Goal: Task Accomplishment & Management: Use online tool/utility

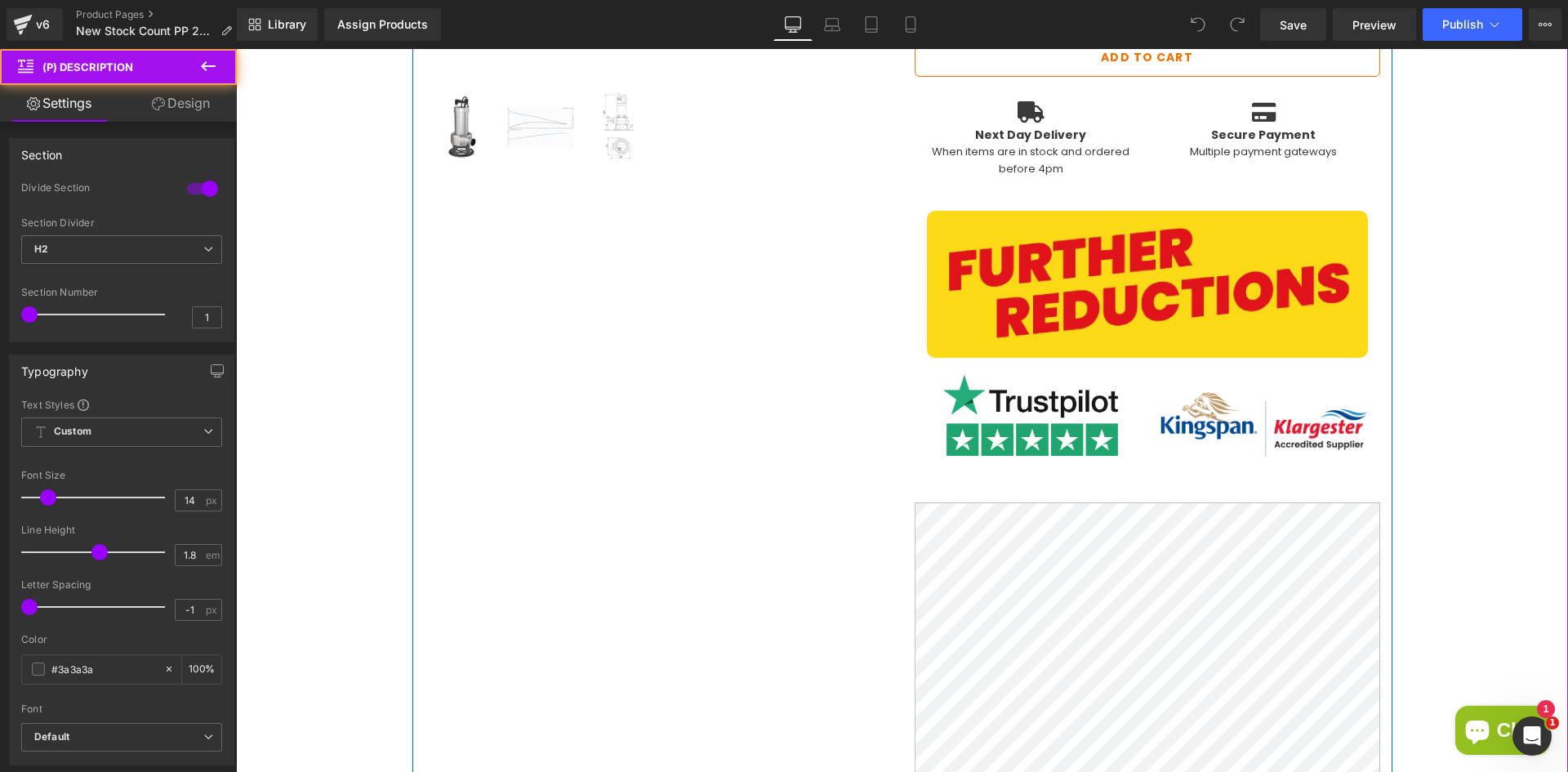
click at [607, 419] on div "(P) Image ‹ › (P) Image List Grundfos UNILIFT AP50B.50.11.1V Single-Phase Sewag…" at bounding box center [902, 597] width 980 height 2021
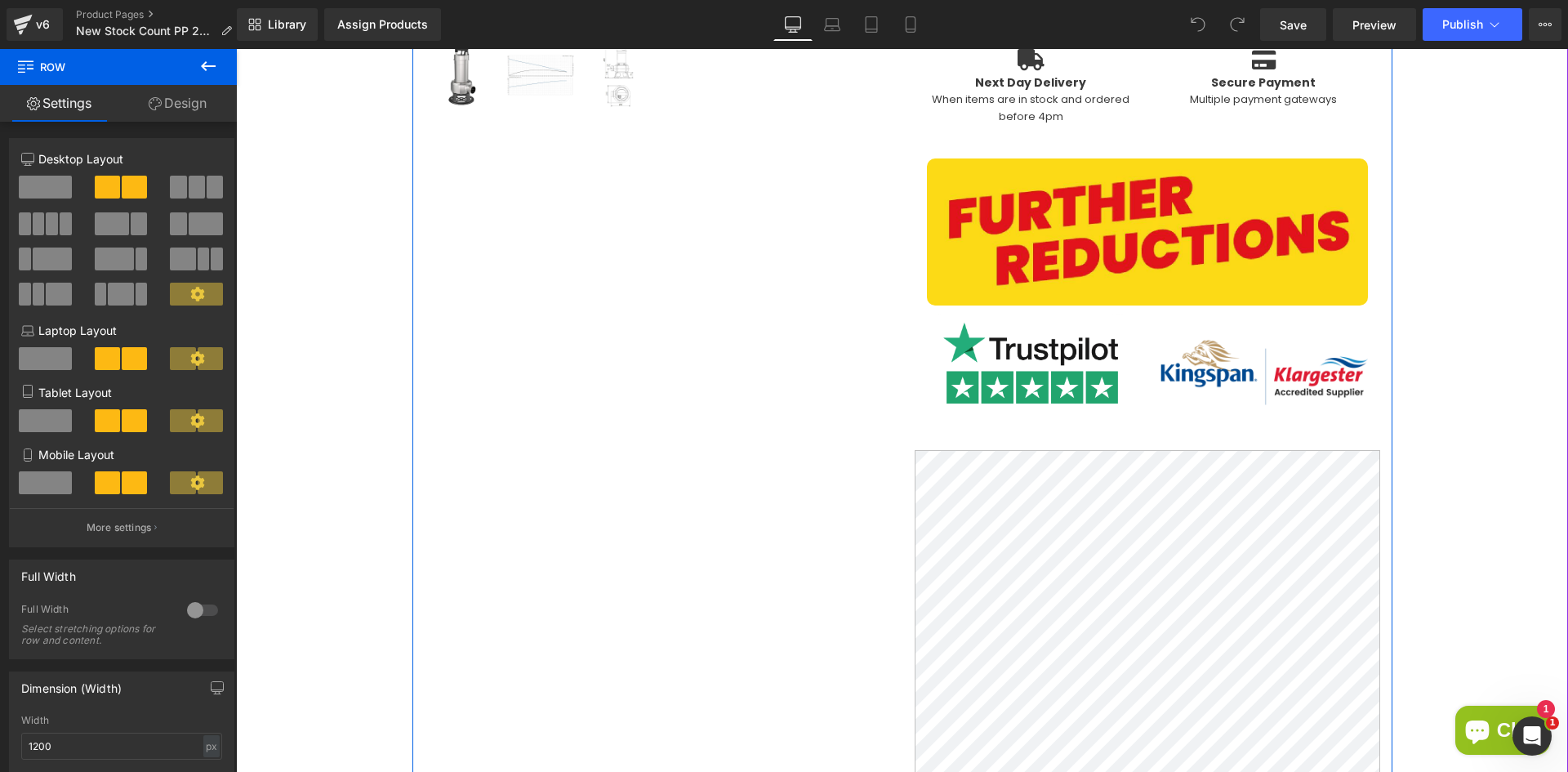
scroll to position [899, 0]
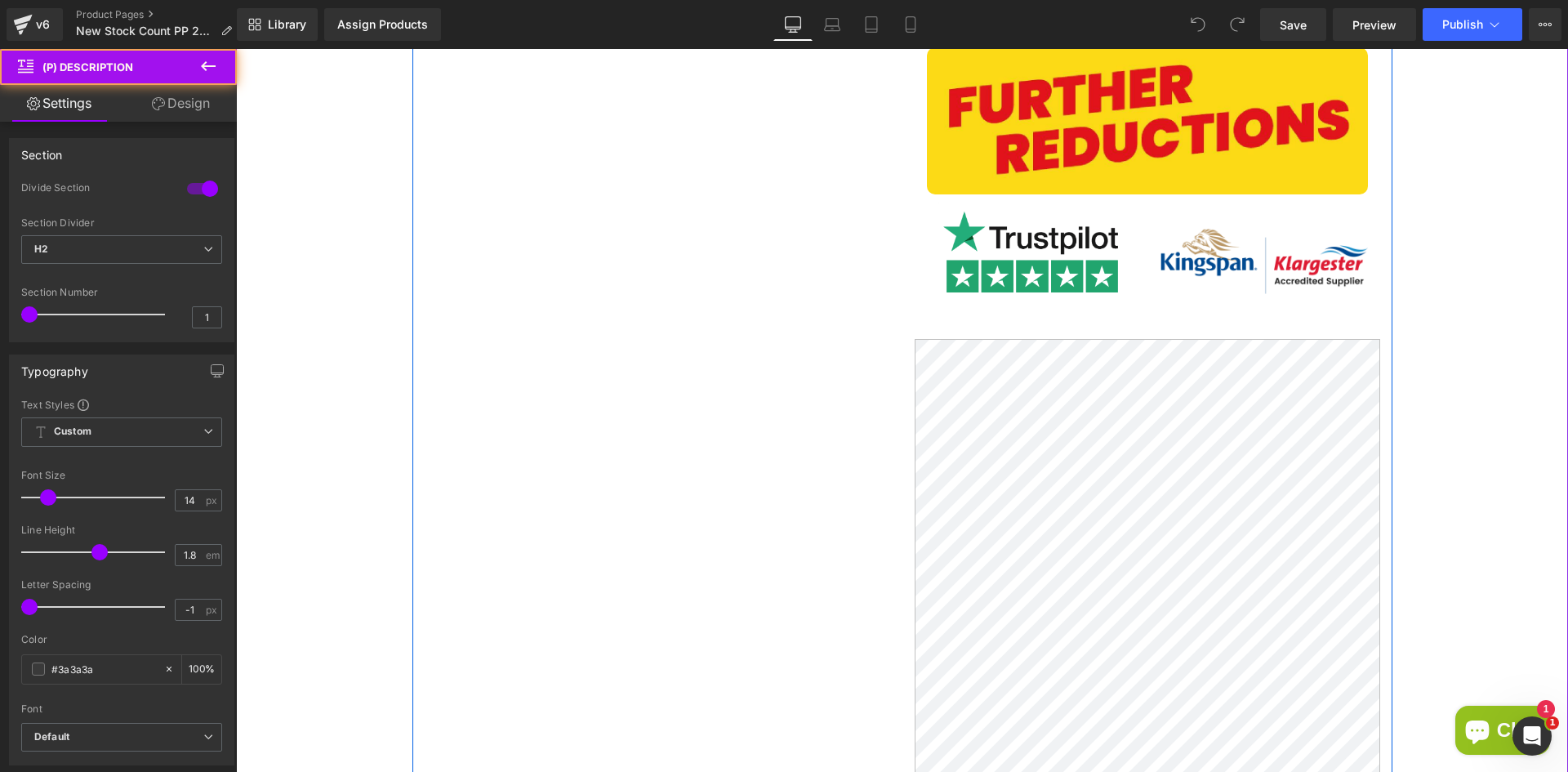
click at [791, 337] on div "(P) Image ‹ › (P) Image List Grundfos UNILIFT AP50B.50.11.1V Single-Phase Sewag…" at bounding box center [902, 434] width 980 height 2021
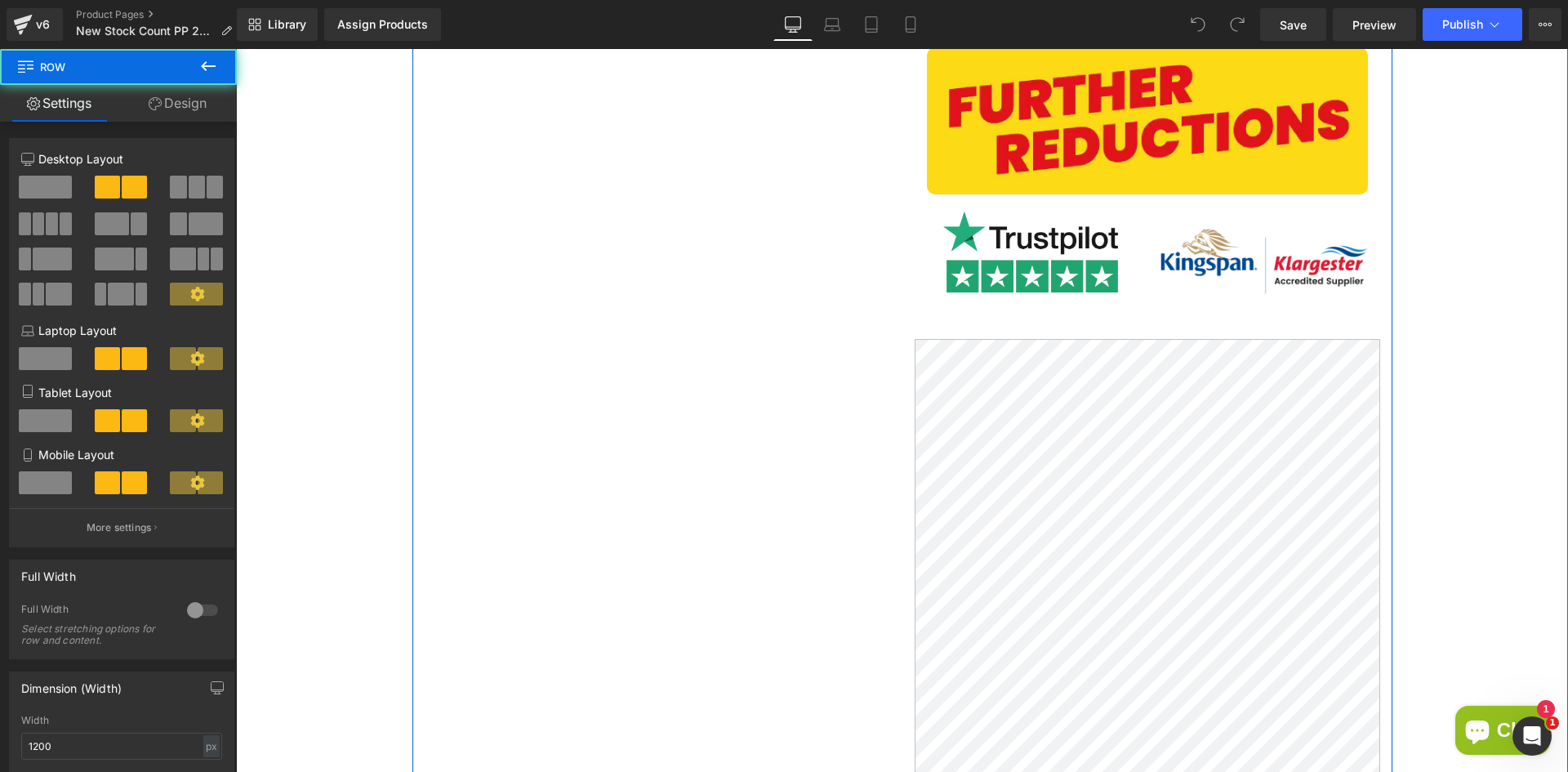
click at [646, 354] on div "(P) Image ‹ › (P) Image List Grundfos UNILIFT AP50B.50.11.1V Single-Phase Sewag…" at bounding box center [902, 434] width 980 height 2021
click at [54, 186] on span at bounding box center [45, 186] width 53 height 23
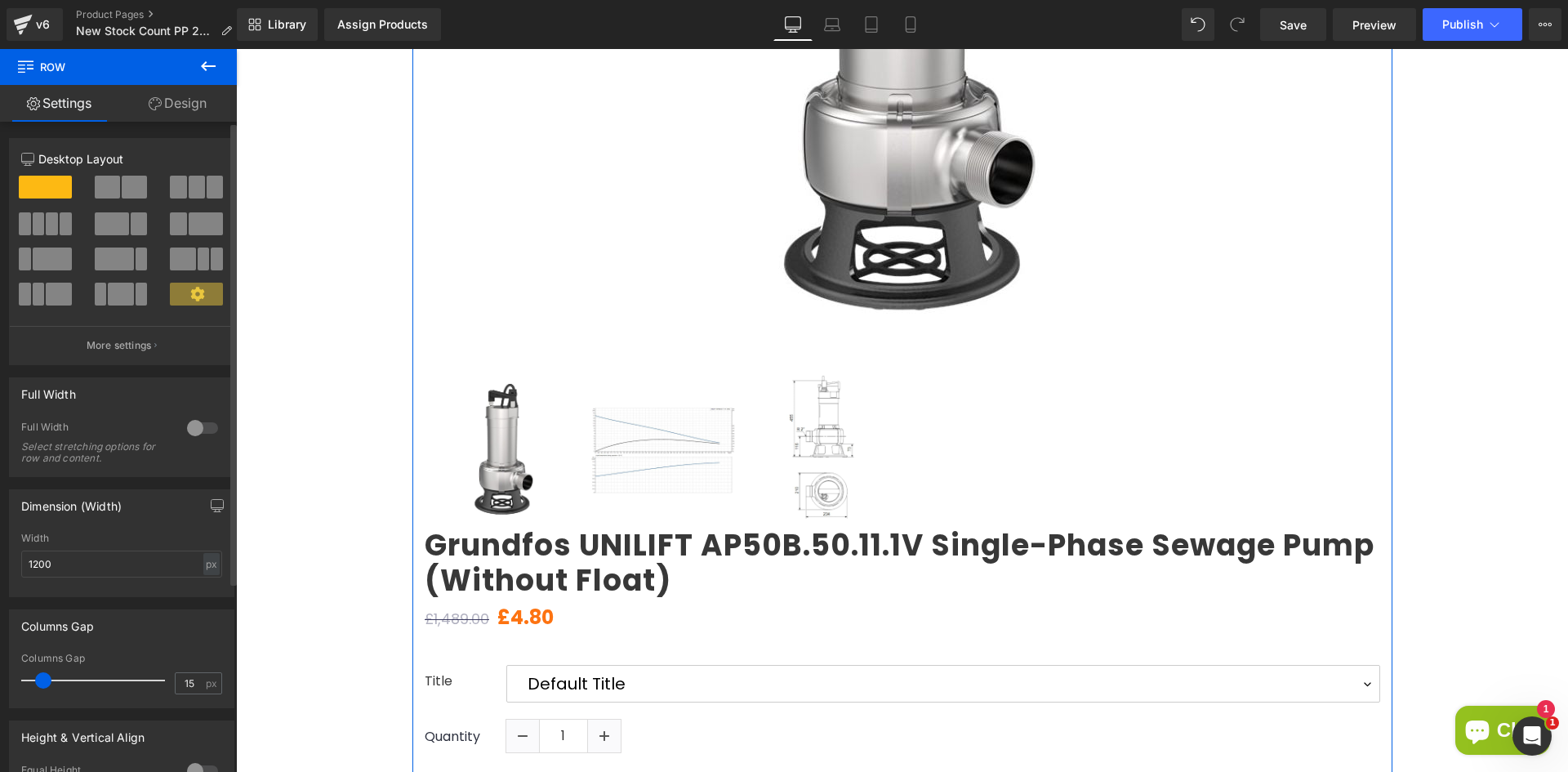
scroll to position [653, 0]
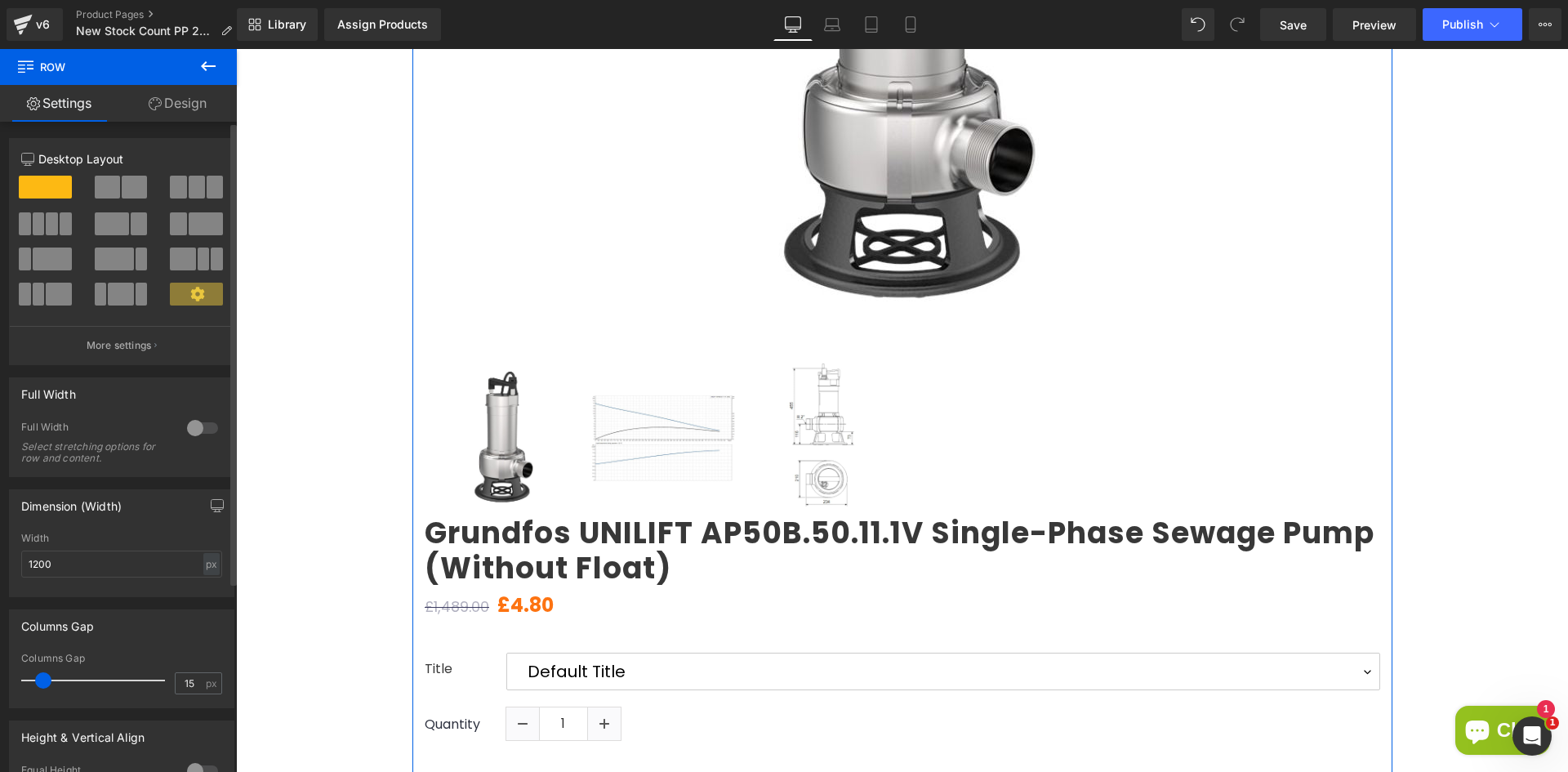
click at [115, 192] on span at bounding box center [108, 186] width 25 height 23
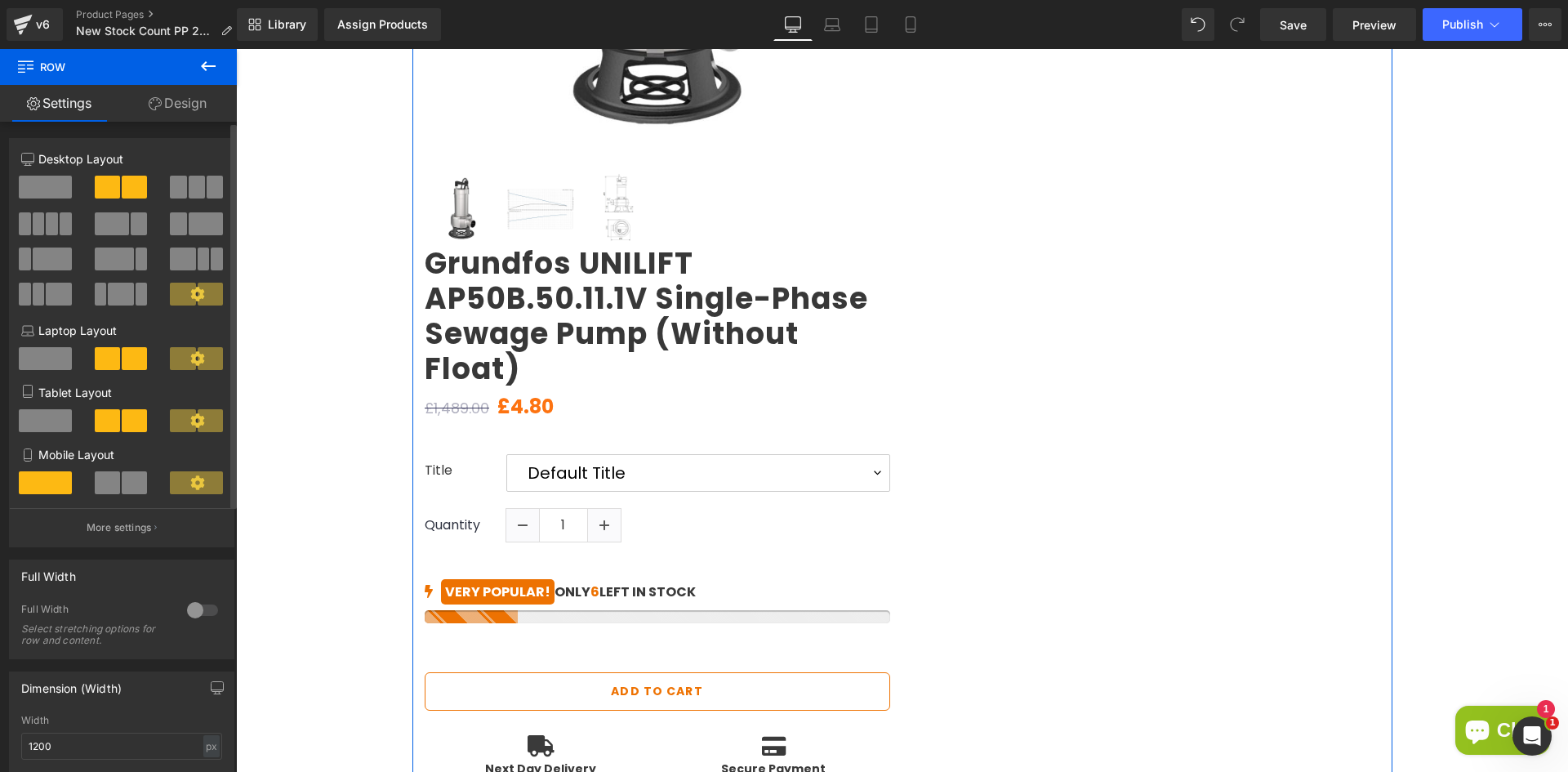
click at [112, 227] on span at bounding box center [112, 224] width 34 height 23
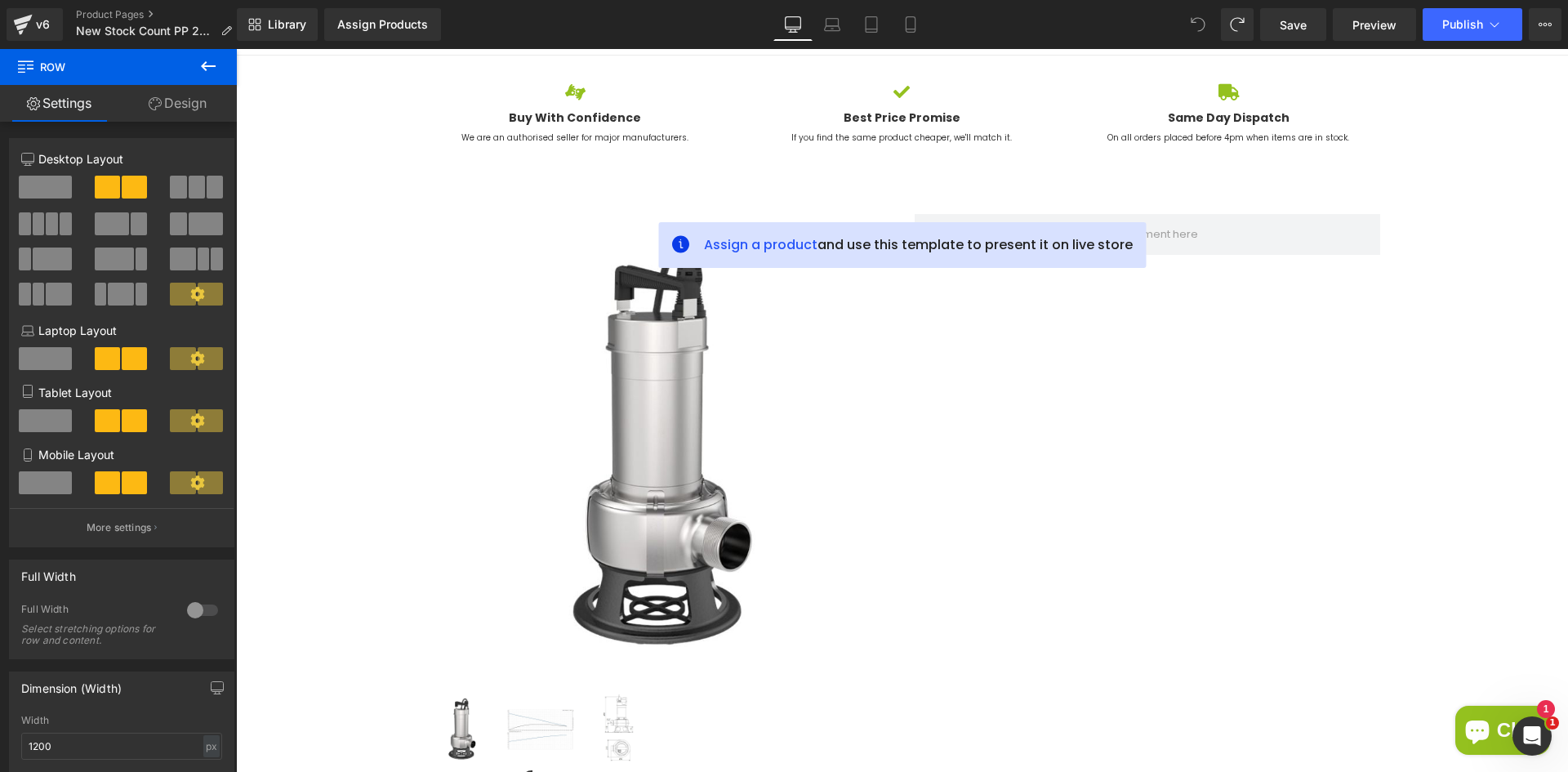
scroll to position [30, 0]
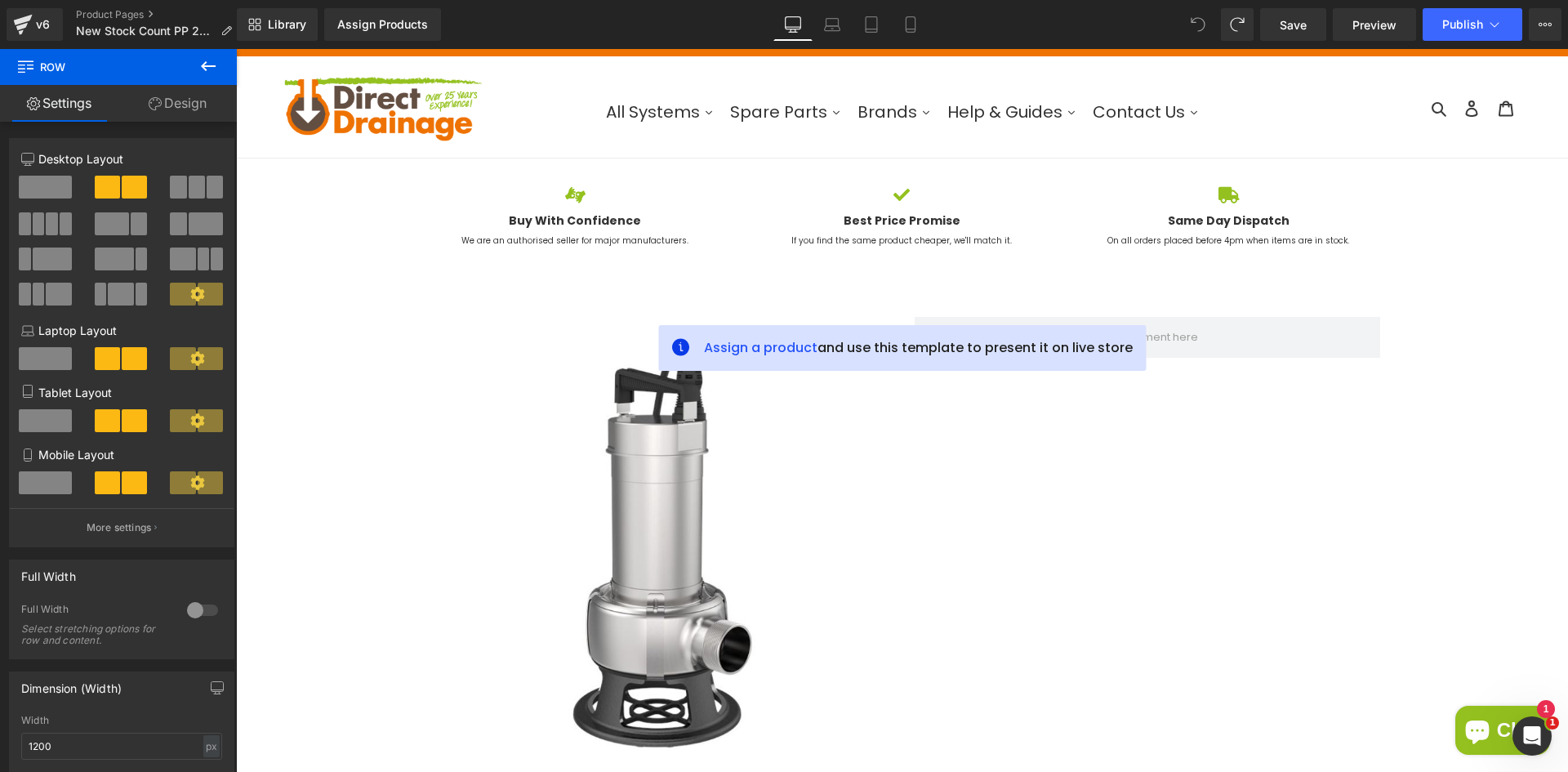
click at [1193, 28] on icon at bounding box center [1198, 24] width 14 height 14
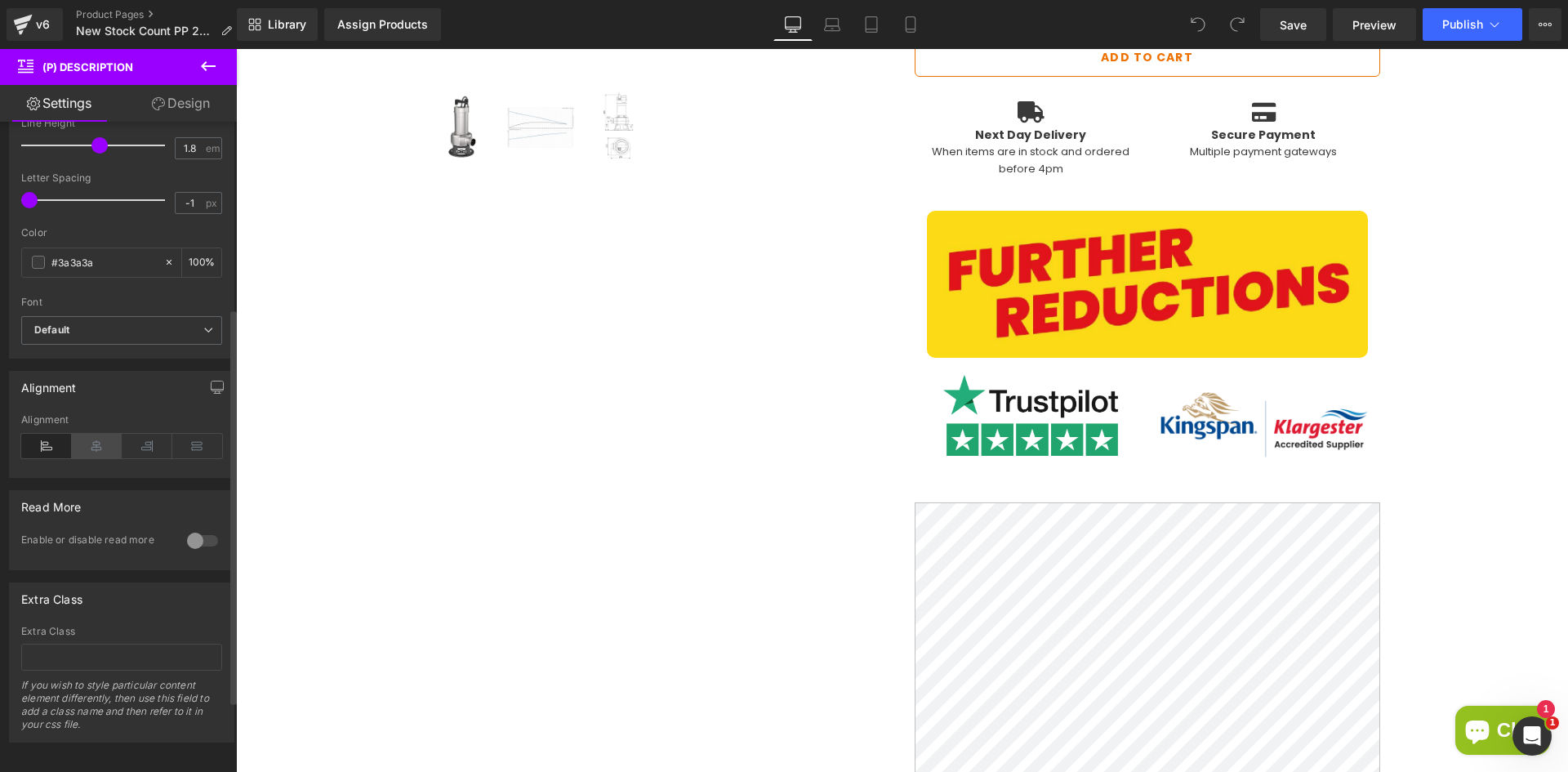
scroll to position [408, 0]
click at [188, 545] on div at bounding box center [202, 538] width 39 height 26
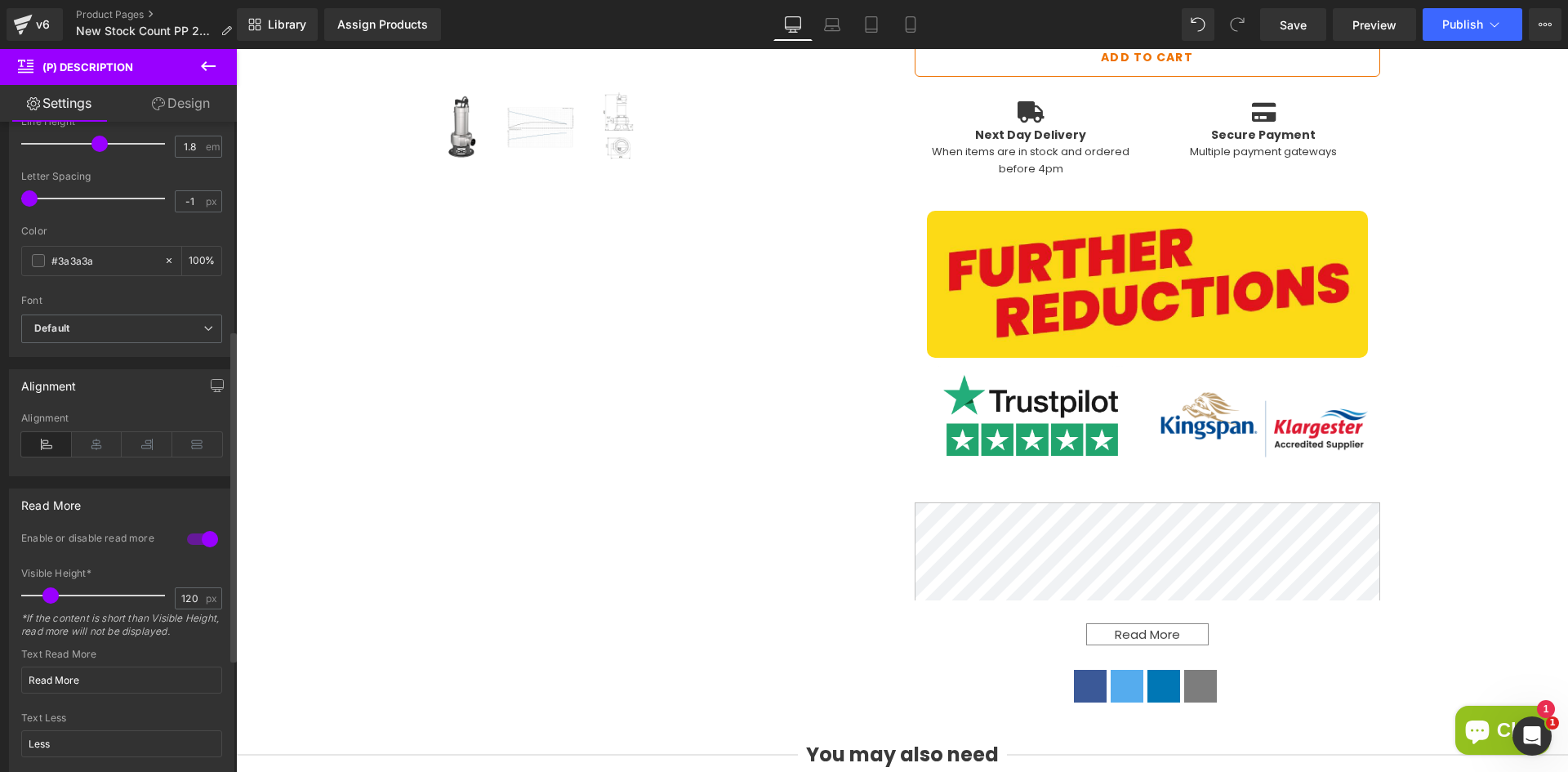
click at [189, 538] on div at bounding box center [202, 538] width 39 height 26
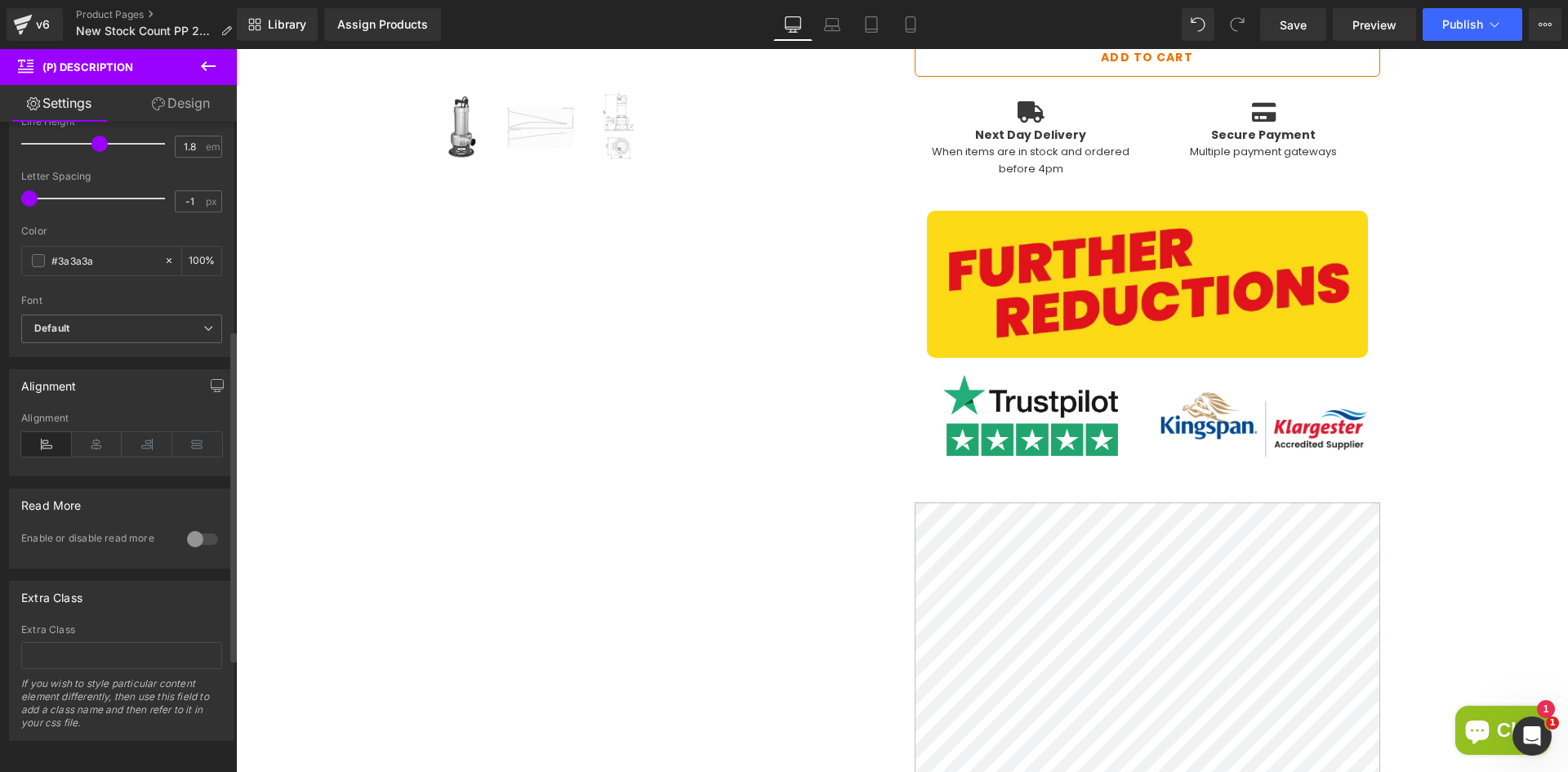
click at [189, 538] on div at bounding box center [202, 538] width 39 height 26
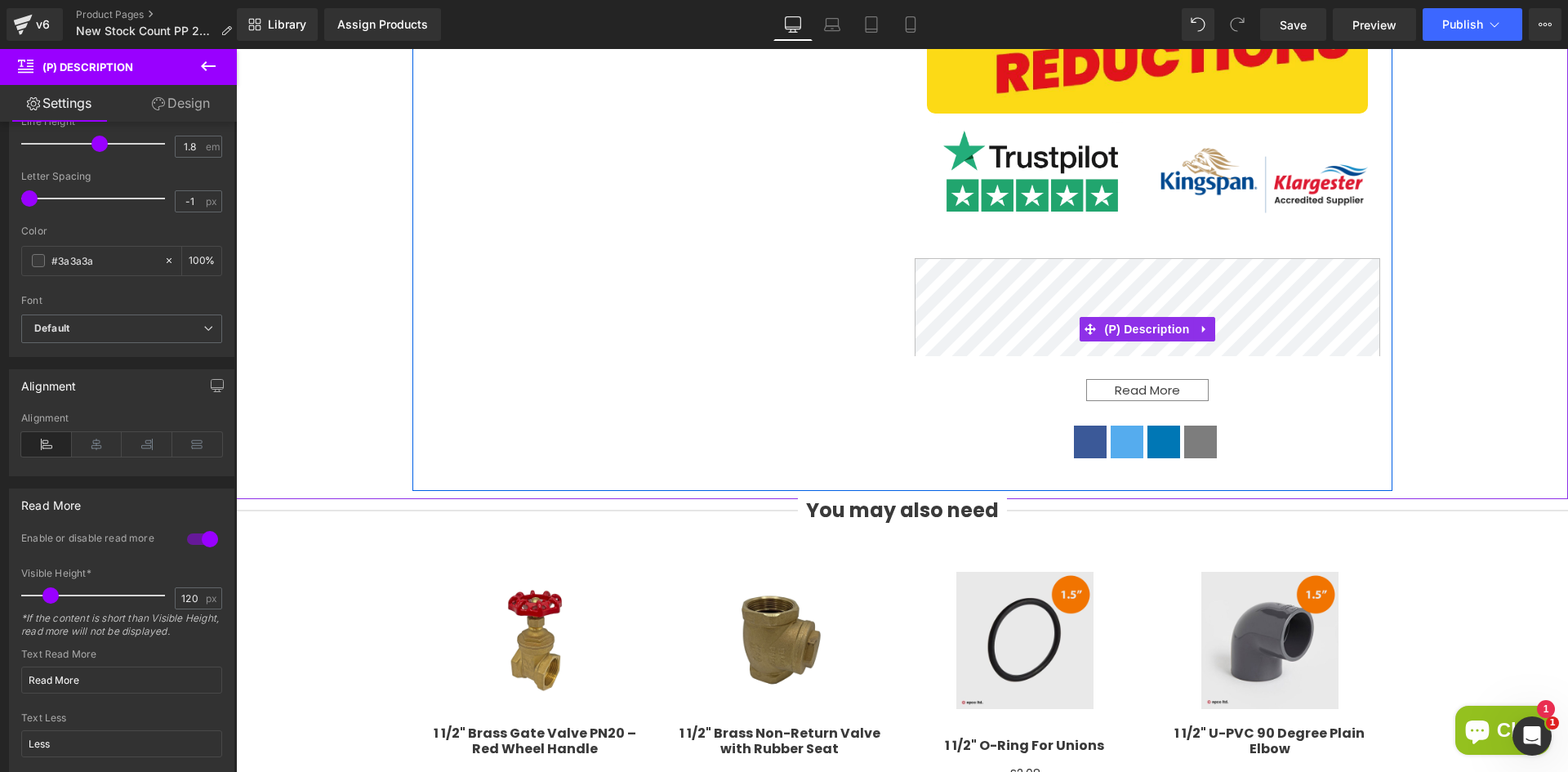
scroll to position [980, 0]
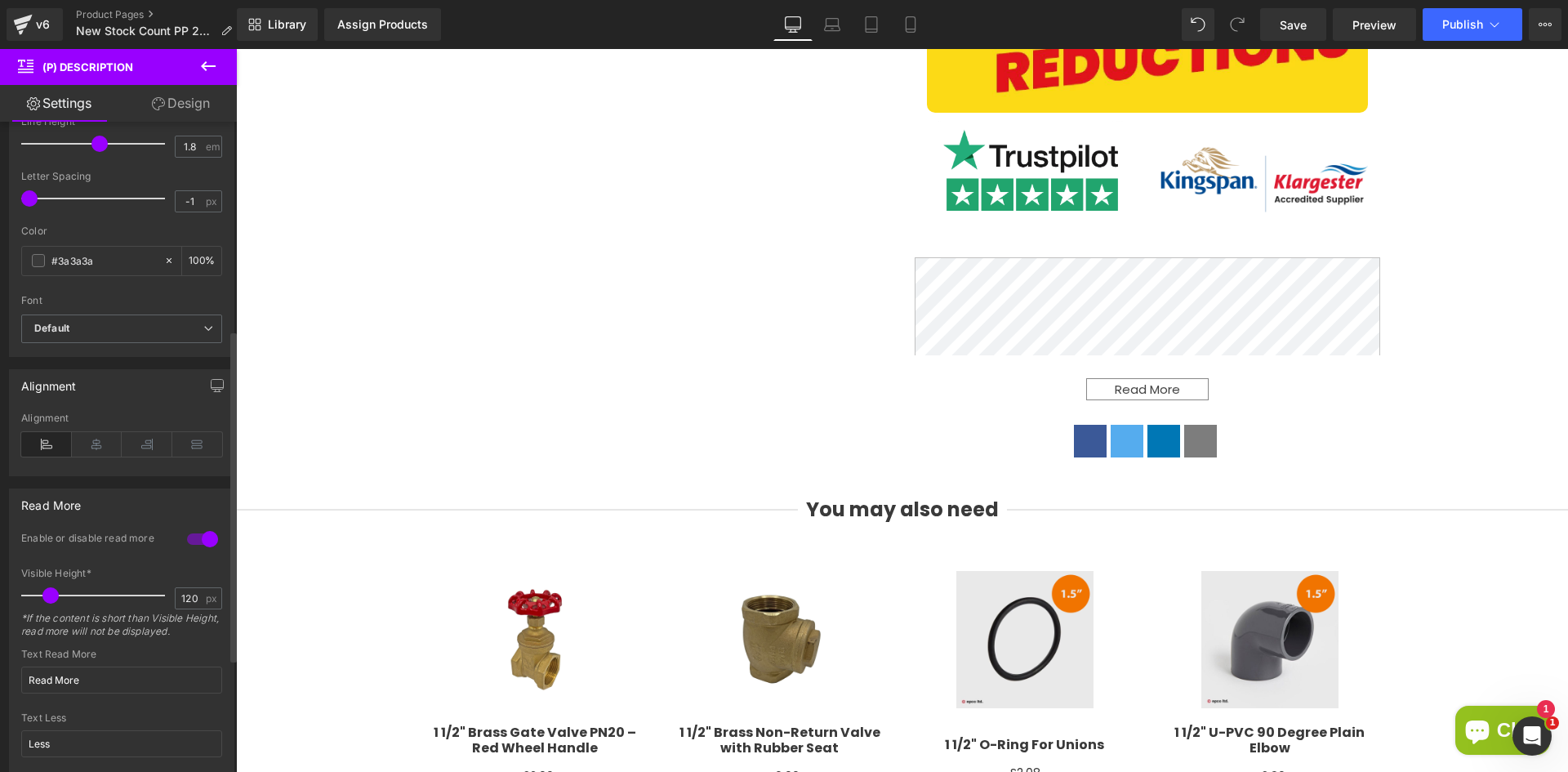
click at [194, 538] on div at bounding box center [202, 538] width 39 height 26
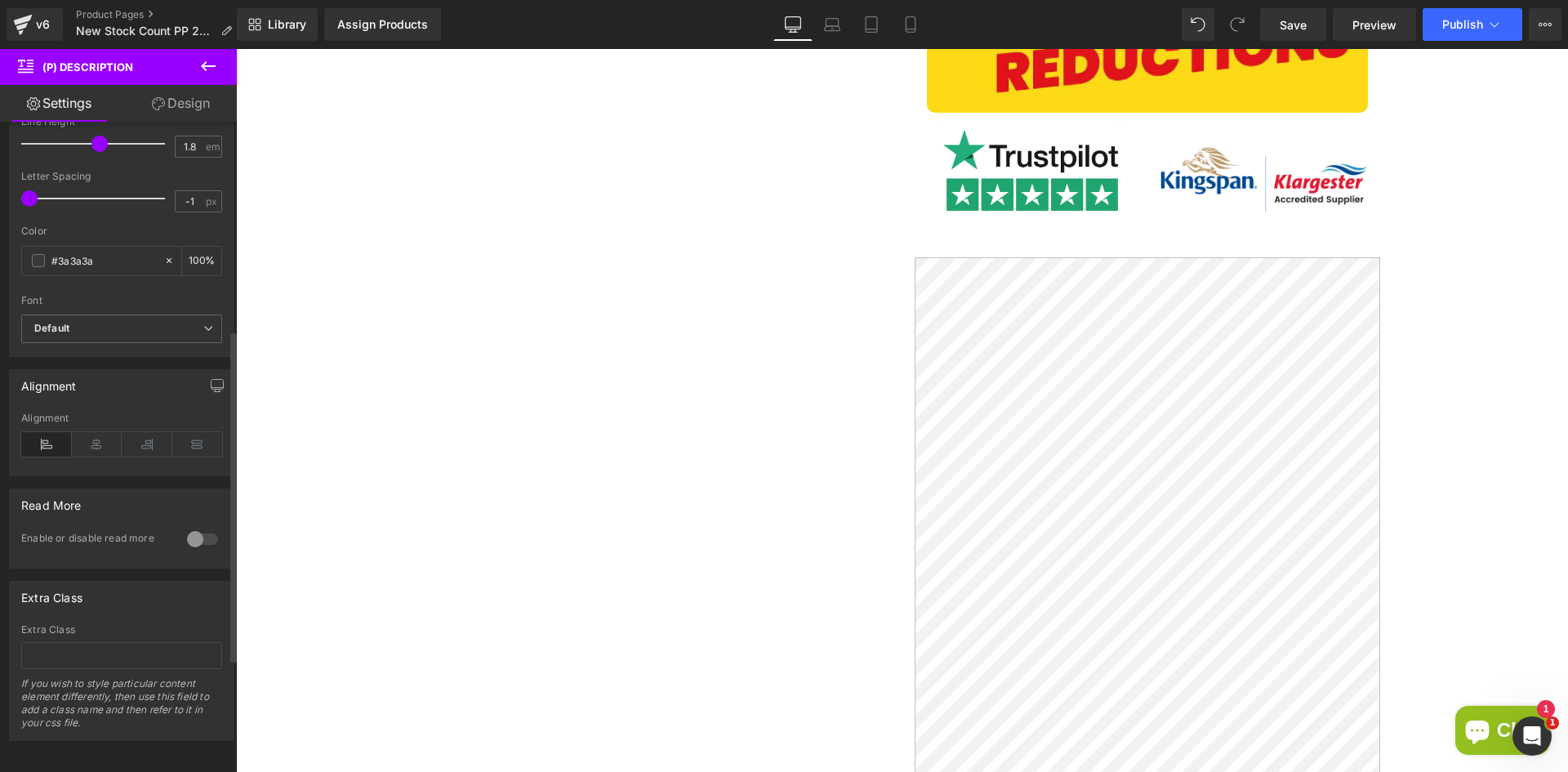
click at [194, 538] on div at bounding box center [202, 538] width 39 height 26
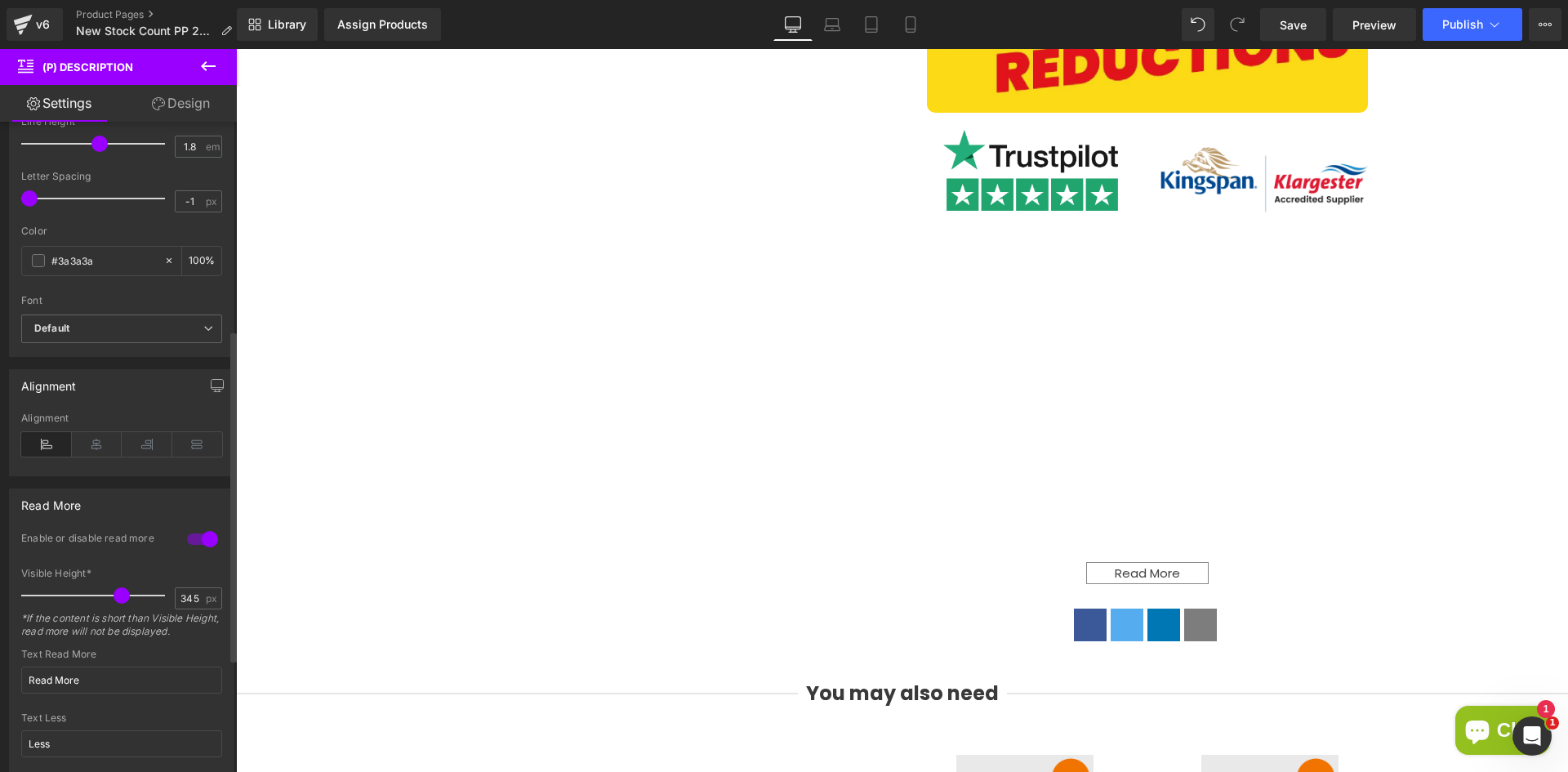
type input "342"
drag, startPoint x: 47, startPoint y: 596, endPoint x: 111, endPoint y: 586, distance: 64.8
click at [111, 586] on div at bounding box center [97, 596] width 136 height 33
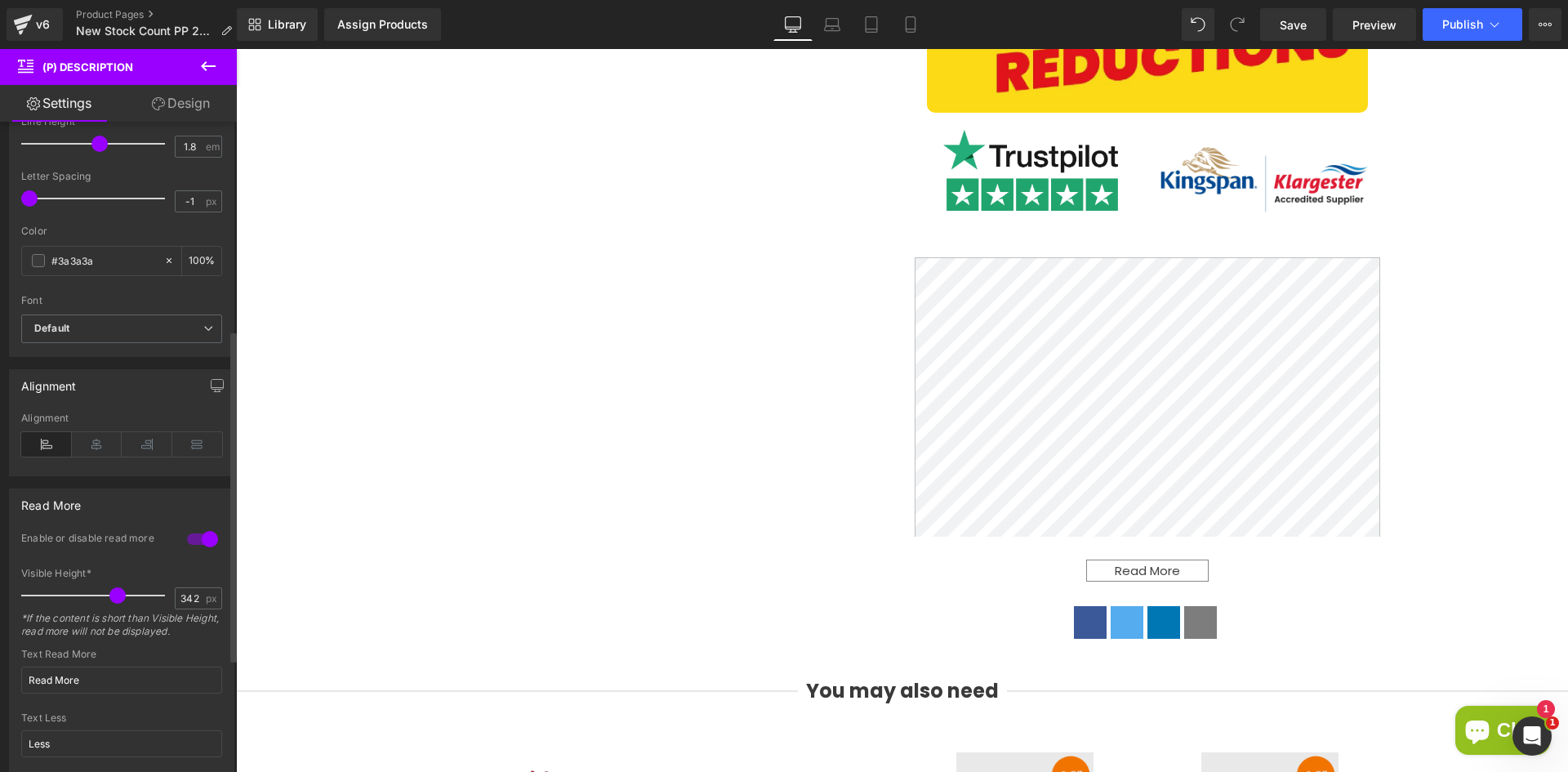
click at [193, 538] on div at bounding box center [202, 538] width 39 height 26
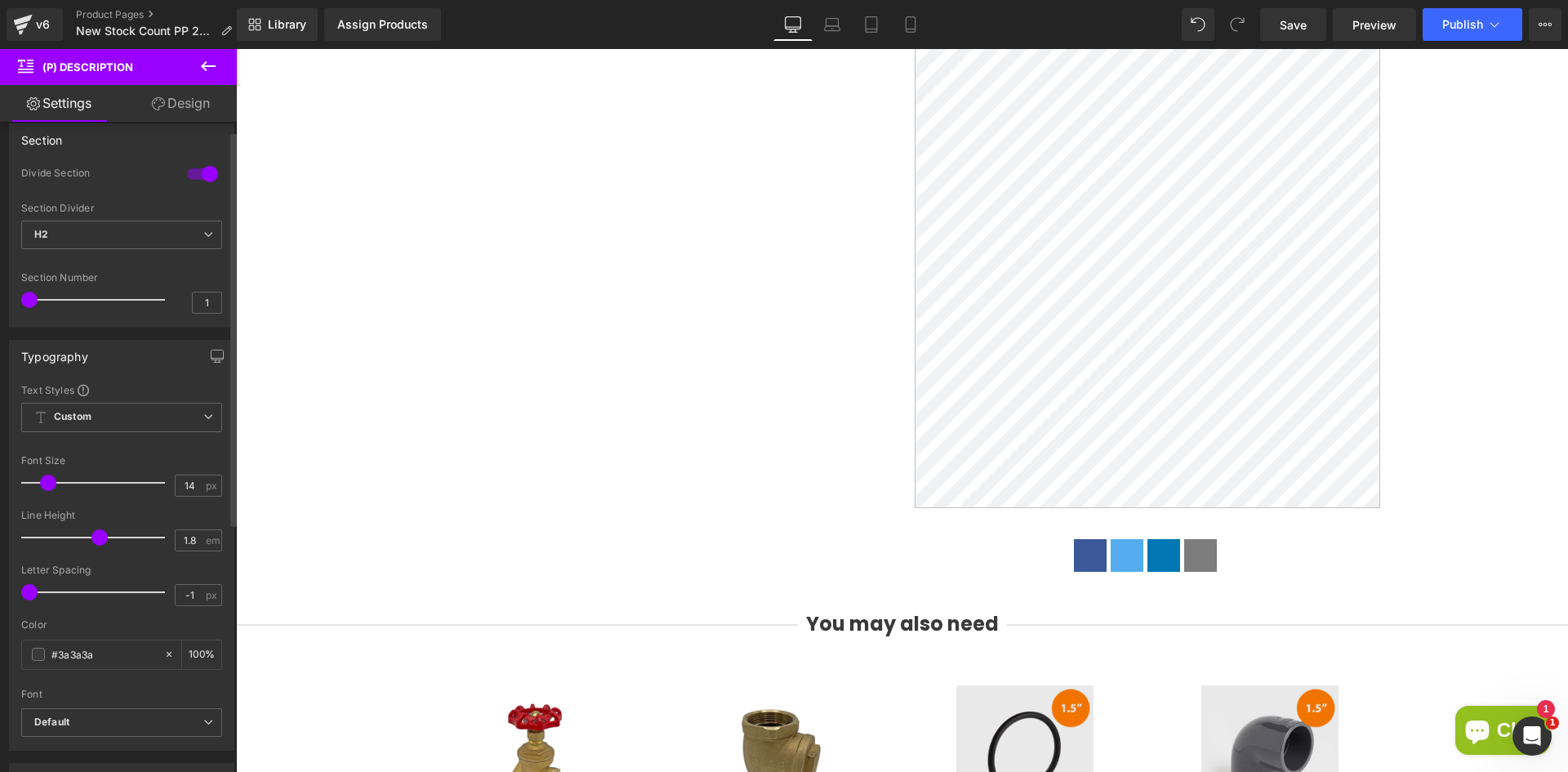
scroll to position [0, 0]
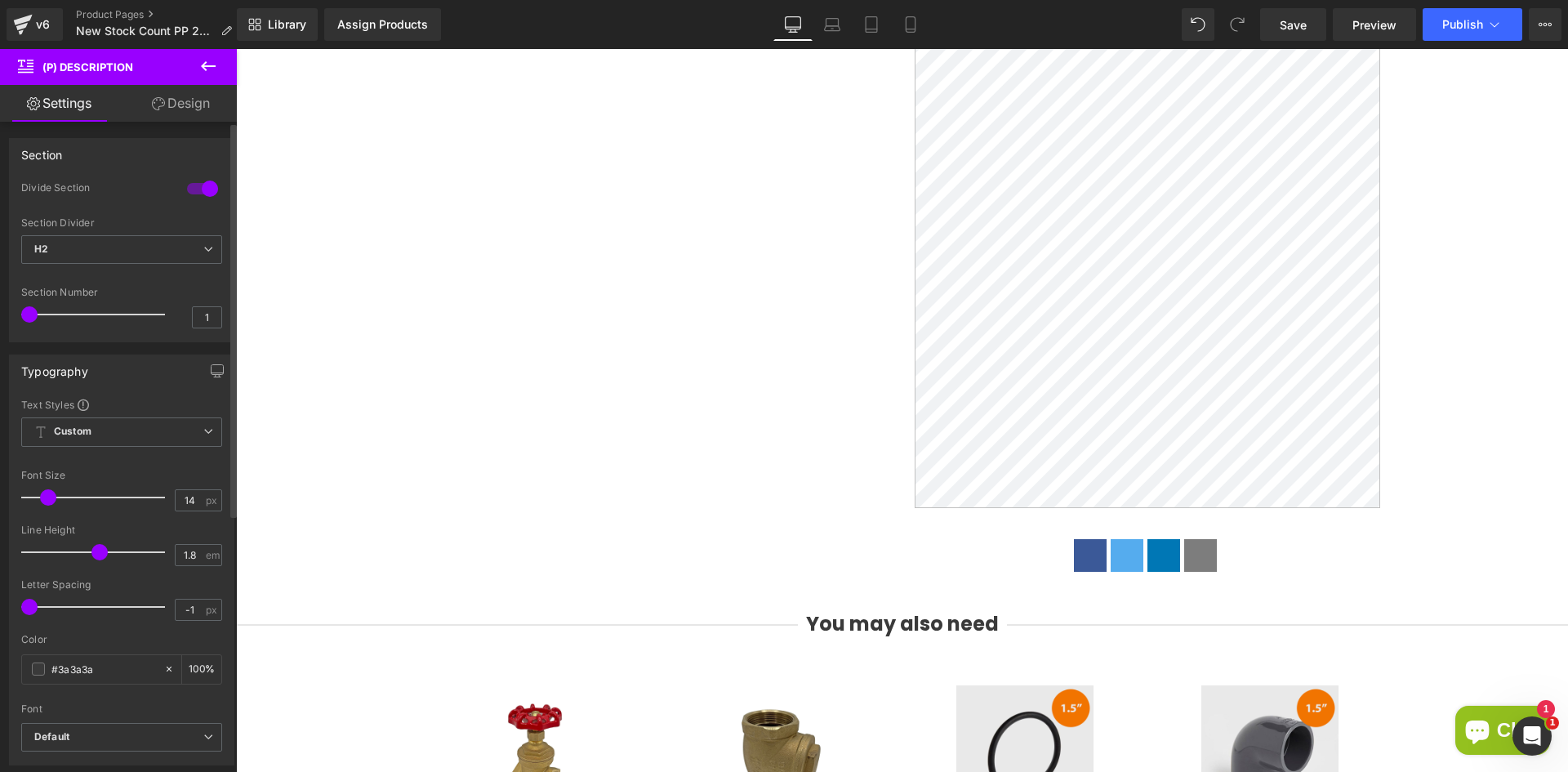
click at [210, 189] on div at bounding box center [202, 188] width 39 height 26
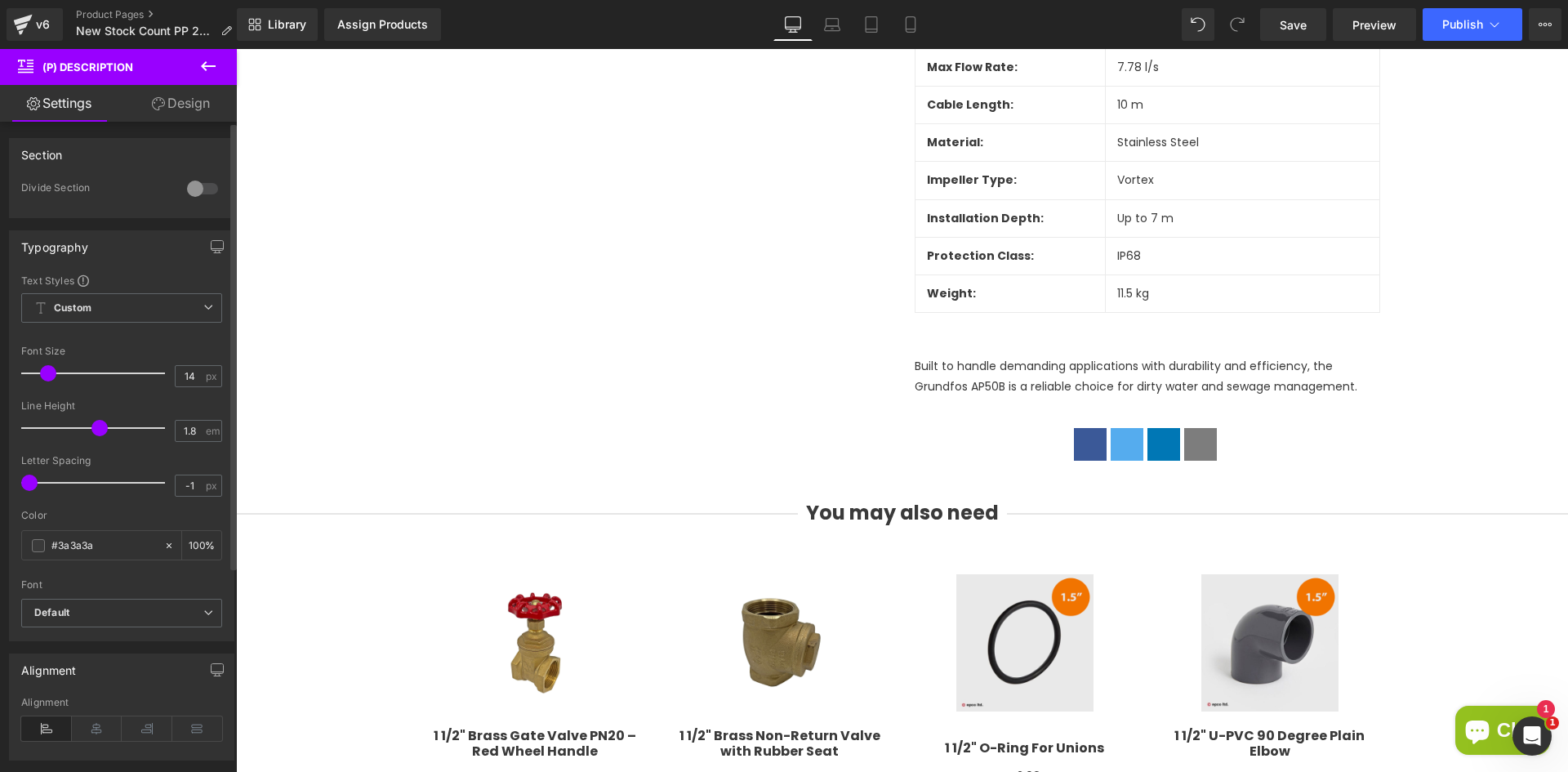
click at [207, 187] on div at bounding box center [202, 188] width 39 height 26
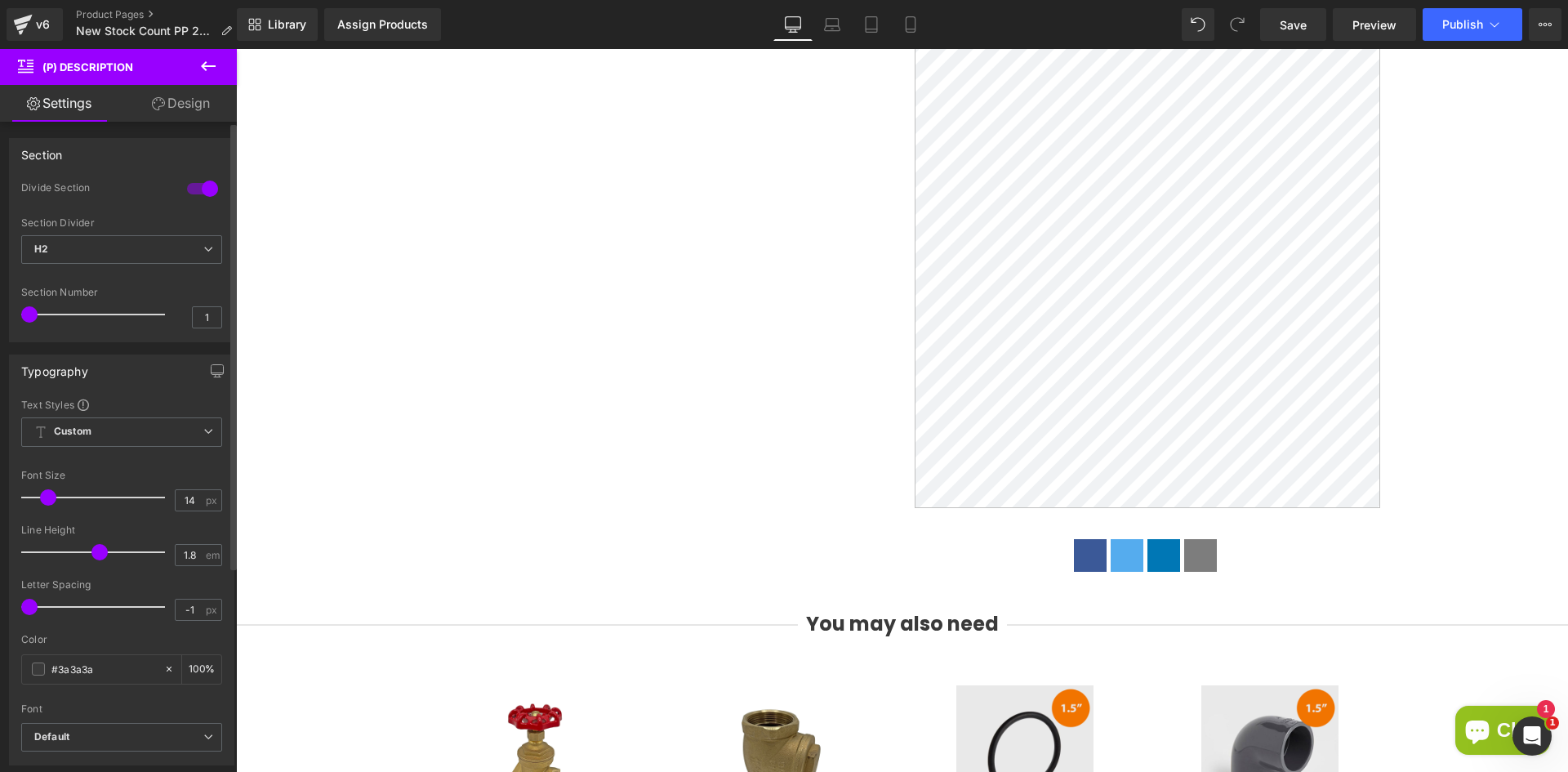
click at [207, 187] on div at bounding box center [202, 188] width 39 height 26
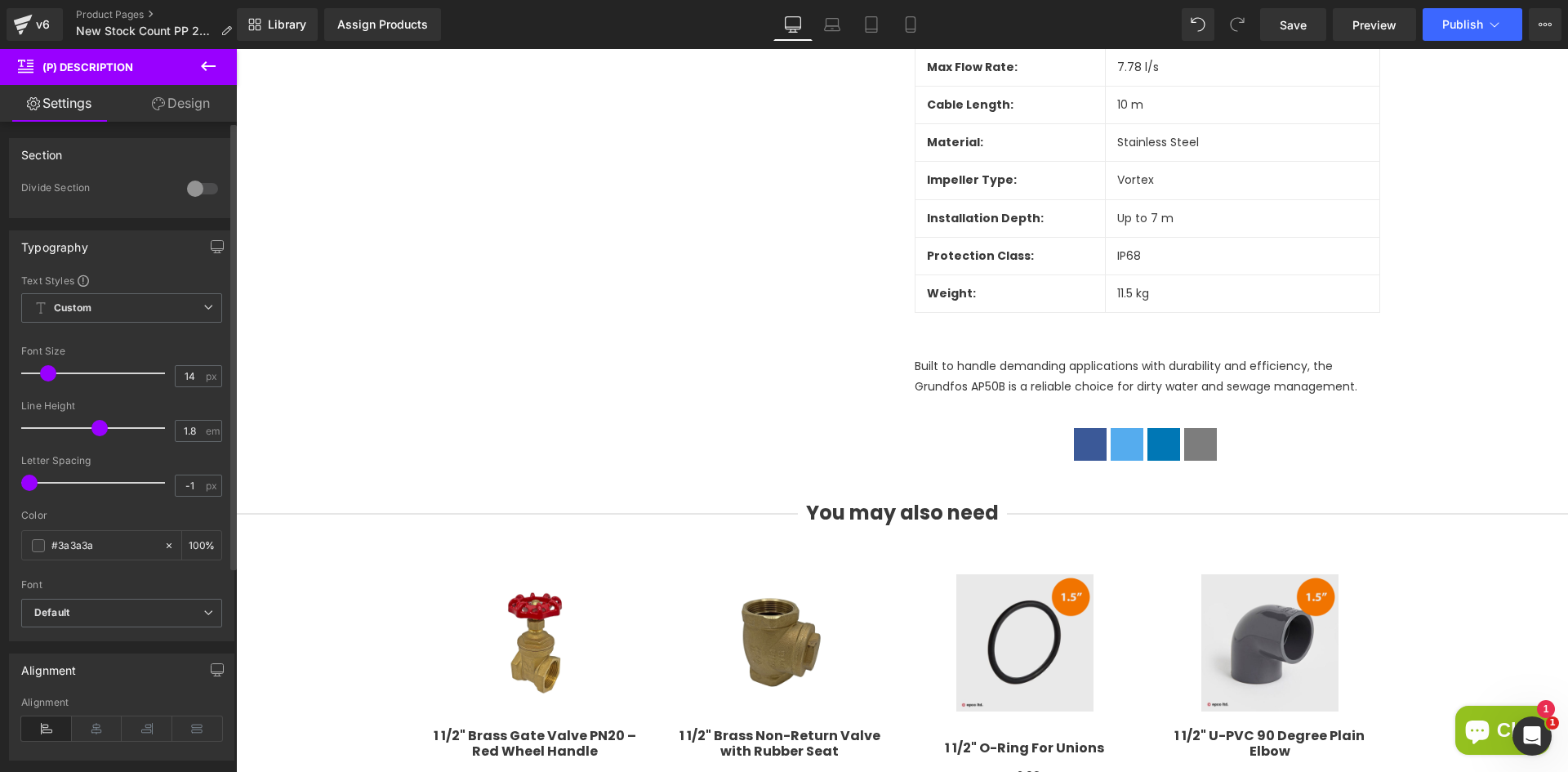
click at [207, 187] on div at bounding box center [202, 188] width 39 height 26
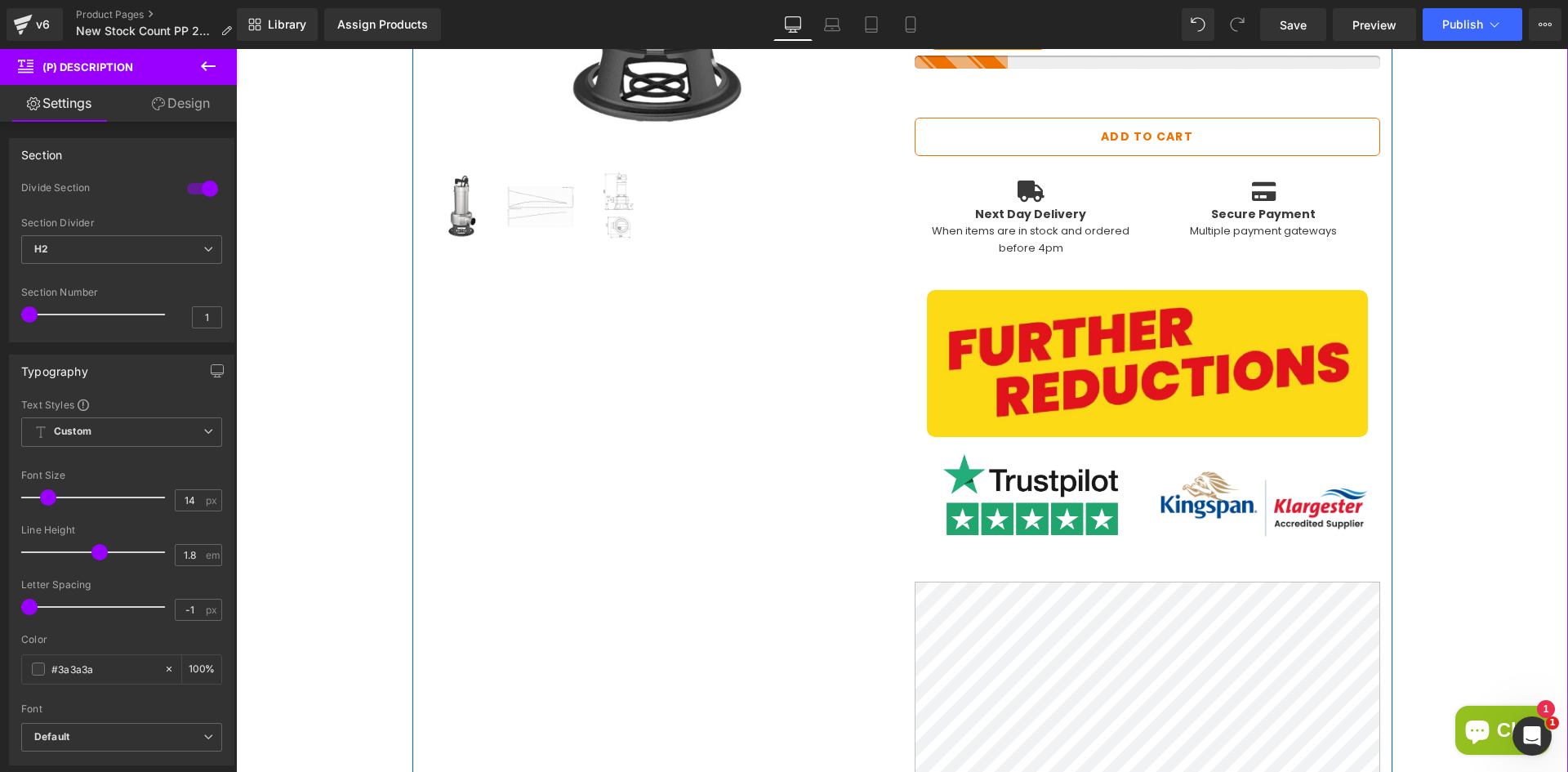
scroll to position [432, 0]
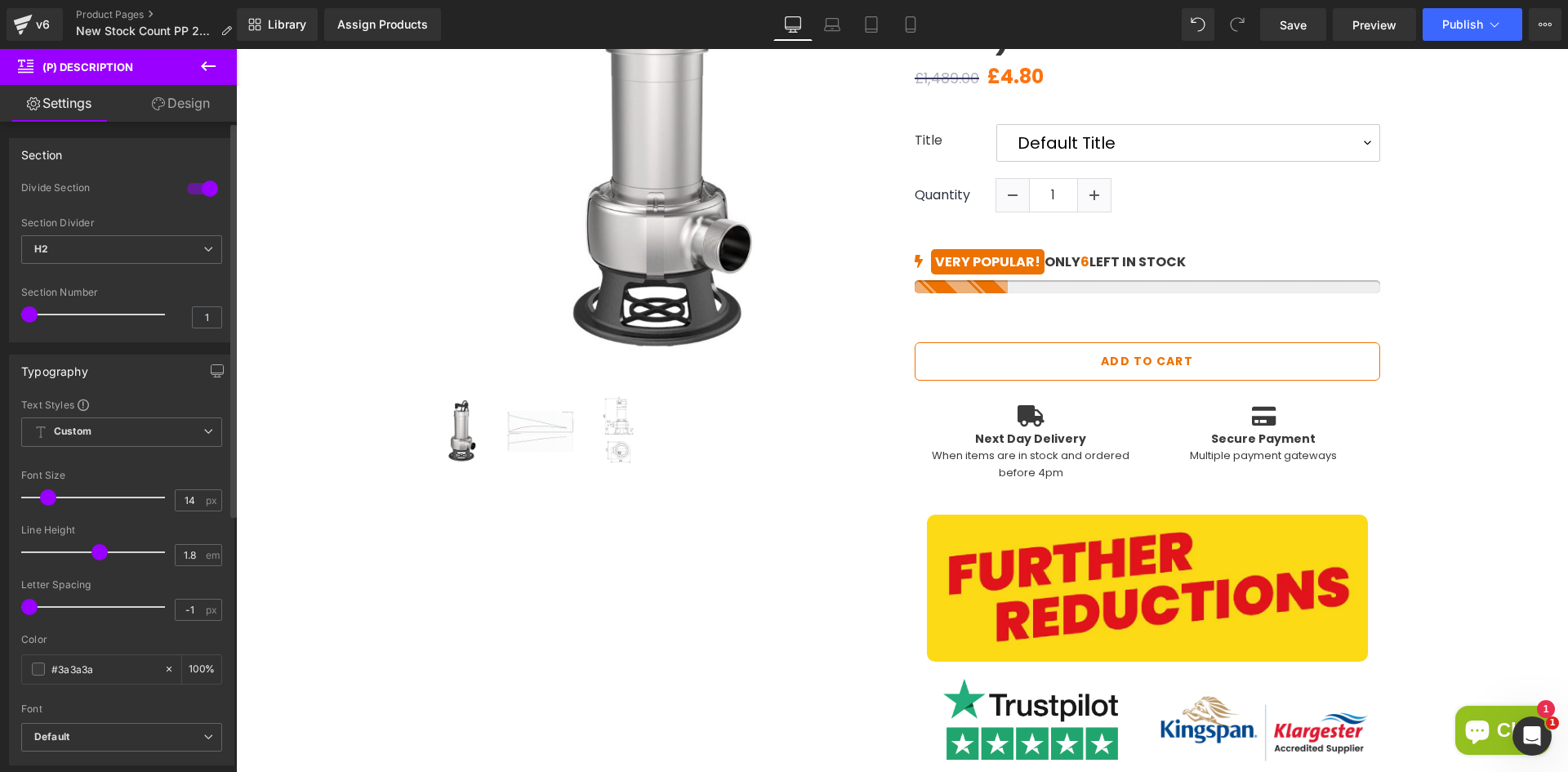
click at [206, 184] on div at bounding box center [202, 188] width 39 height 26
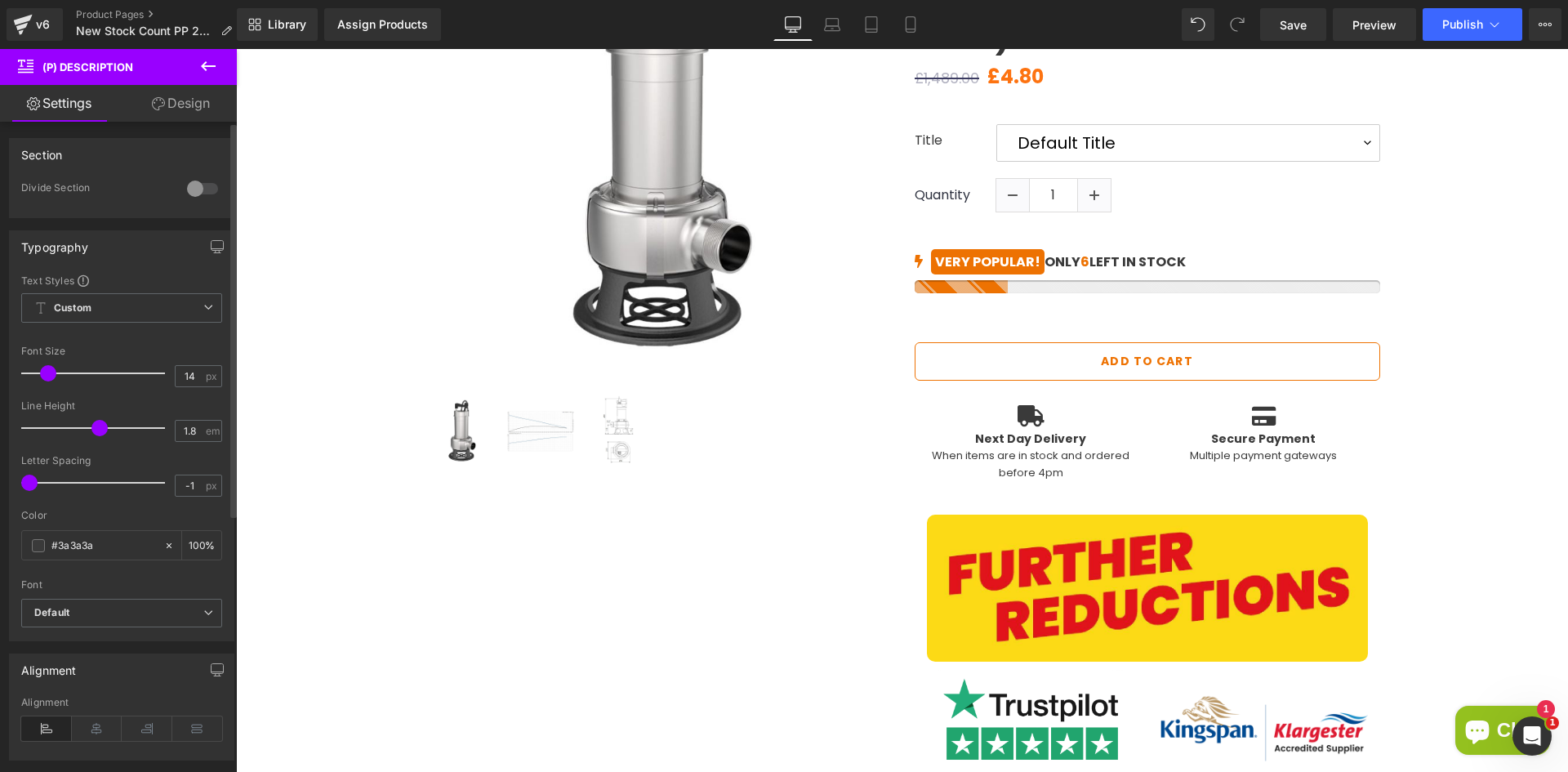
click at [204, 182] on div at bounding box center [202, 188] width 39 height 26
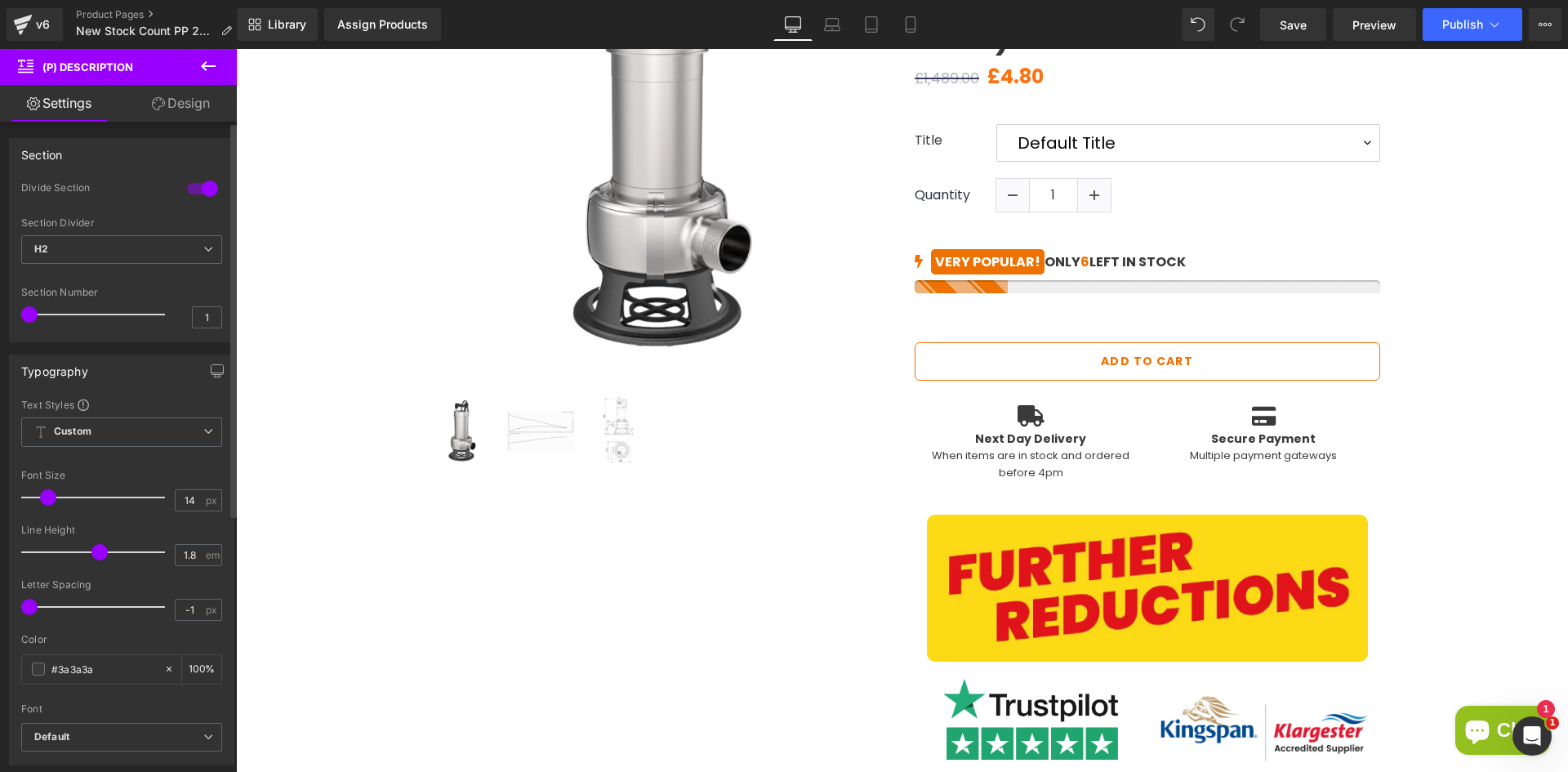
click at [204, 182] on div at bounding box center [202, 188] width 39 height 26
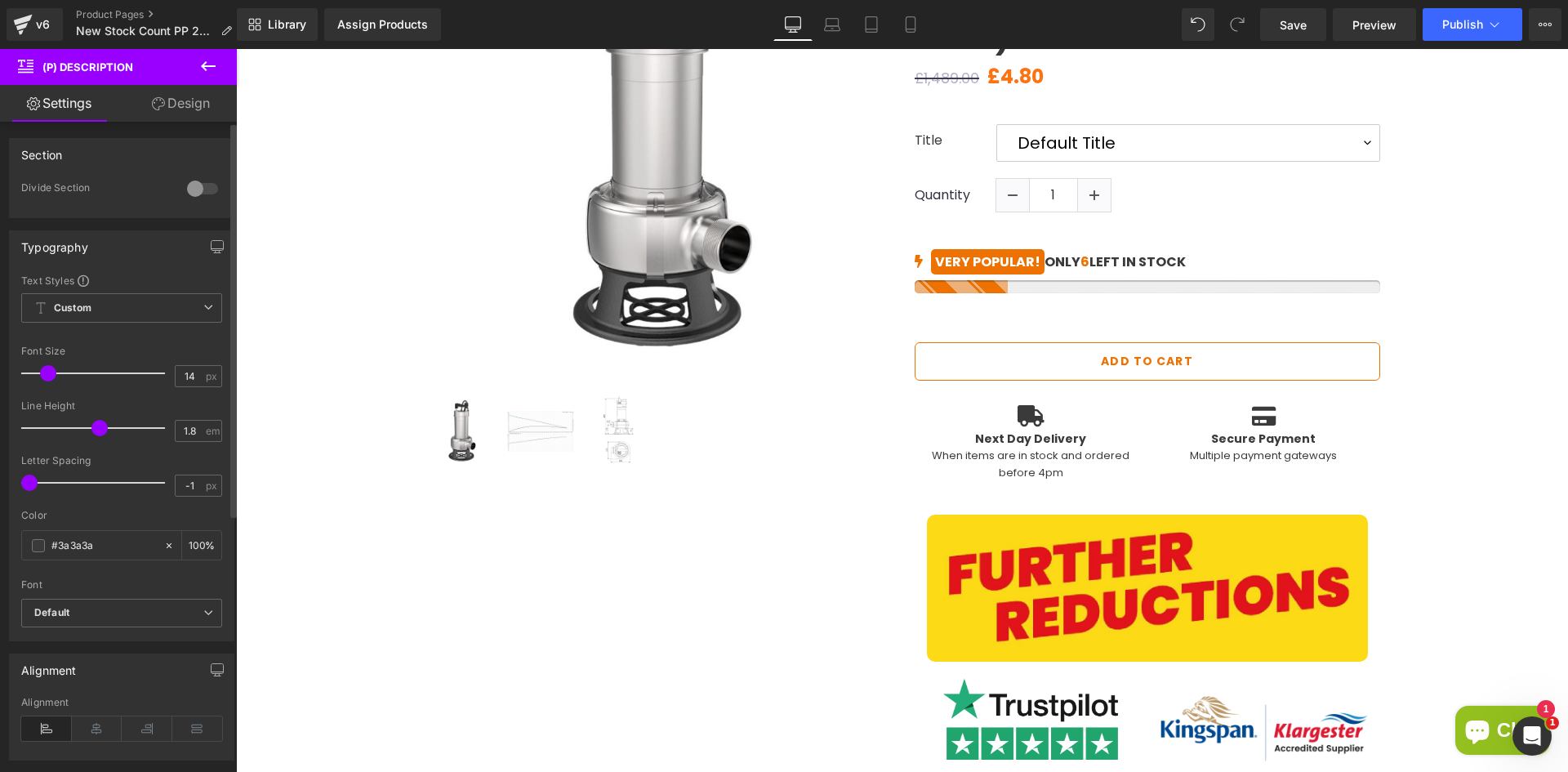
click at [204, 182] on div at bounding box center [202, 188] width 39 height 26
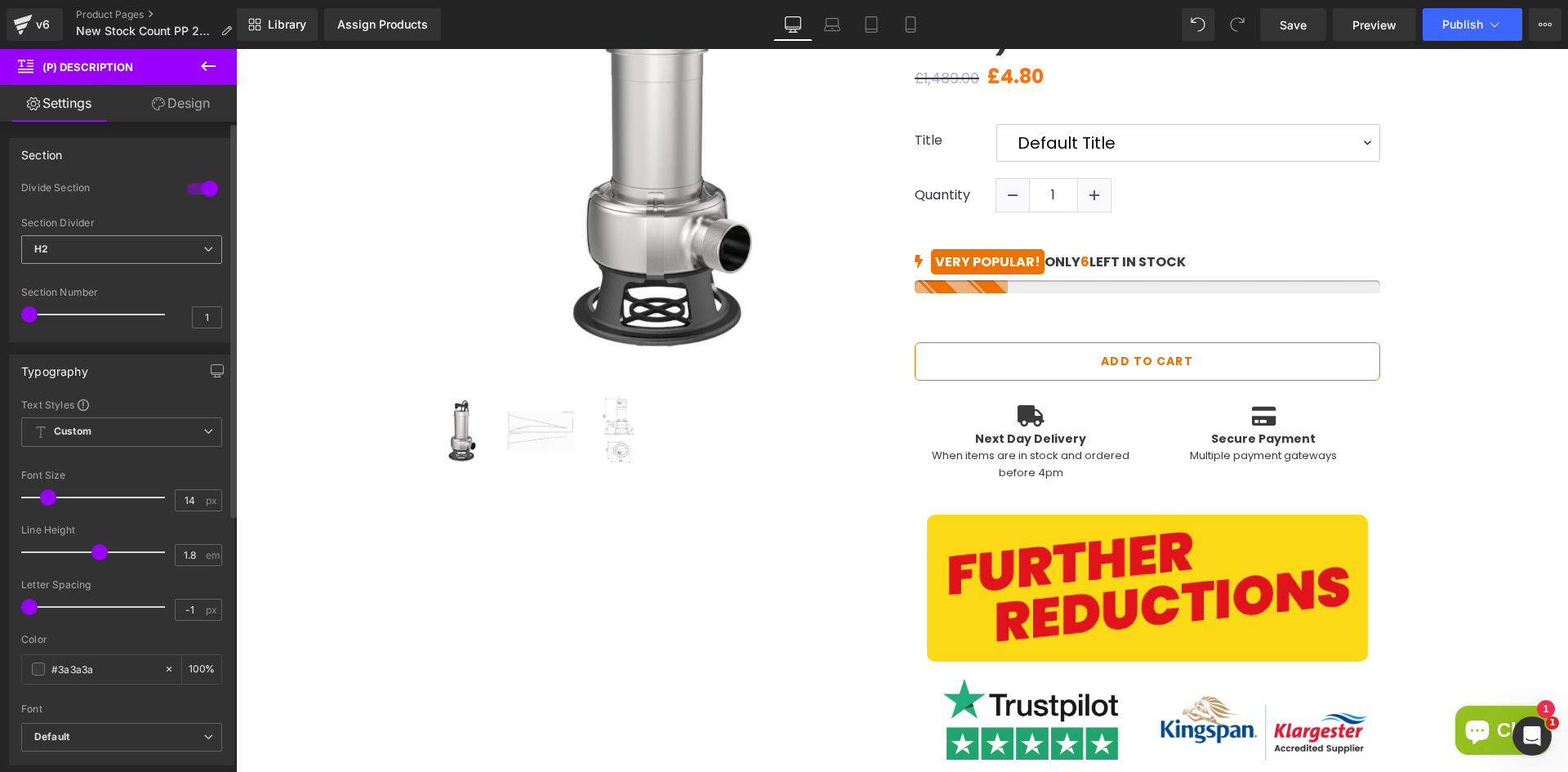
click at [172, 235] on span "H2" at bounding box center [121, 250] width 201 height 29
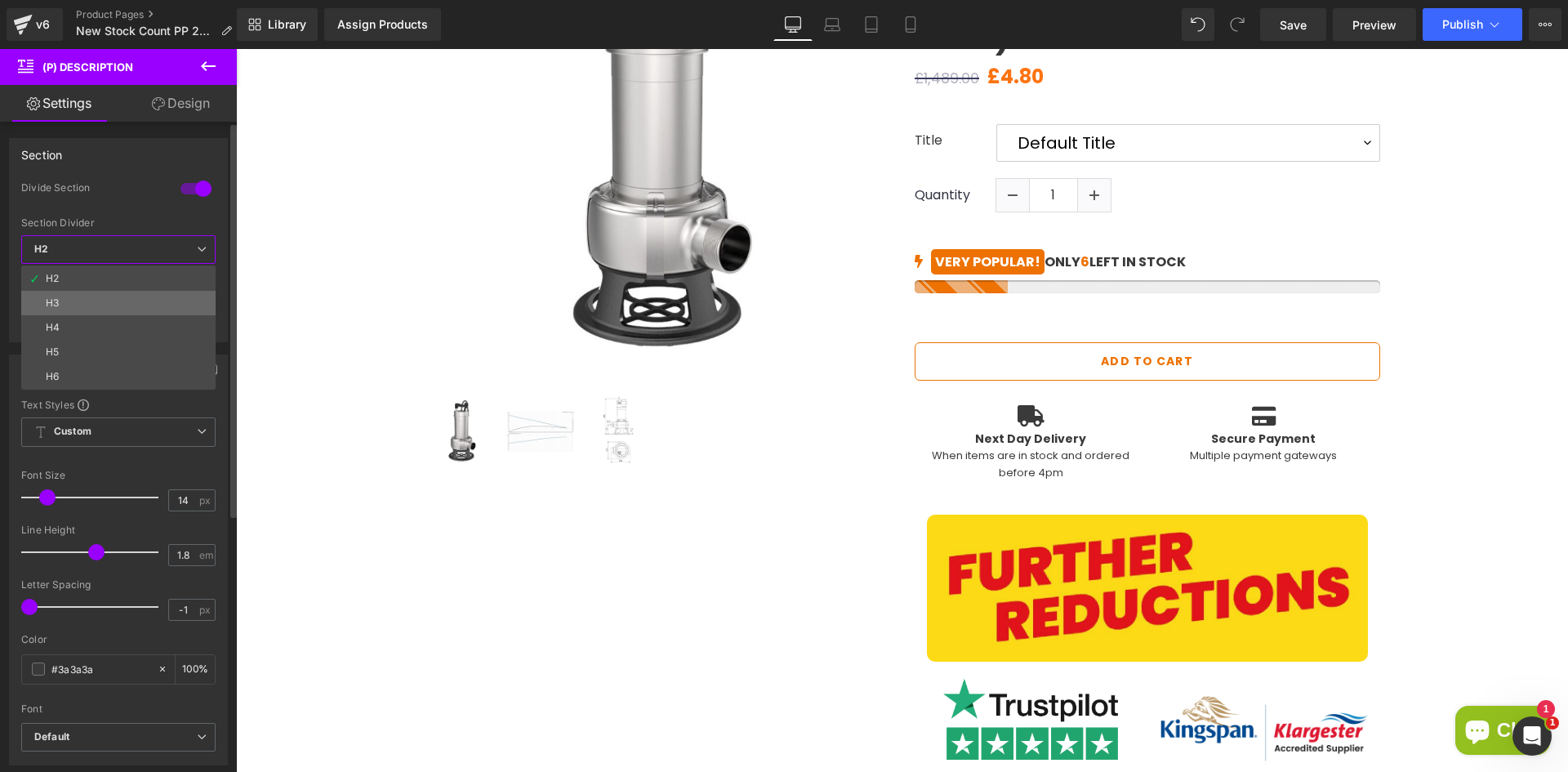
click at [138, 295] on li "H3" at bounding box center [118, 302] width 195 height 24
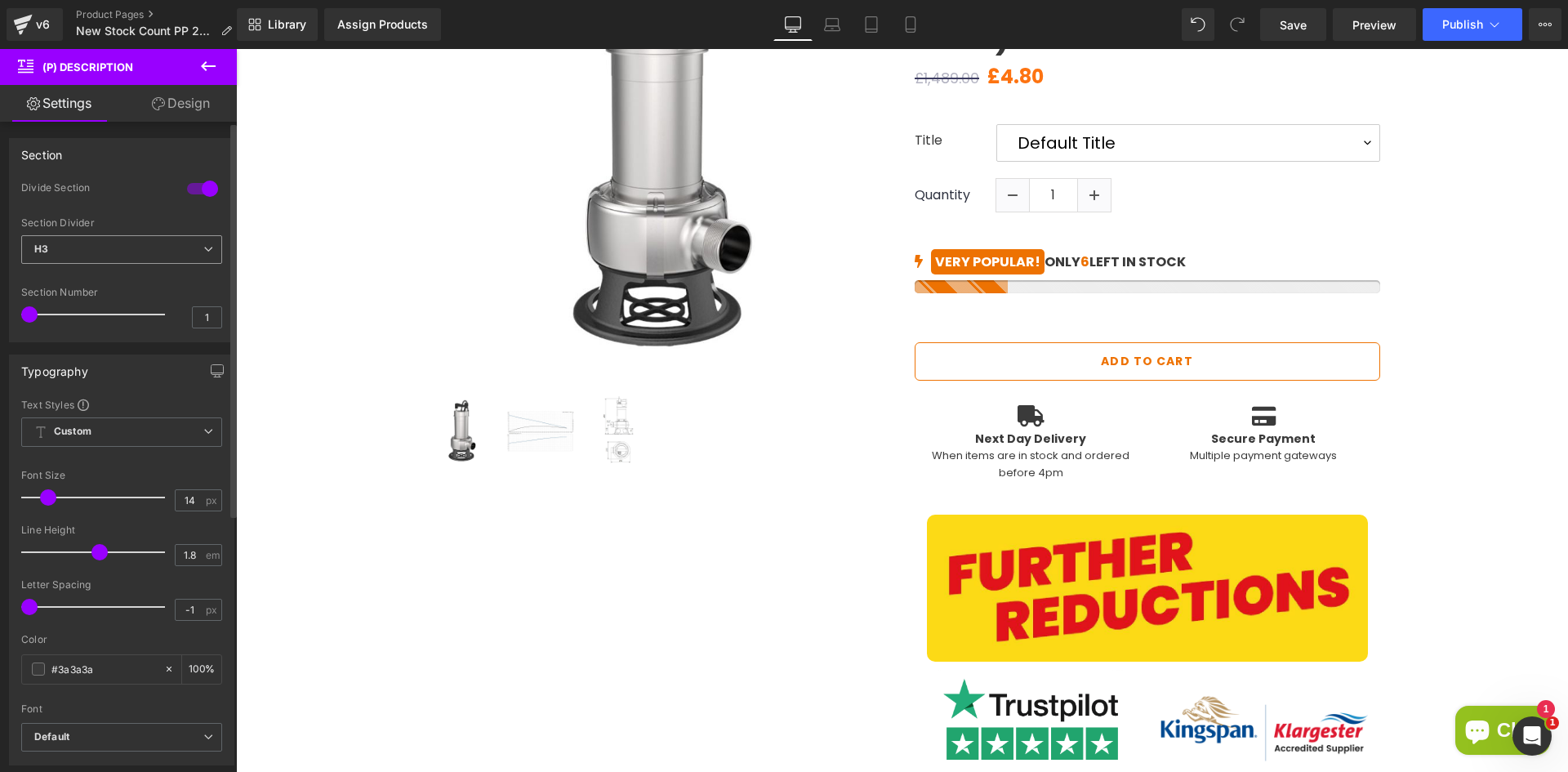
click at [147, 239] on span "H3" at bounding box center [121, 250] width 201 height 29
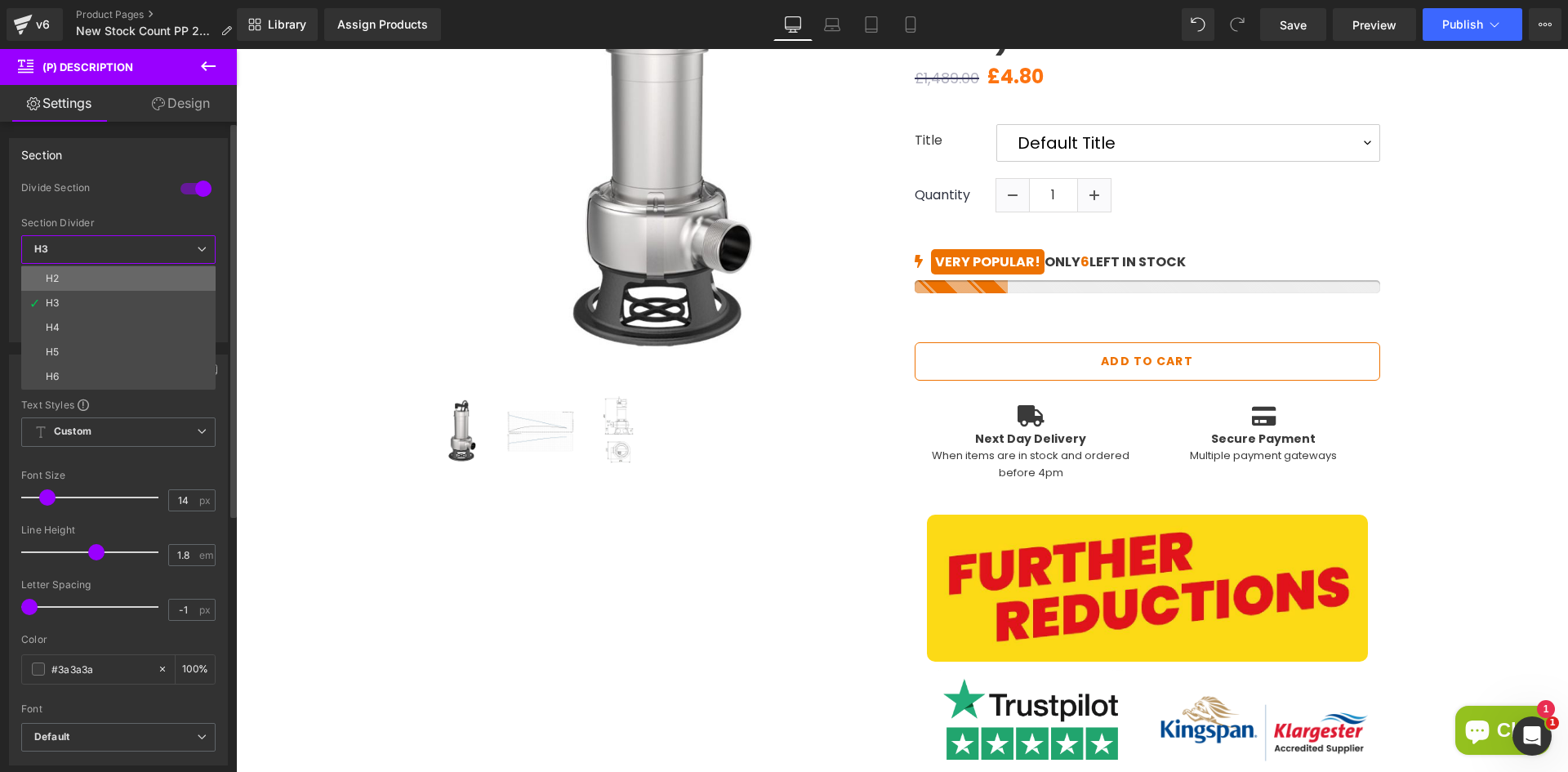
click at [103, 276] on li "H2" at bounding box center [118, 278] width 195 height 24
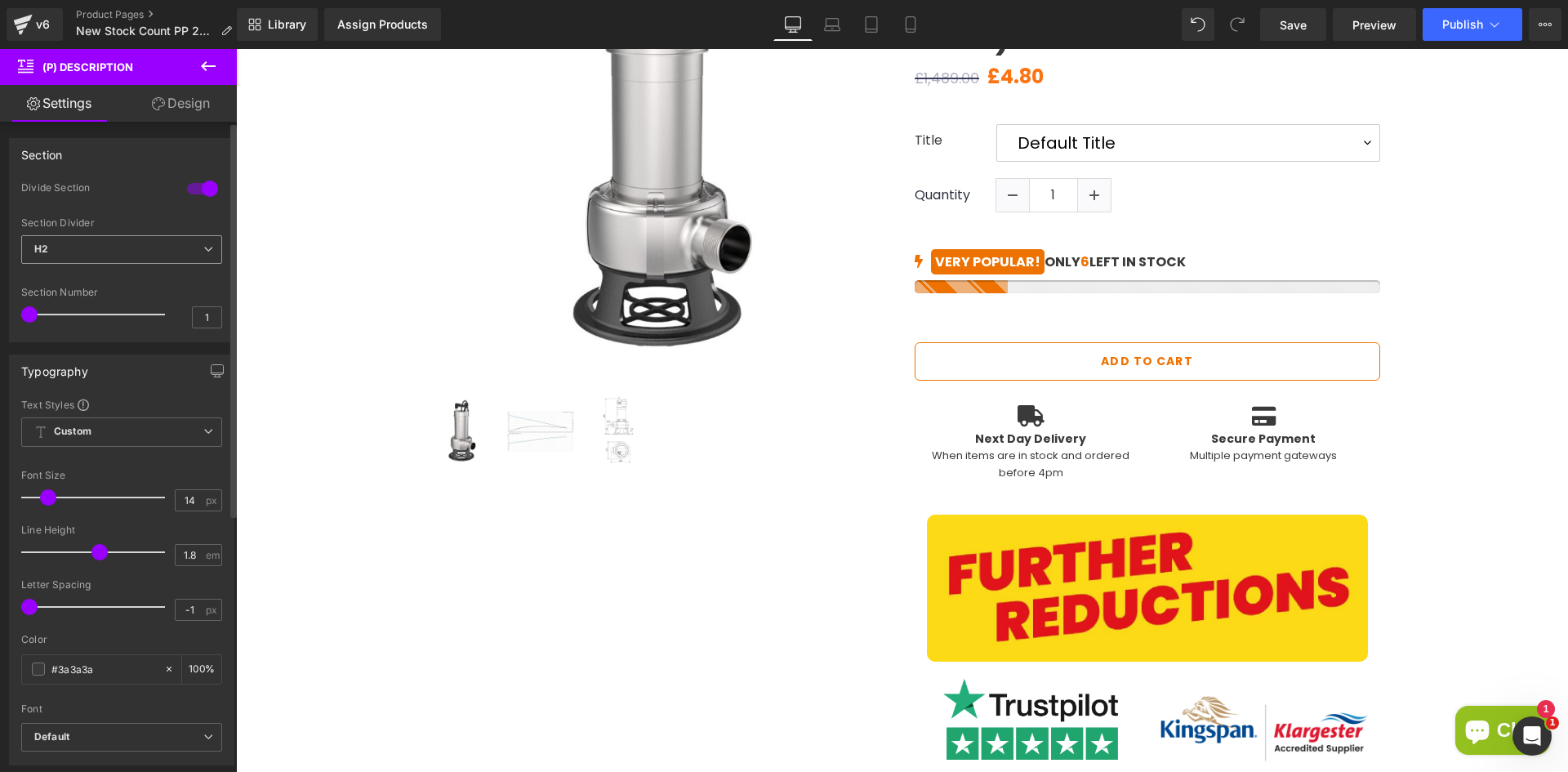
click at [150, 255] on span "H2" at bounding box center [121, 250] width 201 height 29
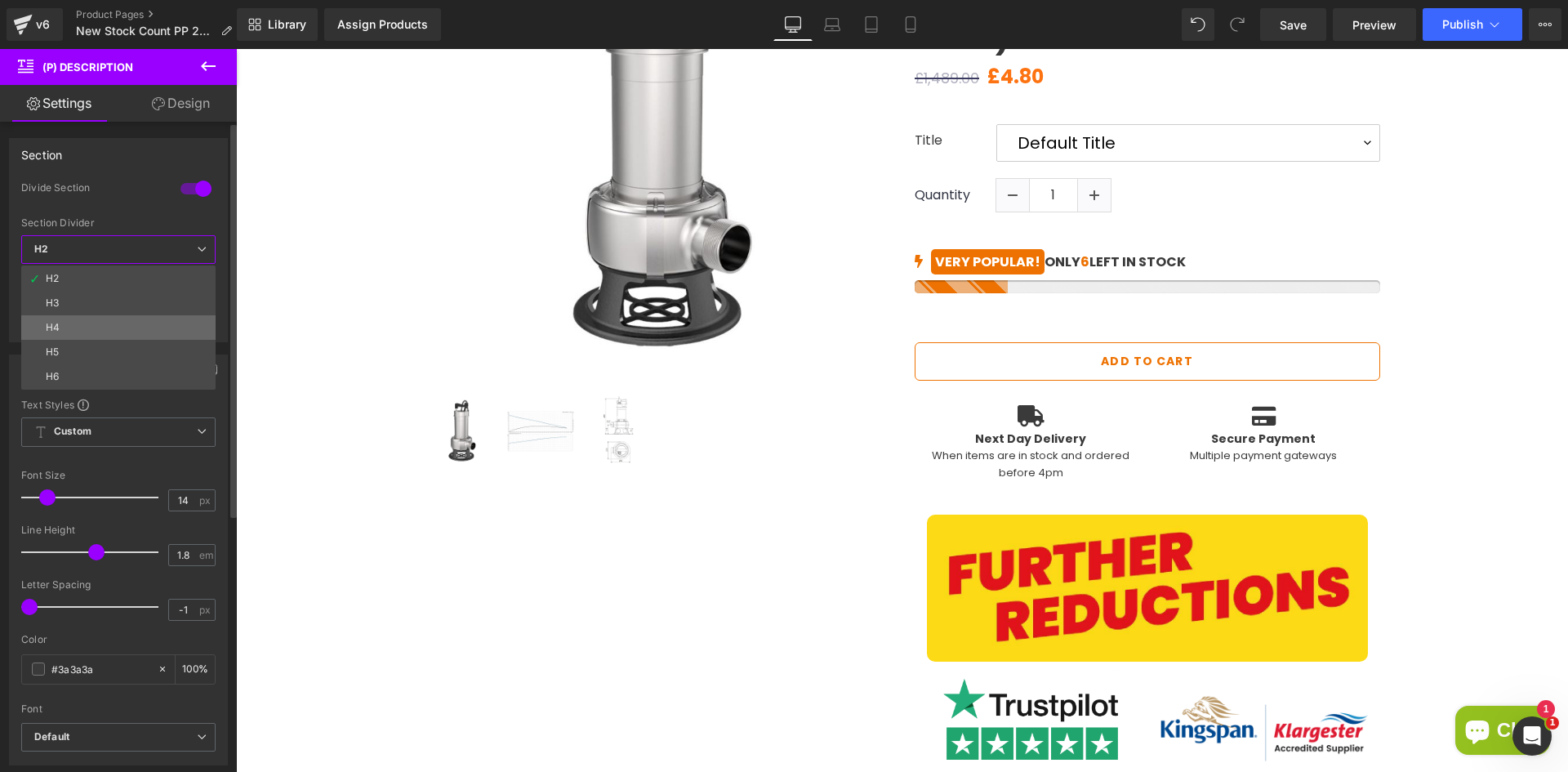
click at [101, 329] on li "H4" at bounding box center [118, 327] width 195 height 24
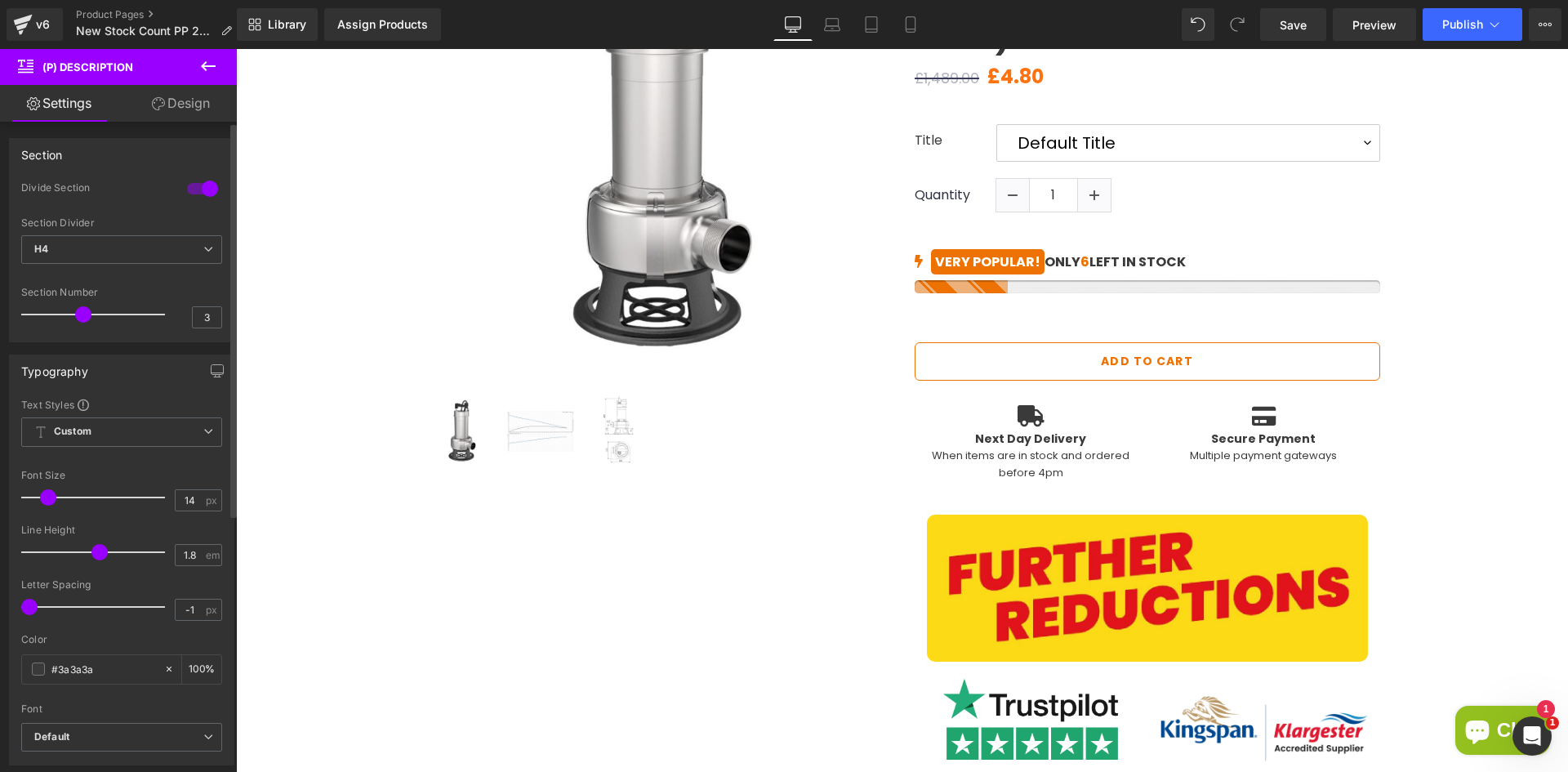
drag, startPoint x: 36, startPoint y: 315, endPoint x: 85, endPoint y: 315, distance: 49.0
click at [85, 315] on span at bounding box center [83, 314] width 16 height 16
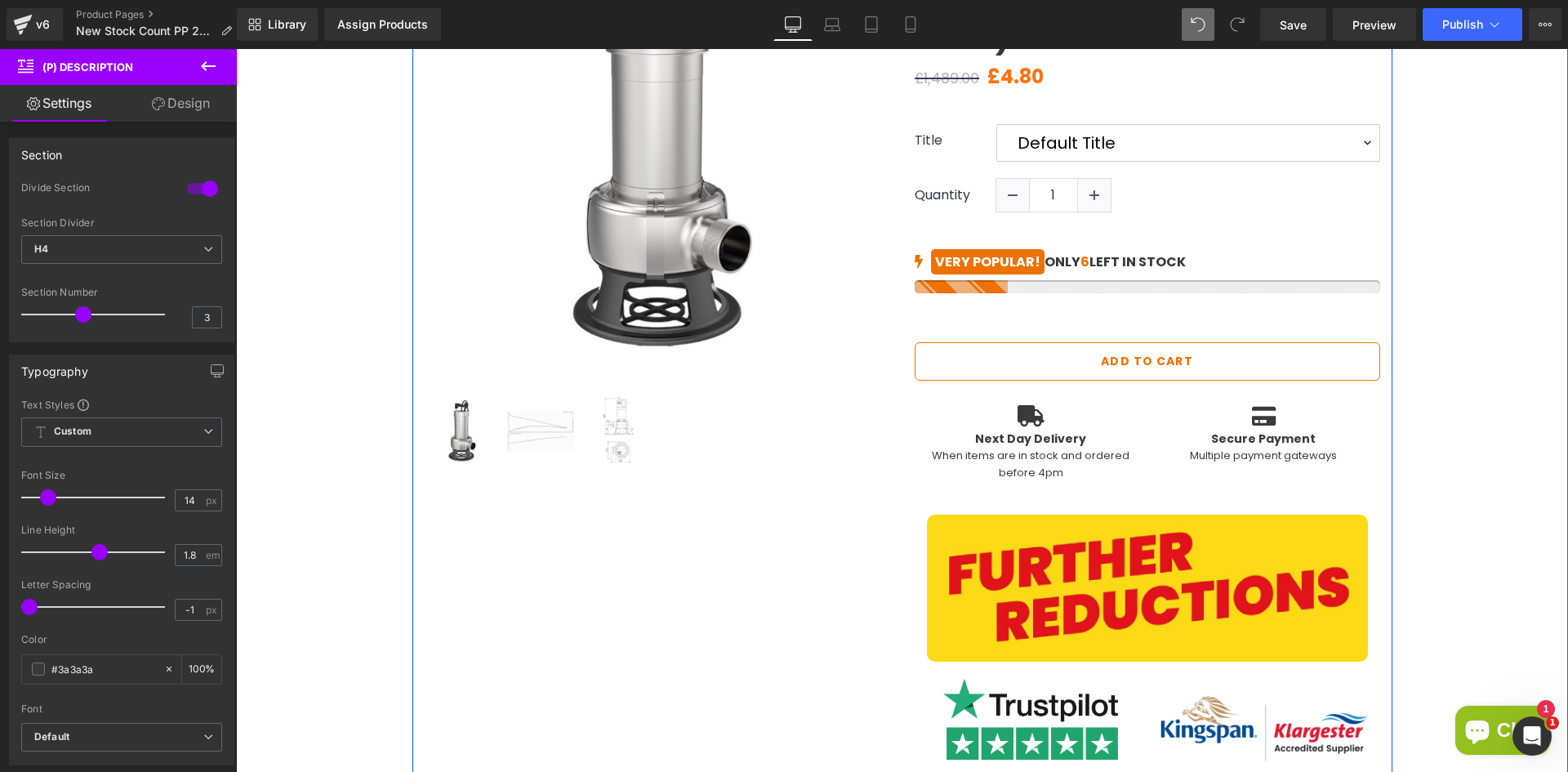
type input "1"
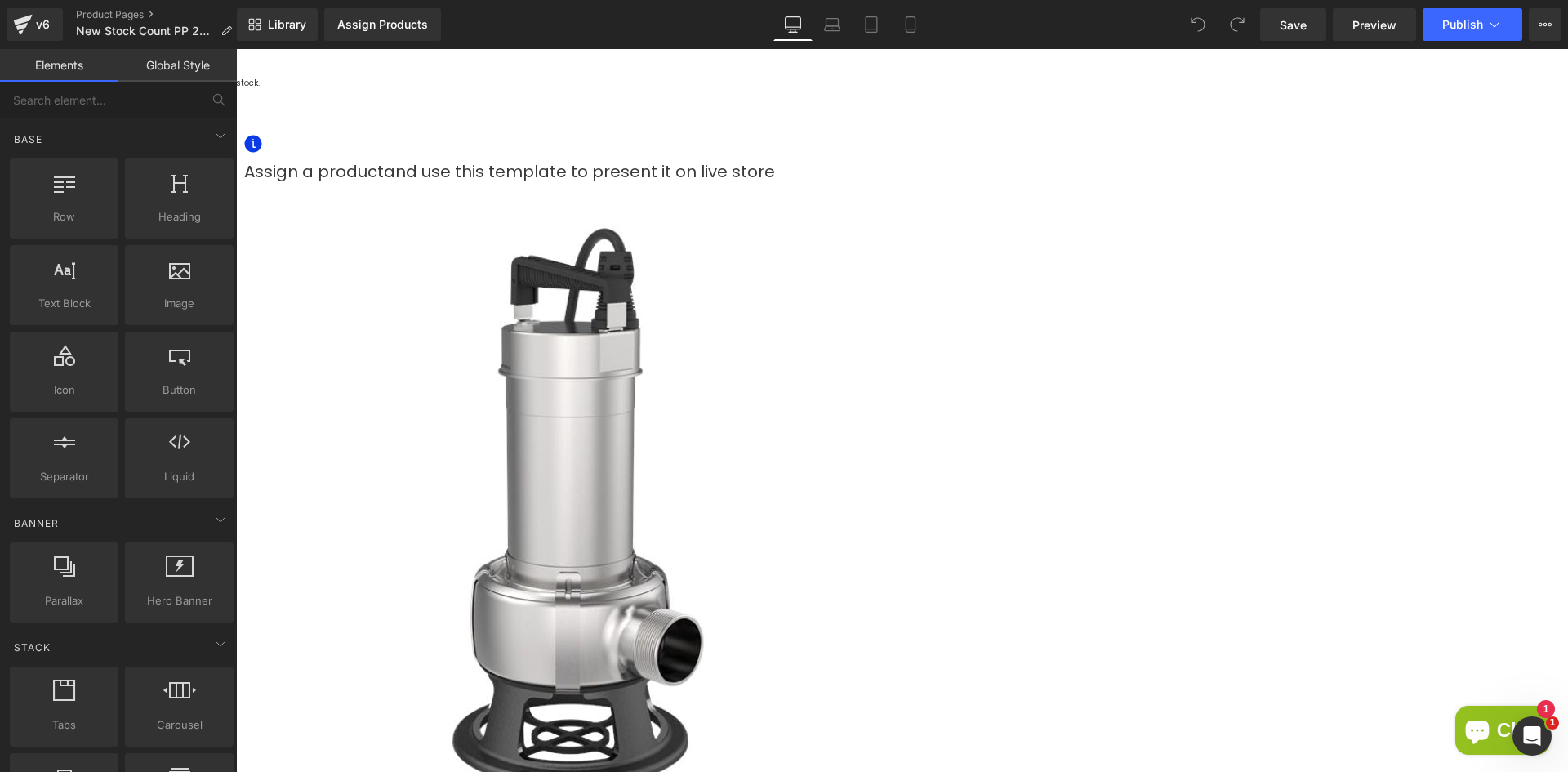
click at [236, 49] on span "Product" at bounding box center [236, 49] width 0 height 0
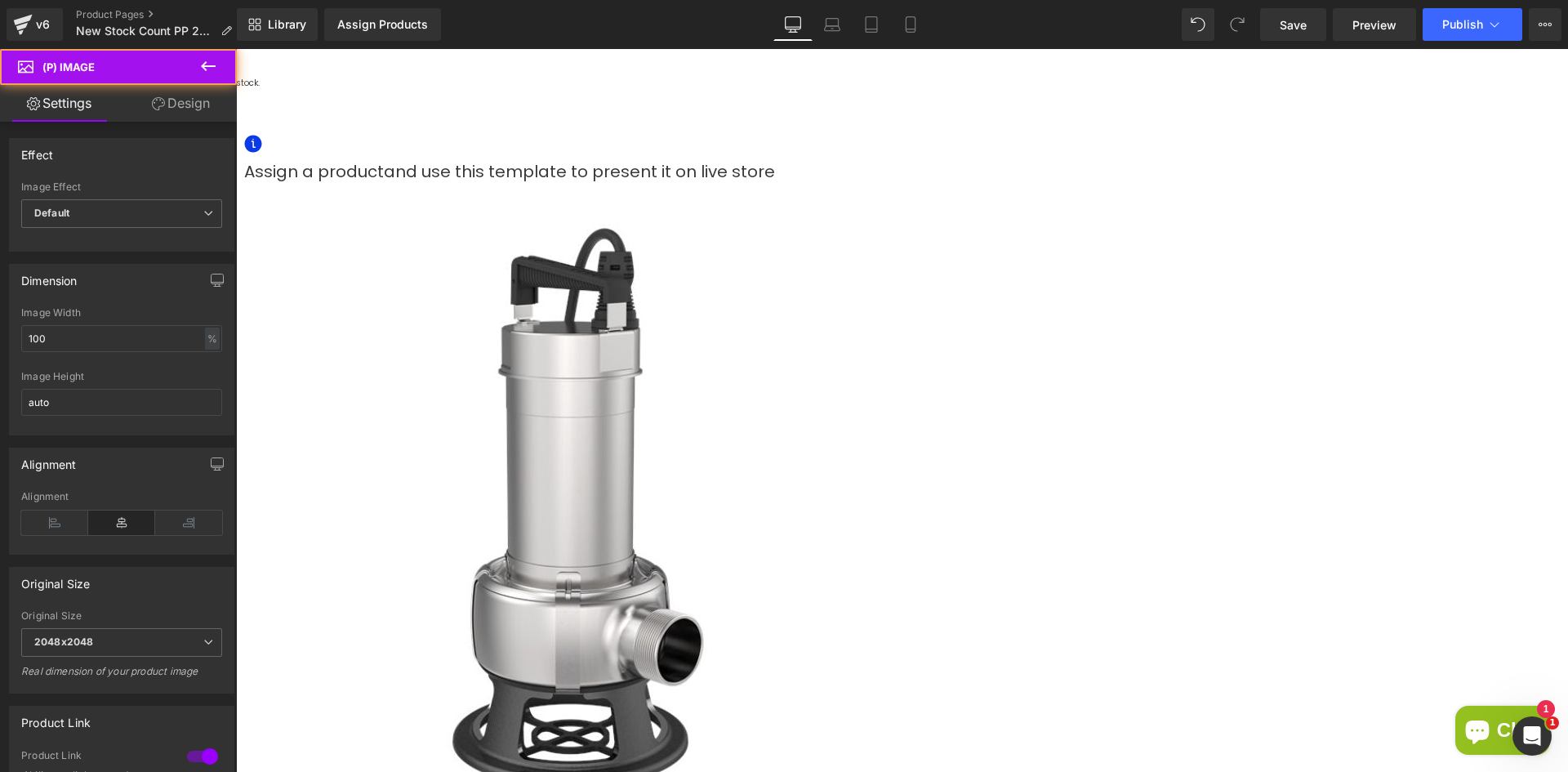
click at [858, 328] on img at bounding box center [571, 510] width 653 height 653
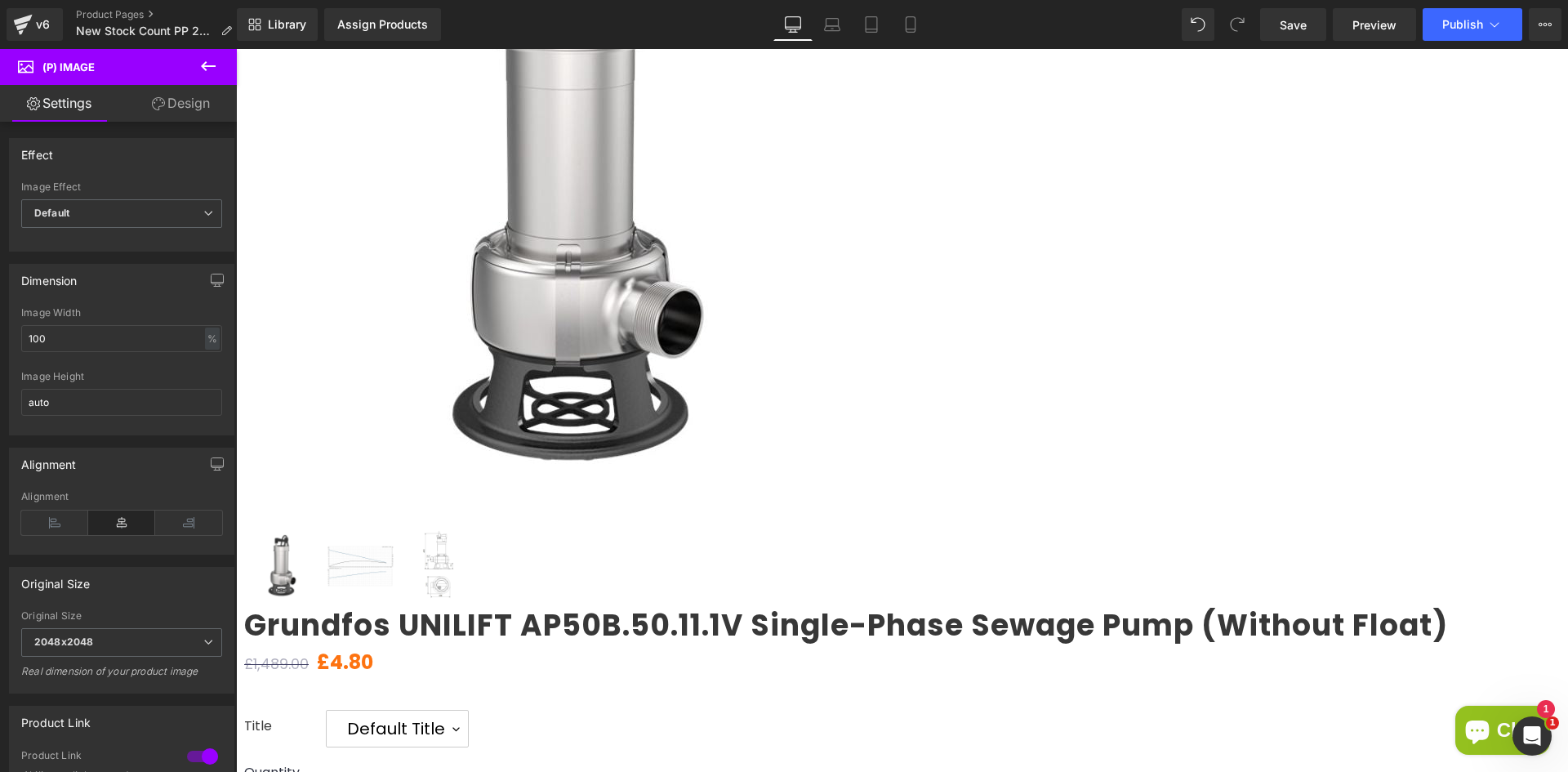
scroll to position [491, 0]
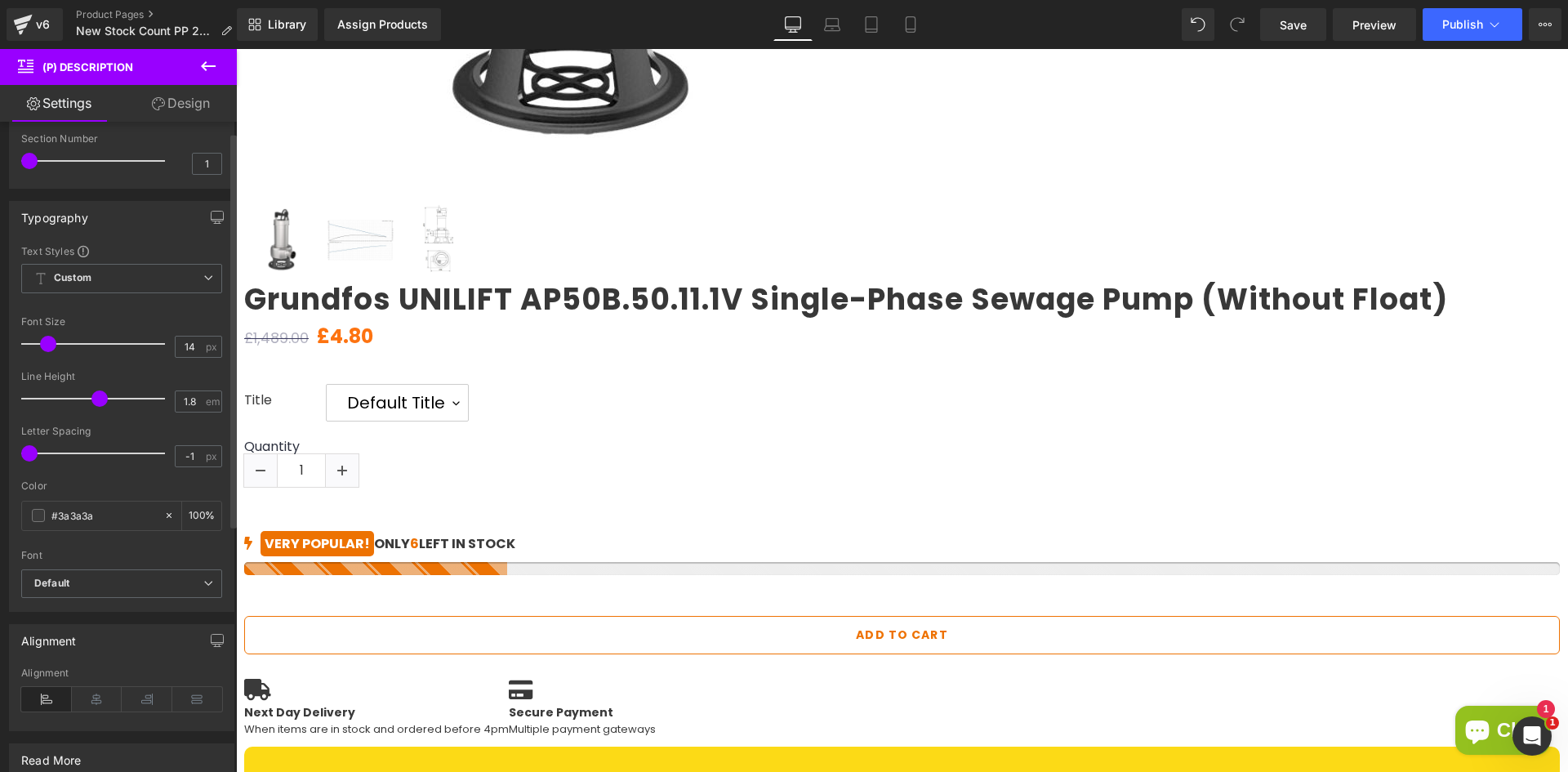
scroll to position [0, 0]
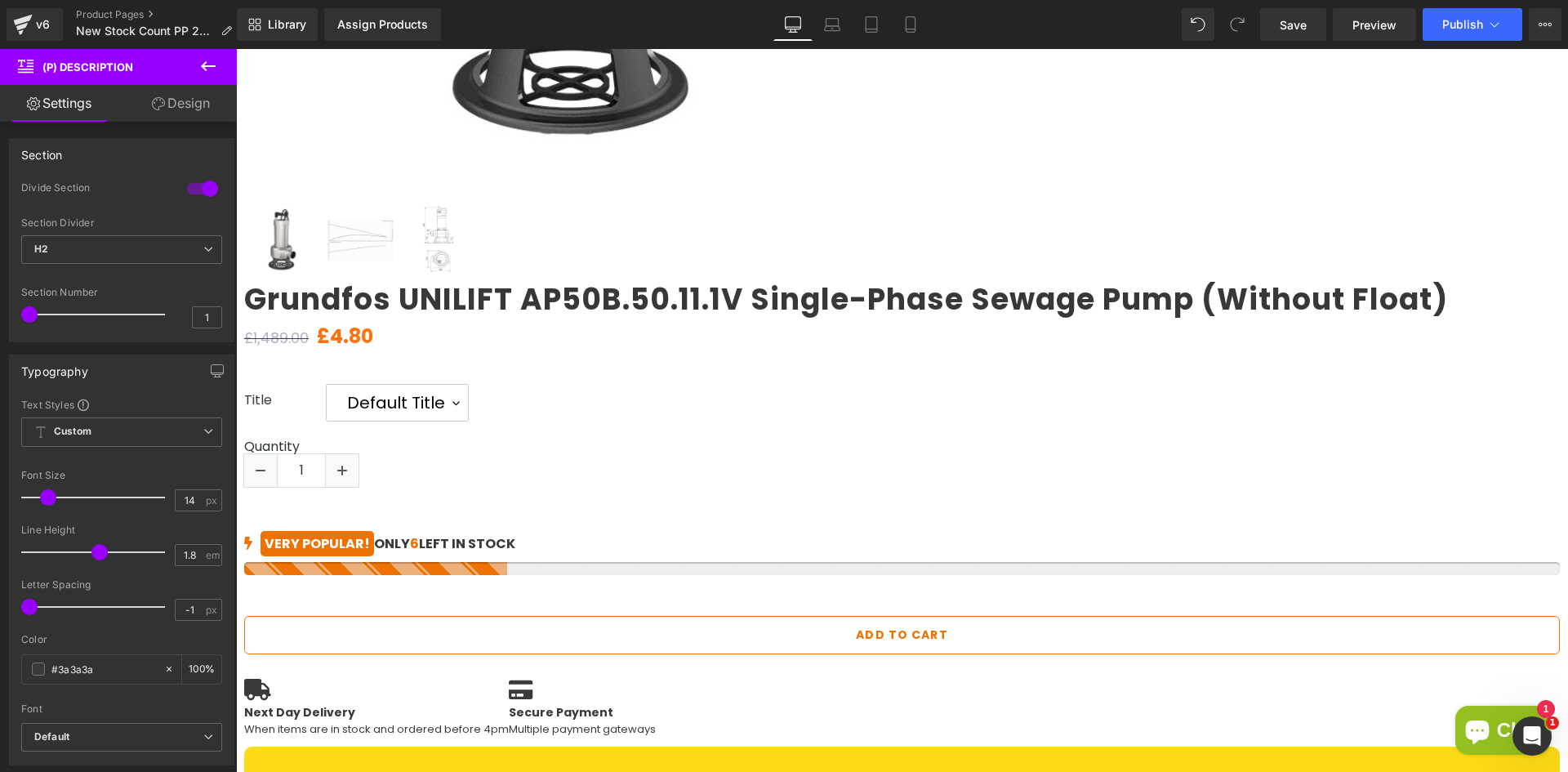
click at [169, 119] on link "Design" at bounding box center [180, 103] width 119 height 37
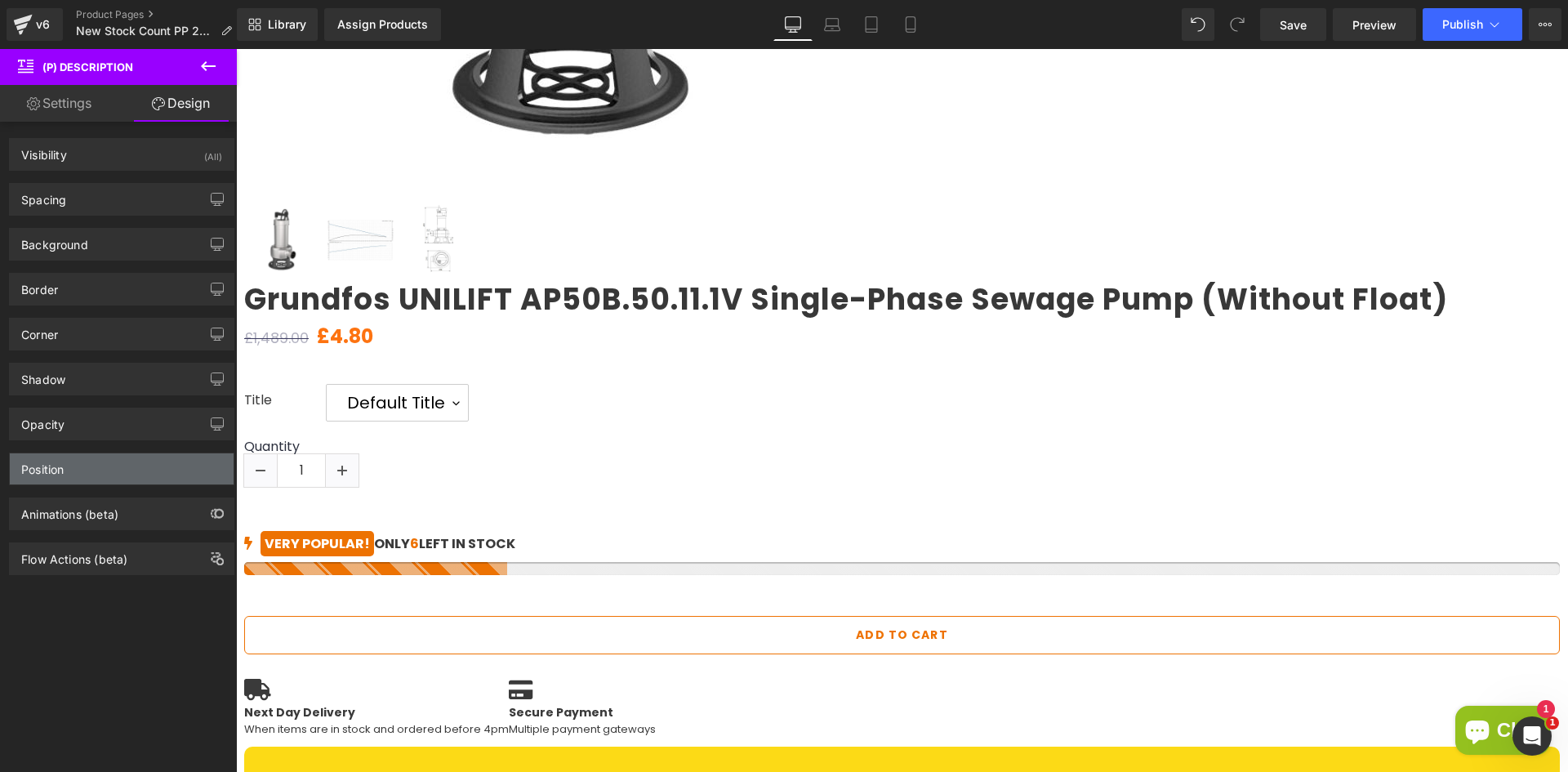
click at [76, 465] on div "Position" at bounding box center [121, 469] width 223 height 31
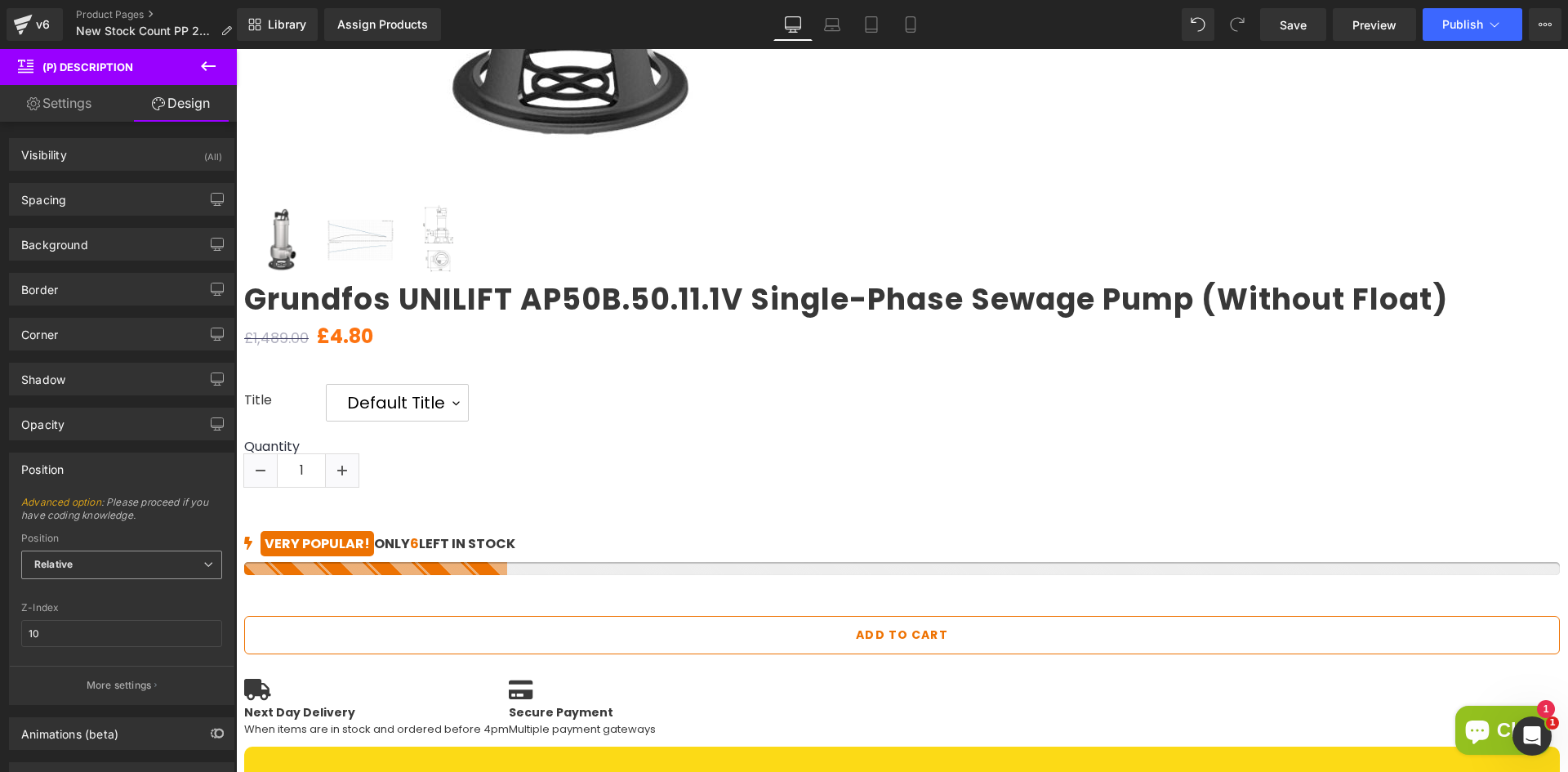
click at [85, 560] on span "Relative" at bounding box center [121, 565] width 201 height 29
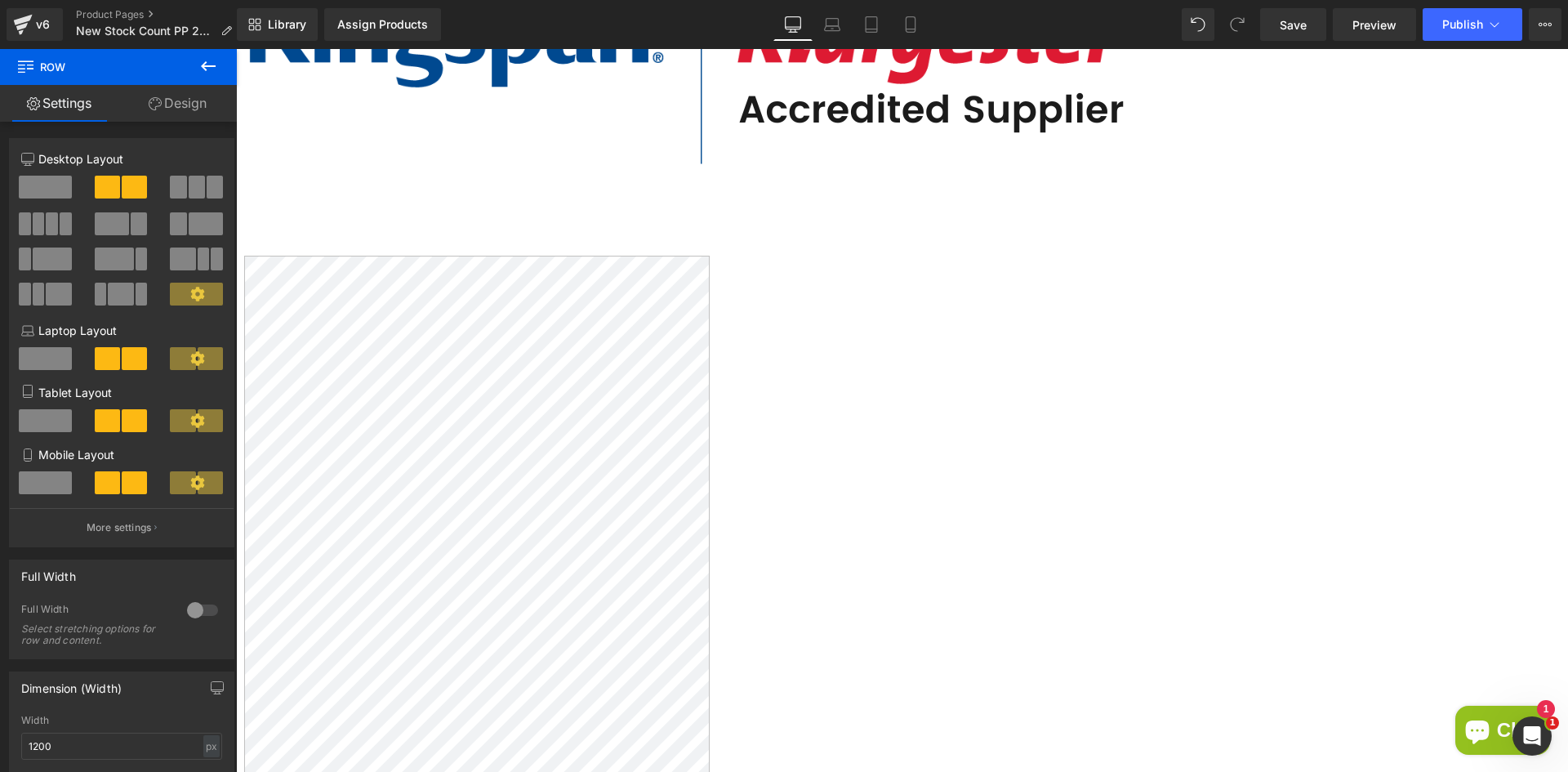
scroll to position [2585, 0]
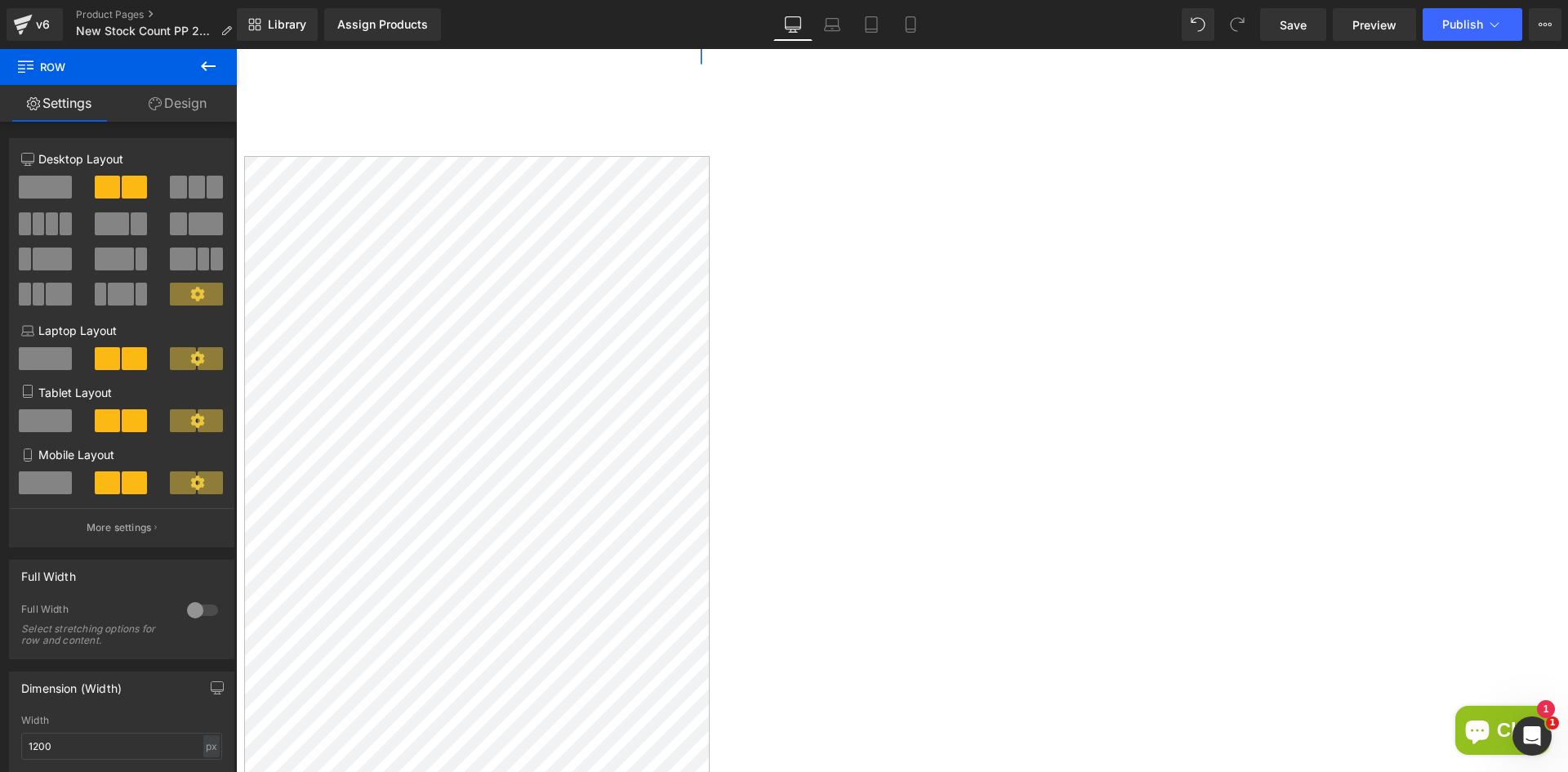
click at [236, 49] on span "Article List" at bounding box center [236, 49] width 0 height 0
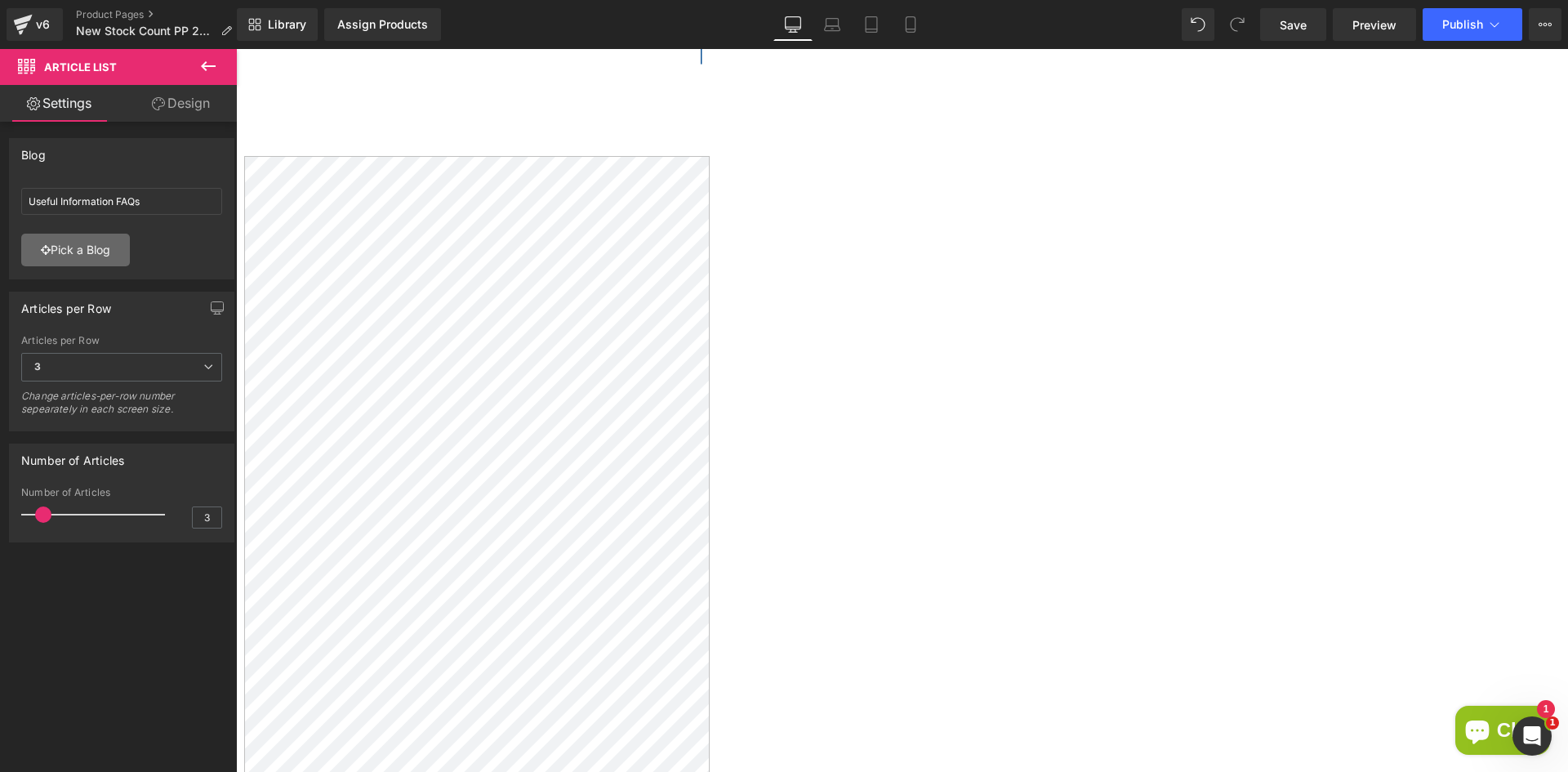
click at [73, 251] on link "Pick a Blog" at bounding box center [75, 250] width 109 height 33
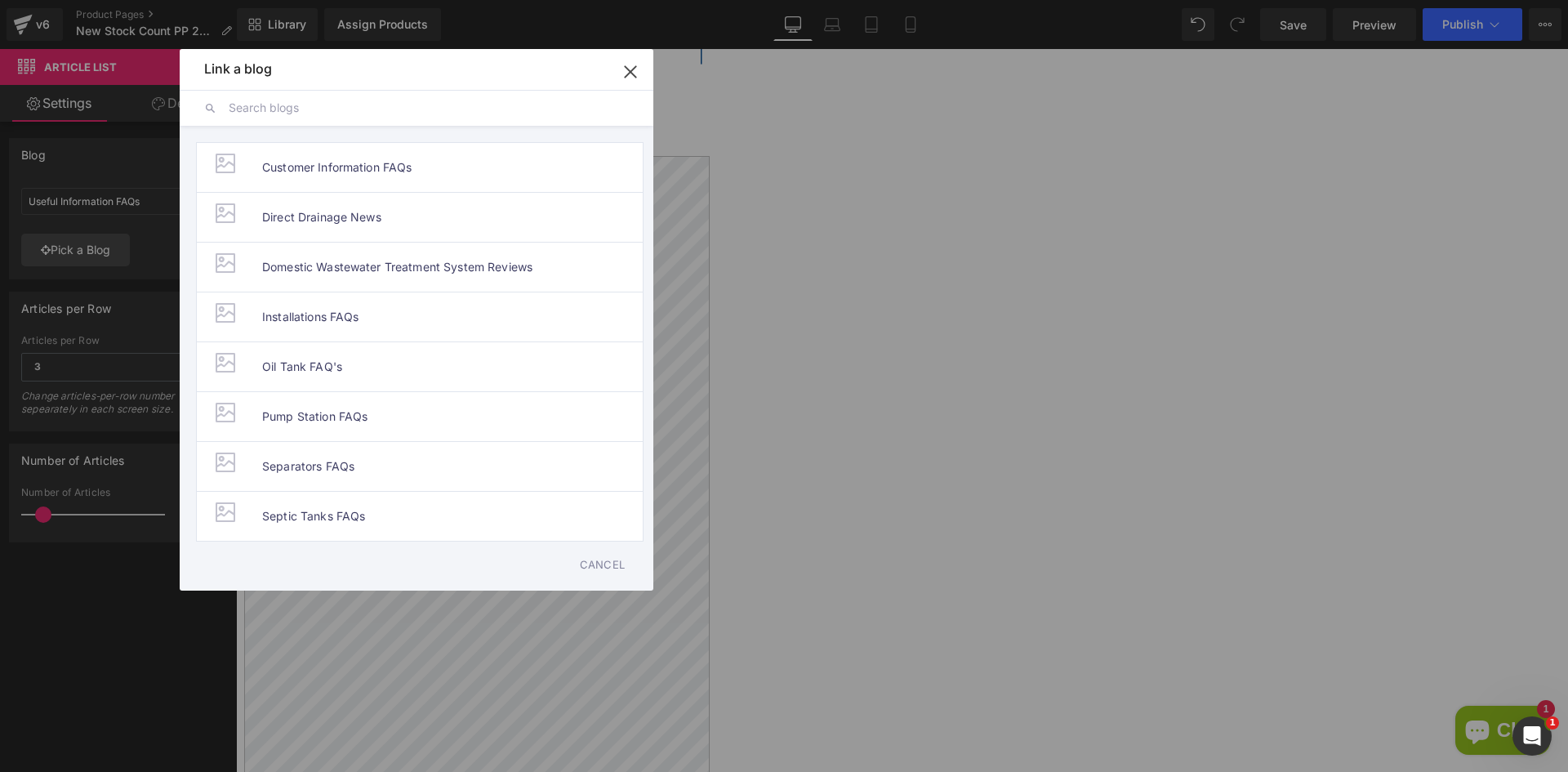
click at [633, 73] on icon "button" at bounding box center [630, 71] width 26 height 26
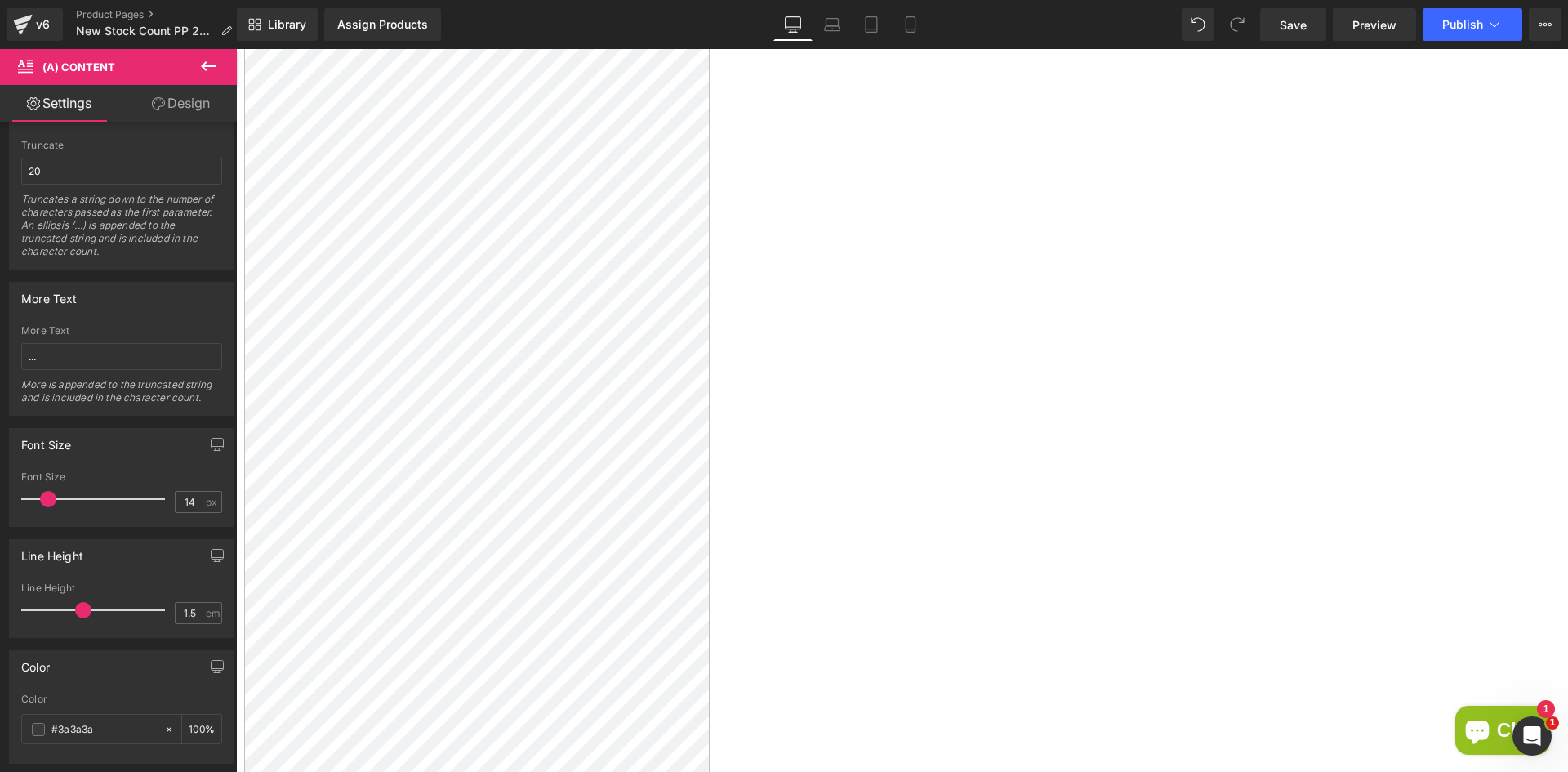
scroll to position [2749, 0]
click at [213, 66] on icon at bounding box center [208, 66] width 14 height 10
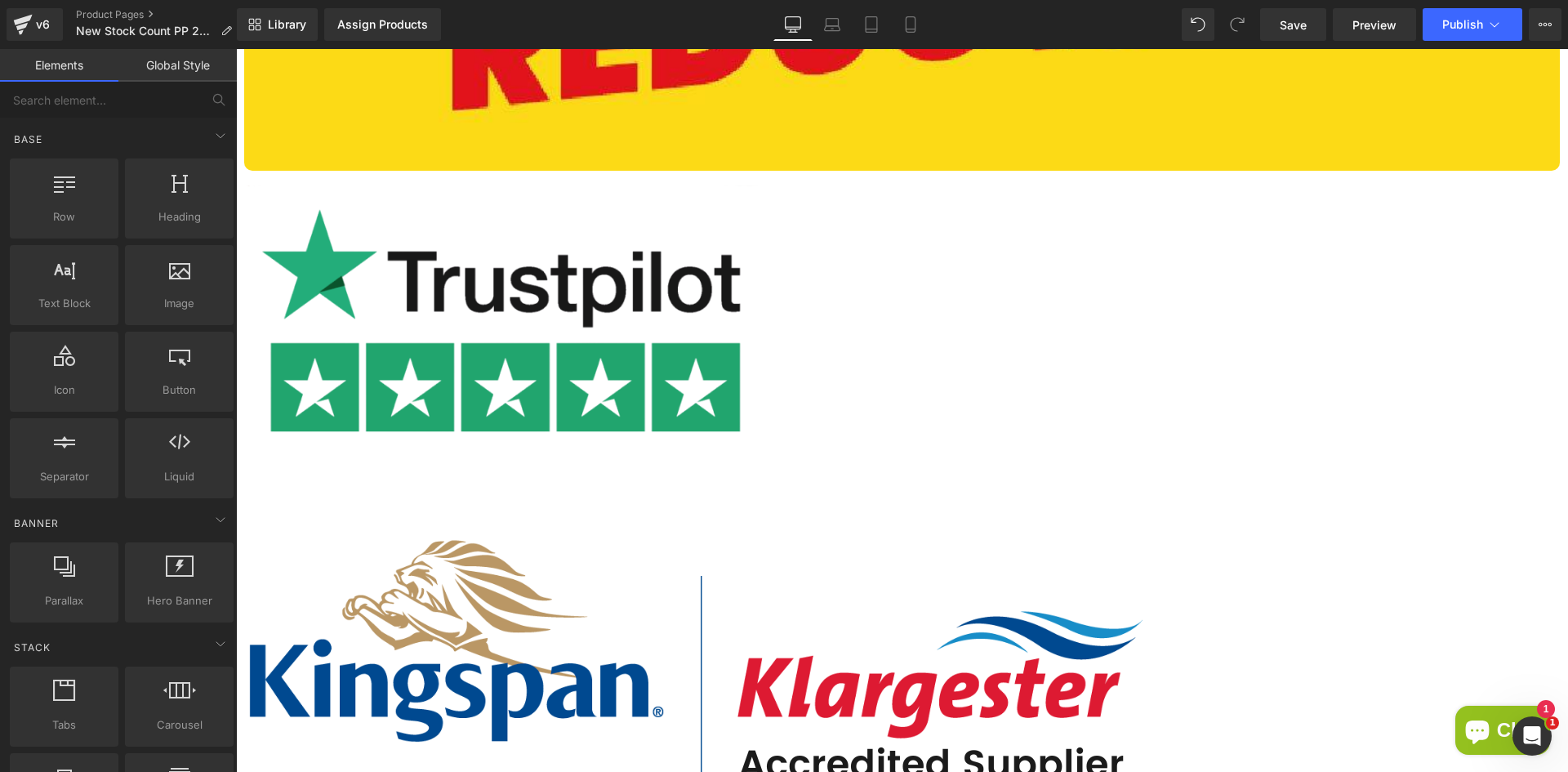
scroll to position [1768, 0]
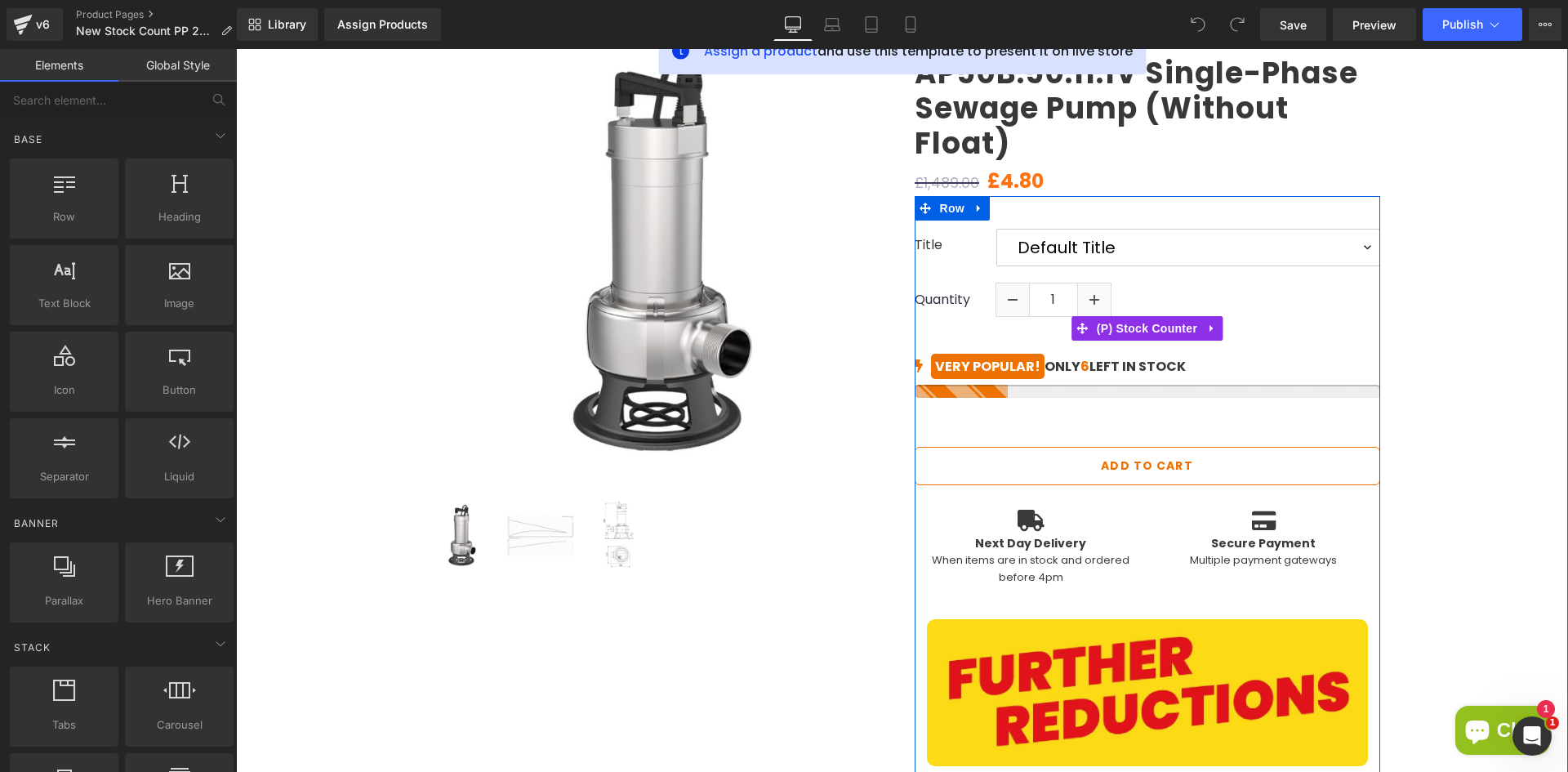
click at [1087, 373] on div "VERY POPULAR! ONLY 6 LEFT IN STOCK" at bounding box center [1147, 367] width 465 height 20
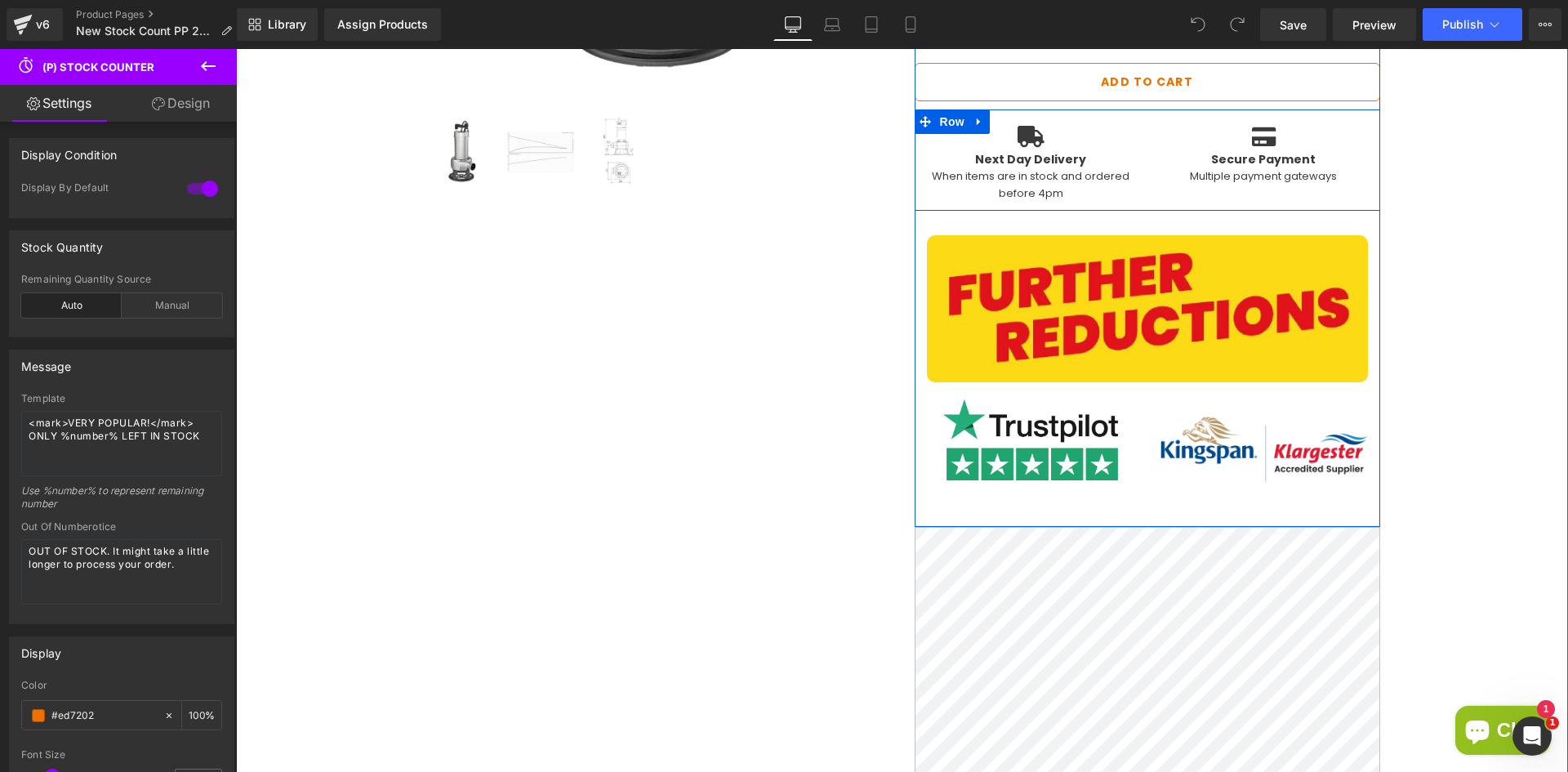
scroll to position [817, 0]
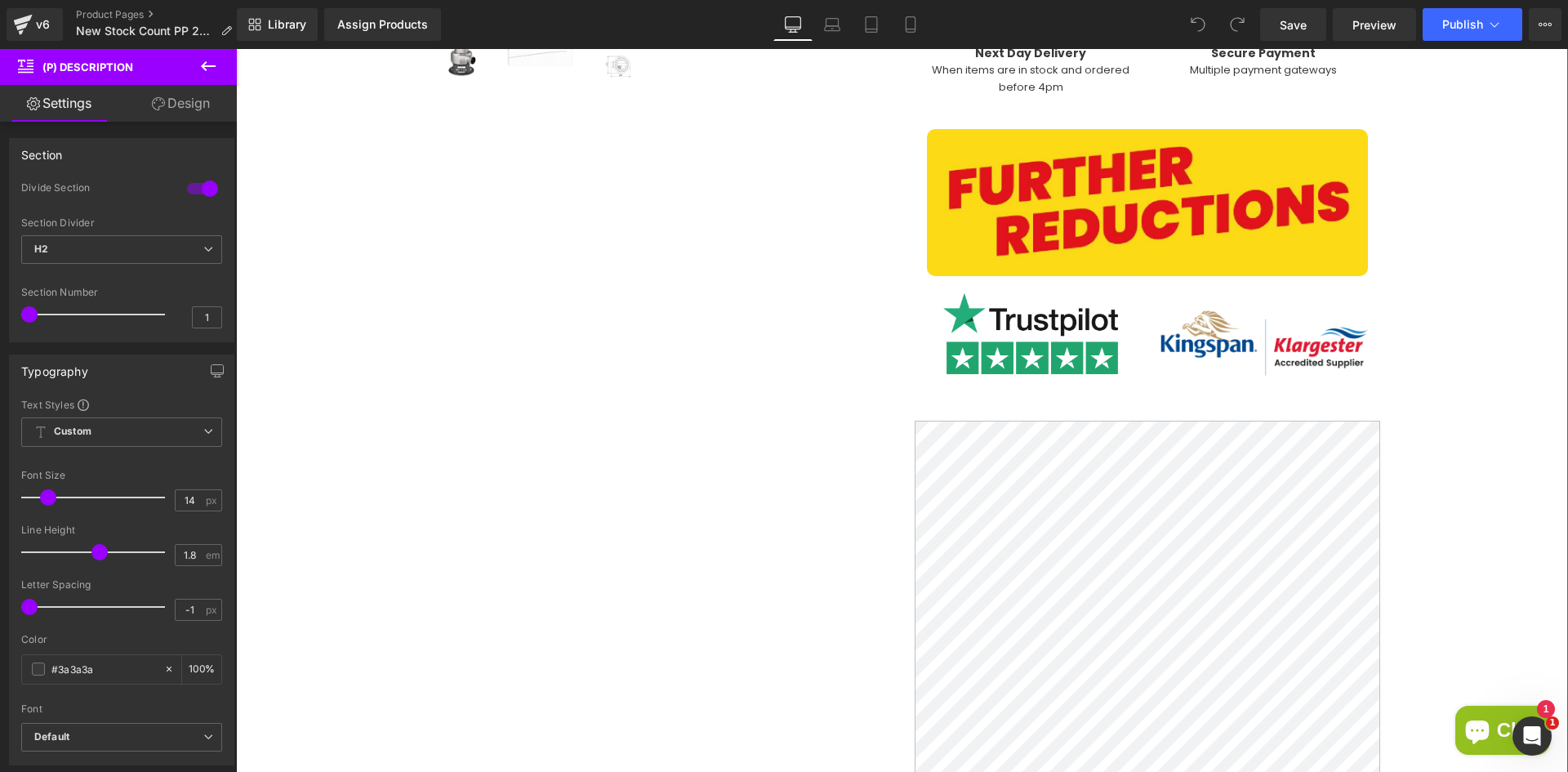
click at [359, 404] on div "(P) Image ‹ › (P) Image List 1" at bounding box center [902, 516] width 1316 height 2021
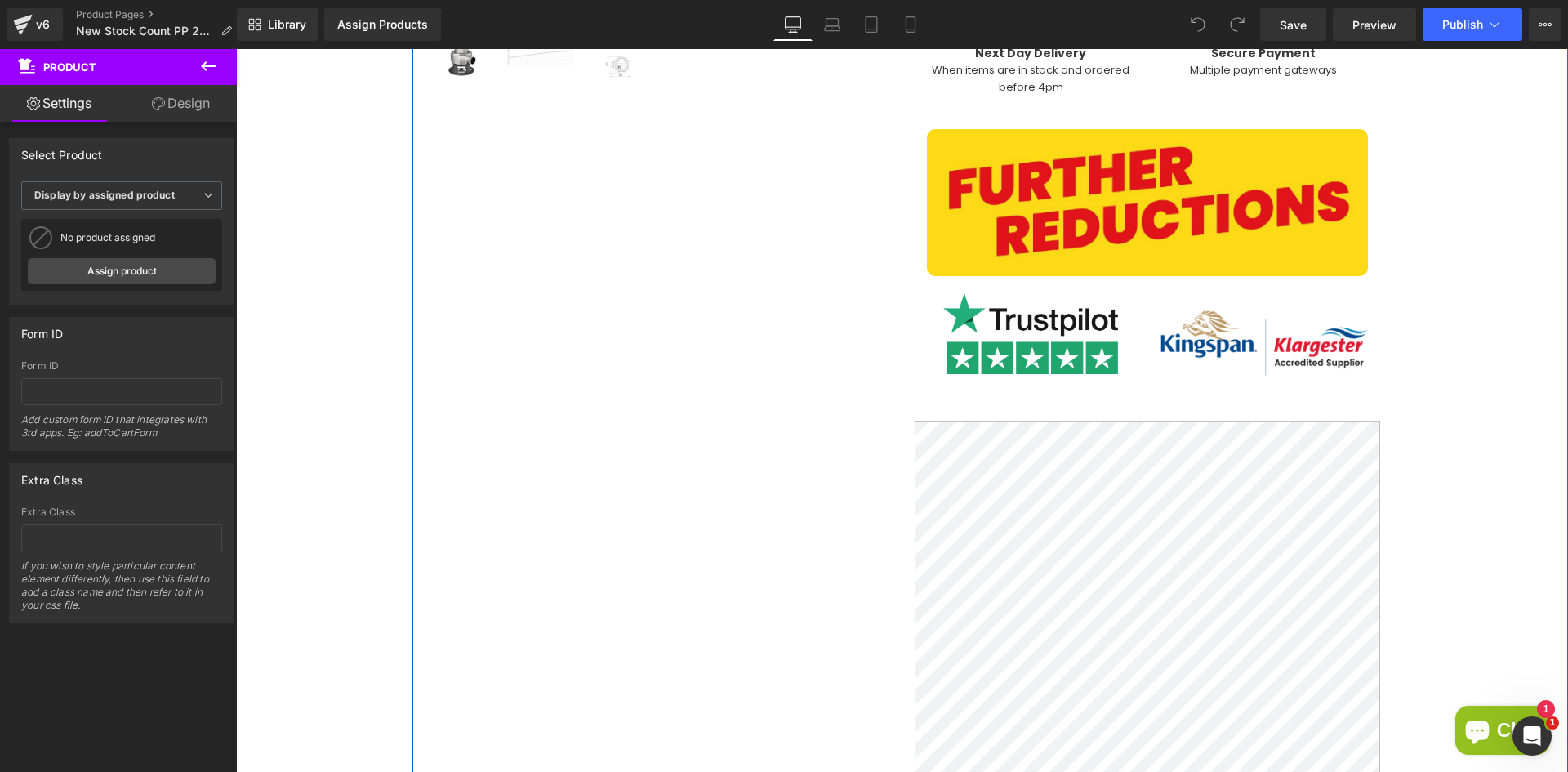
click at [703, 409] on div "(P) Image ‹ › (P) Image List Grundfos UNILIFT AP50B.50.11.1V Single-Phase Sewag…" at bounding box center [902, 516] width 980 height 2021
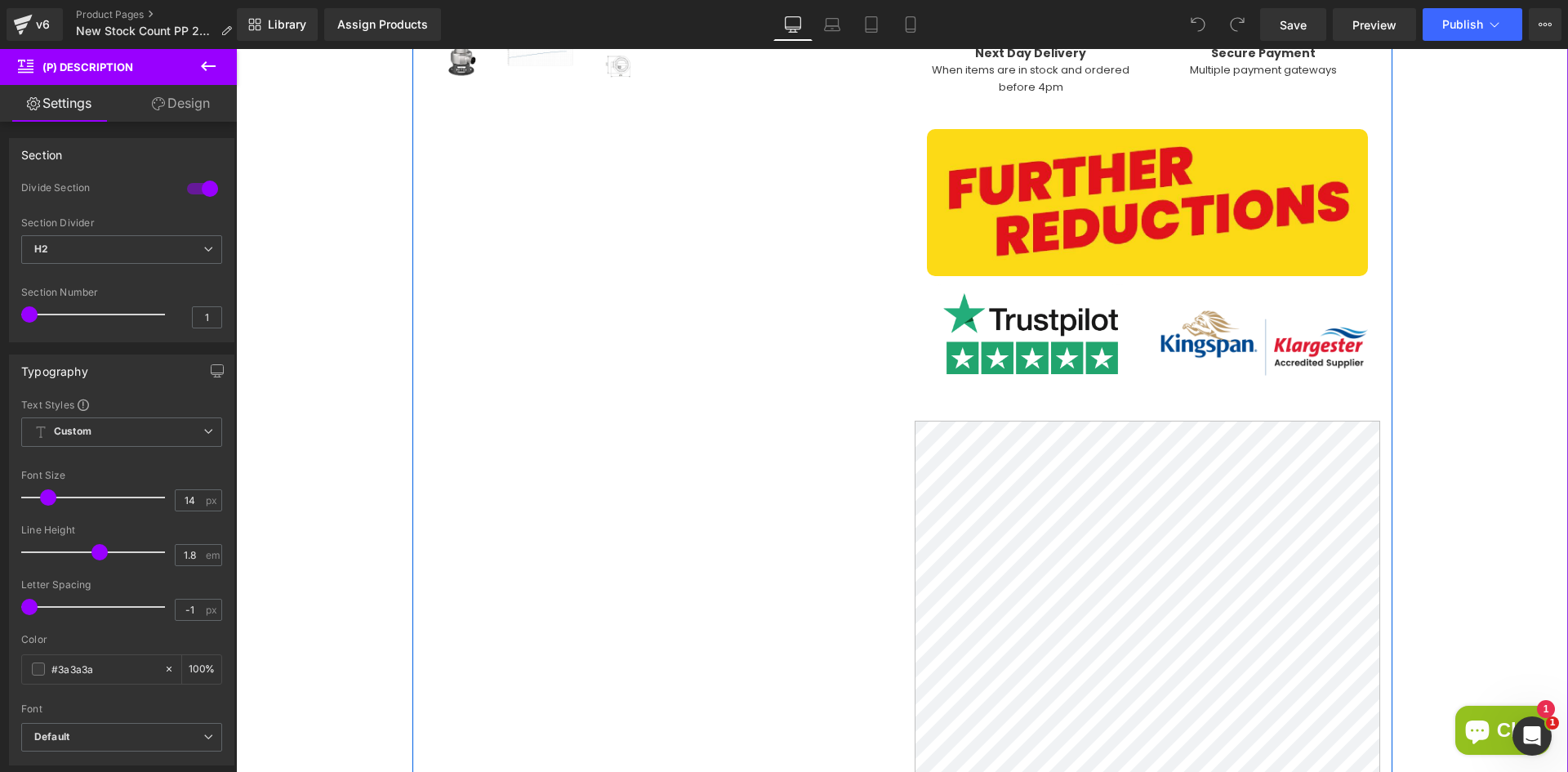
click at [902, 462] on div "Grundfos UNILIFT AP50B.50.11.1V Single-Phase Sewage Pump (Without Float) (P) Ti…" at bounding box center [1147, 524] width 490 height 1988
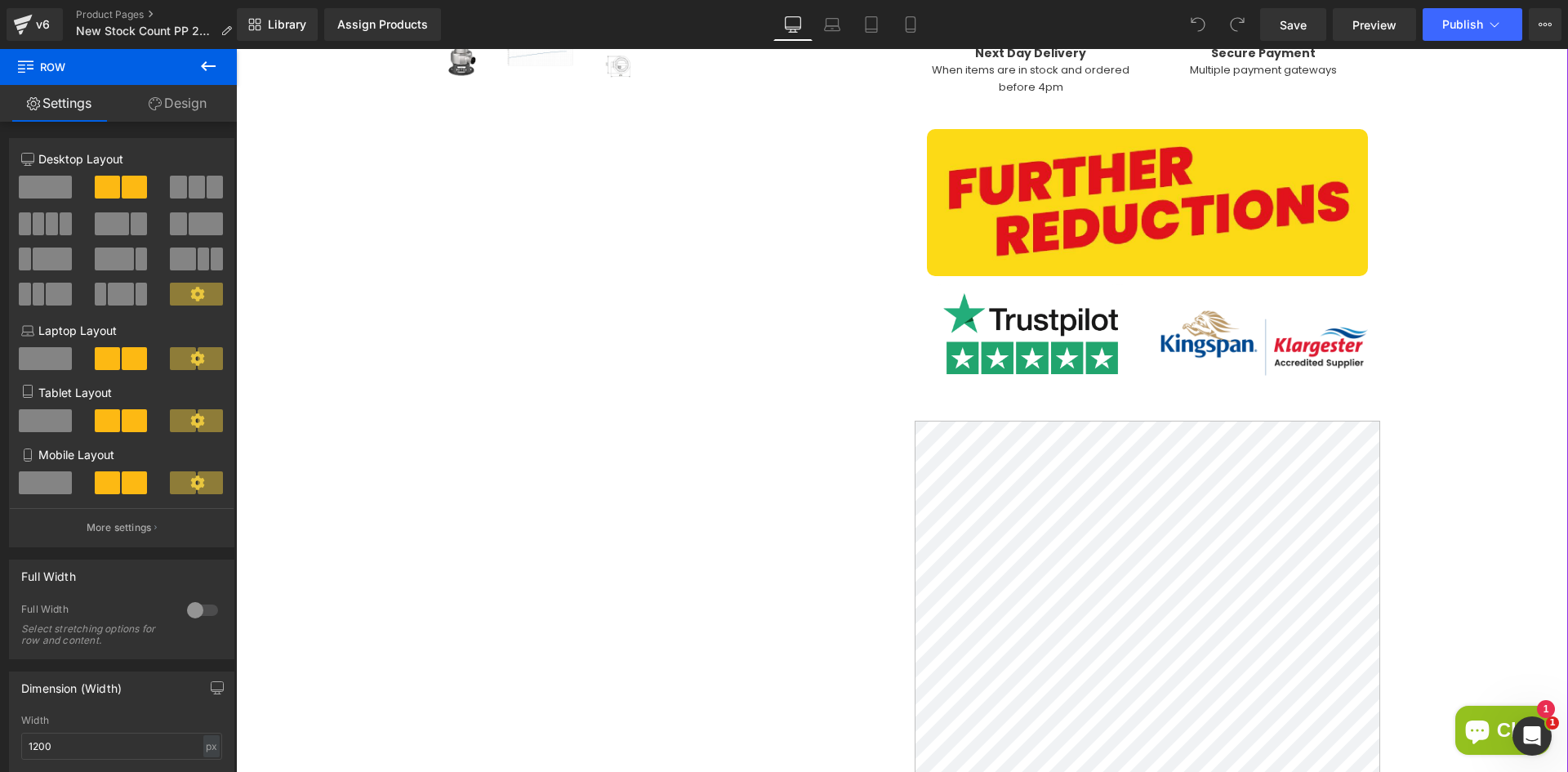
click at [309, 428] on div "(P) Image ‹ › (P) Image List 1" at bounding box center [902, 516] width 1316 height 2021
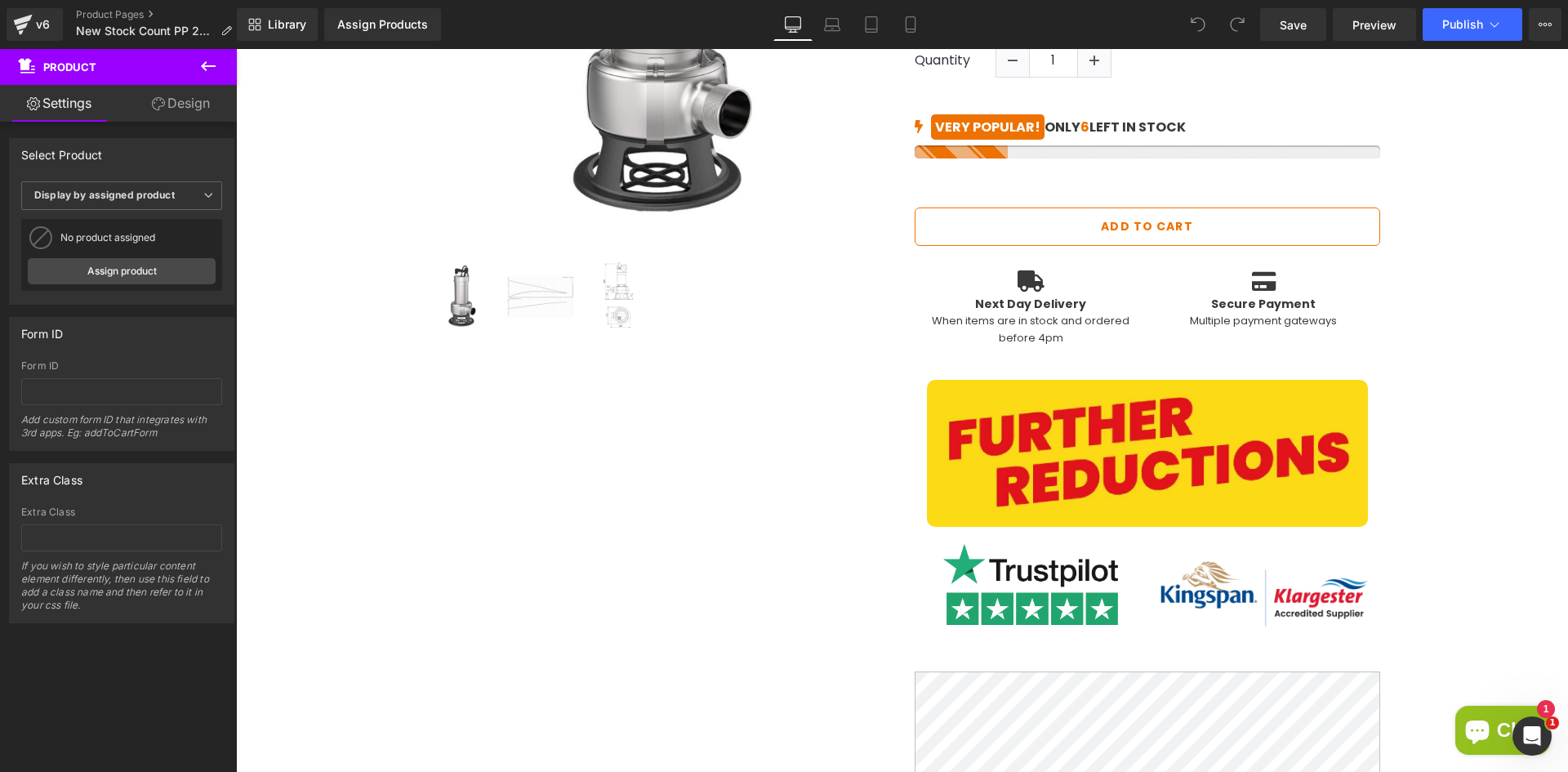
scroll to position [438, 0]
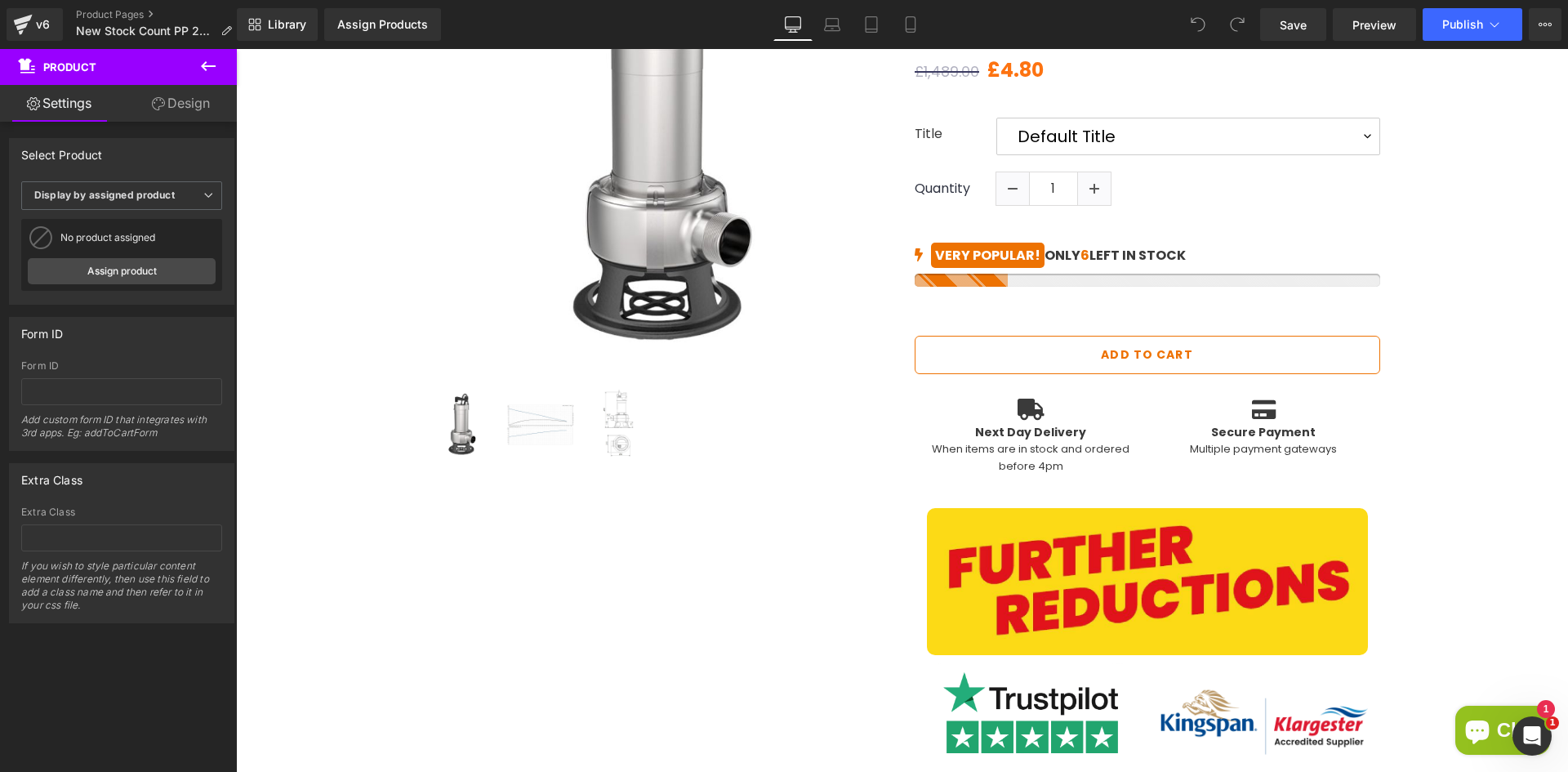
drag, startPoint x: 214, startPoint y: 72, endPoint x: 77, endPoint y: 76, distance: 137.1
click at [214, 72] on icon at bounding box center [208, 66] width 20 height 20
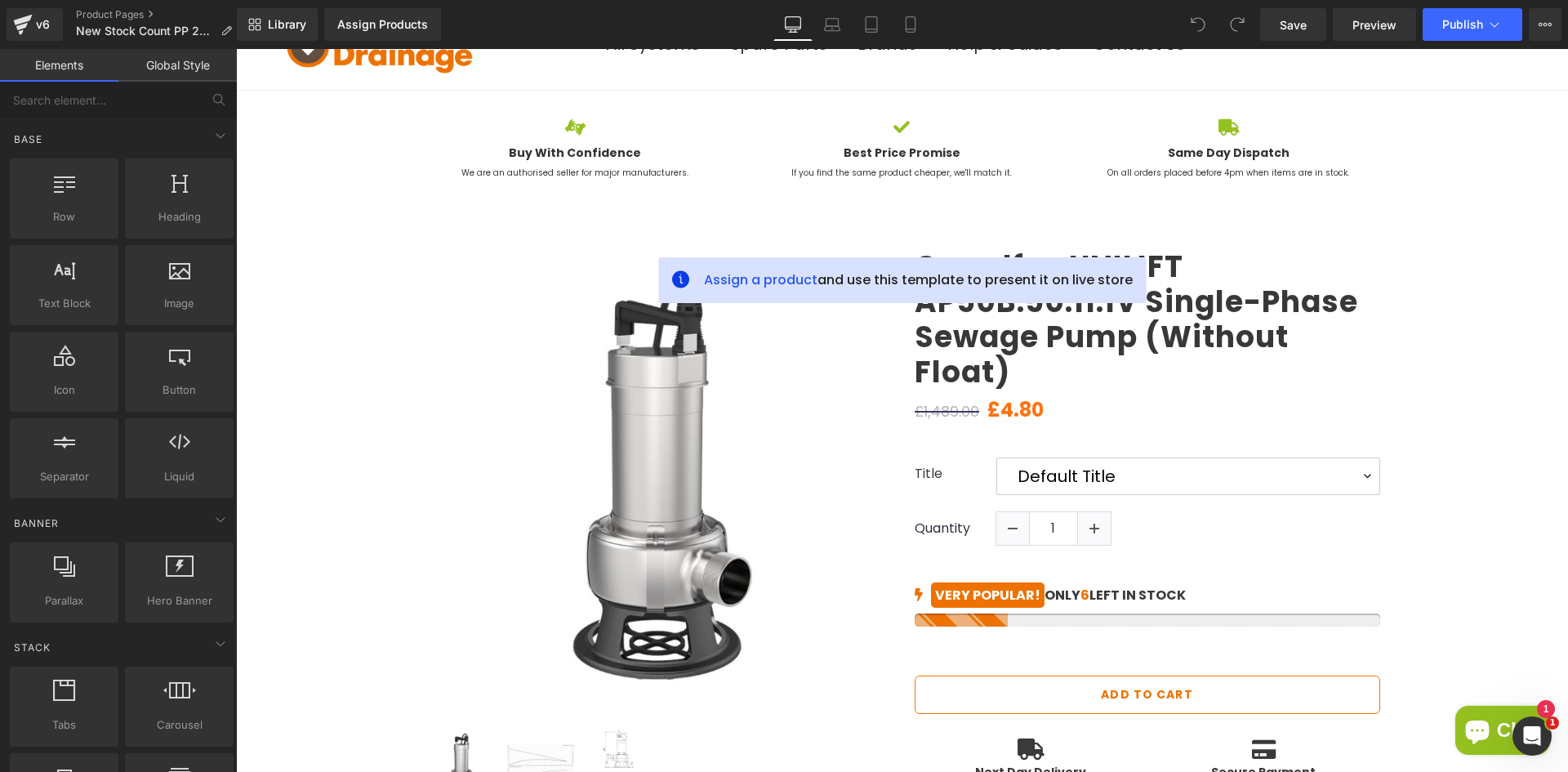
scroll to position [87, 0]
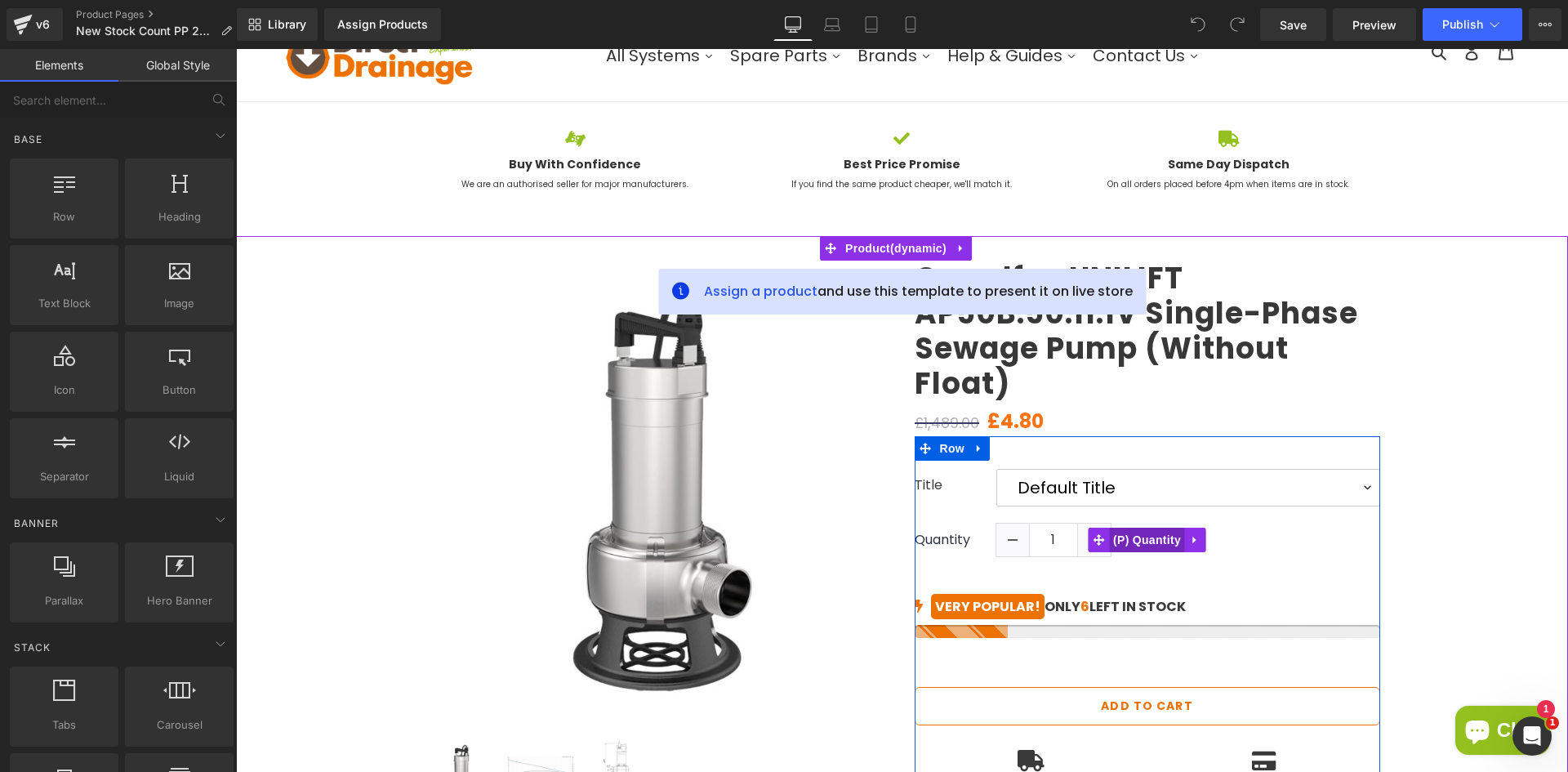
click at [1144, 540] on span "(P) Quantity" at bounding box center [1147, 539] width 76 height 24
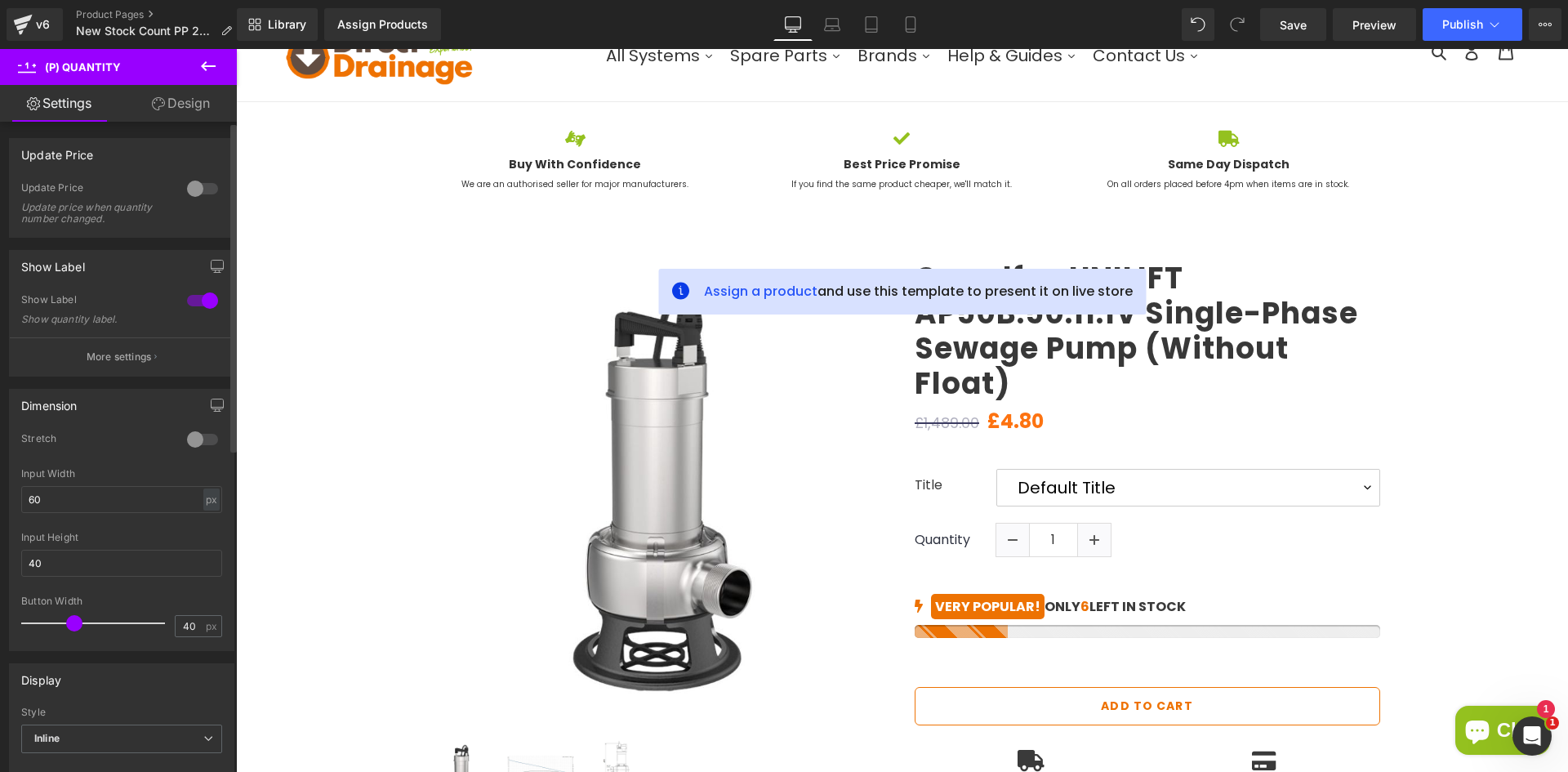
click at [195, 300] on div at bounding box center [202, 300] width 39 height 26
click at [195, 298] on div at bounding box center [202, 300] width 39 height 26
click at [156, 342] on button "More settings" at bounding box center [121, 357] width 223 height 38
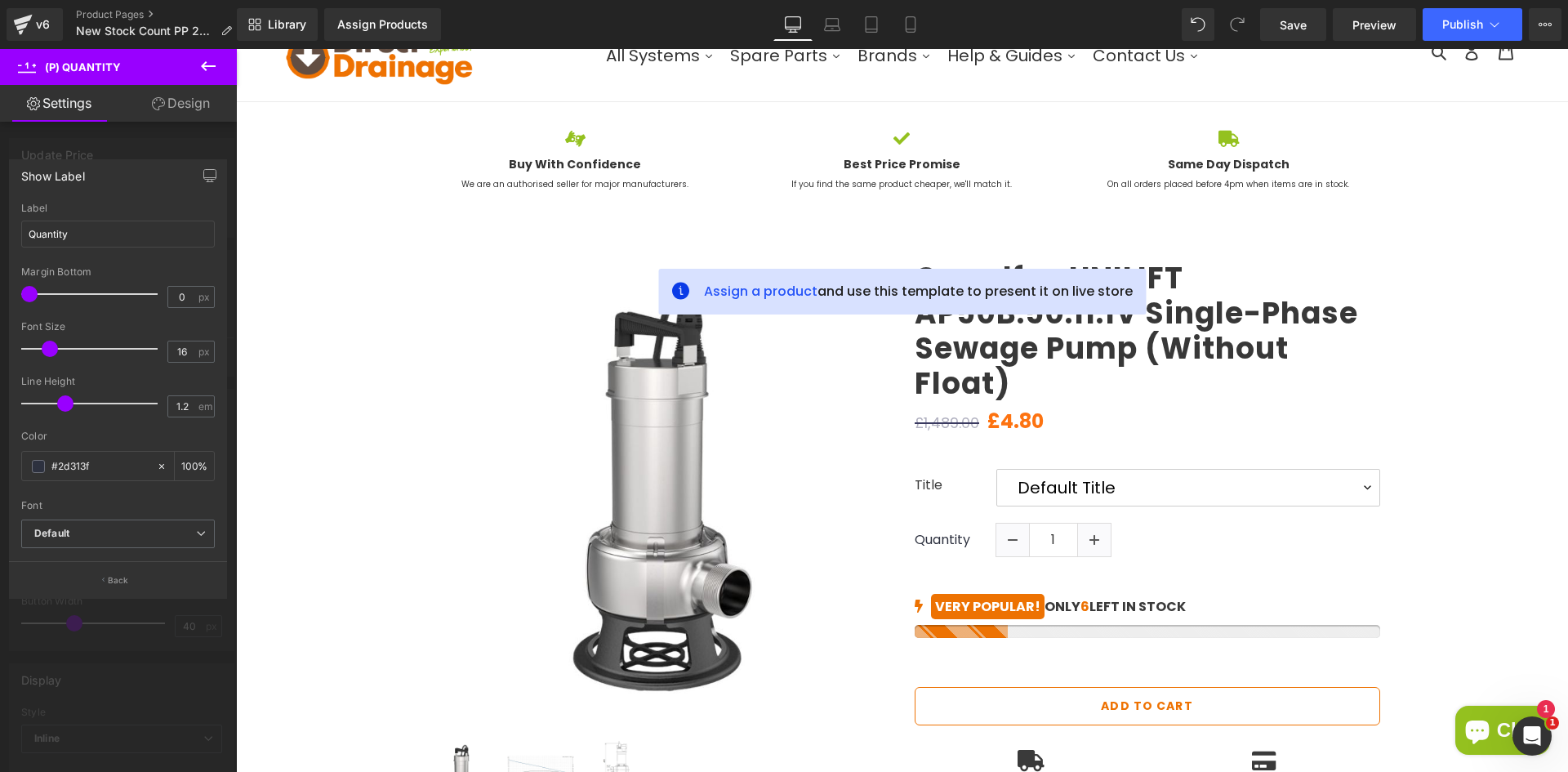
click at [197, 75] on button at bounding box center [208, 67] width 57 height 36
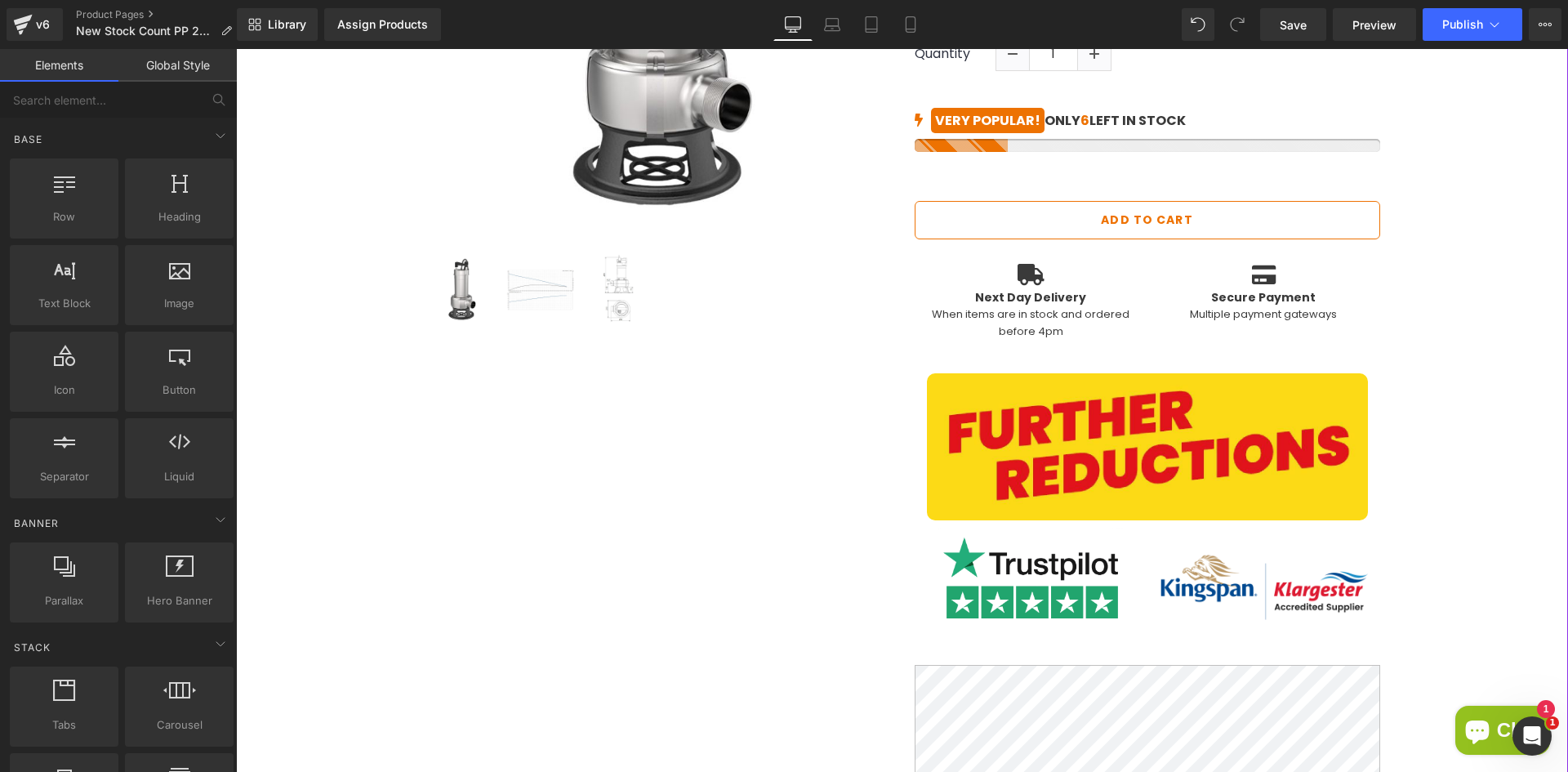
scroll to position [495, 0]
